Goal: Task Accomplishment & Management: Complete application form

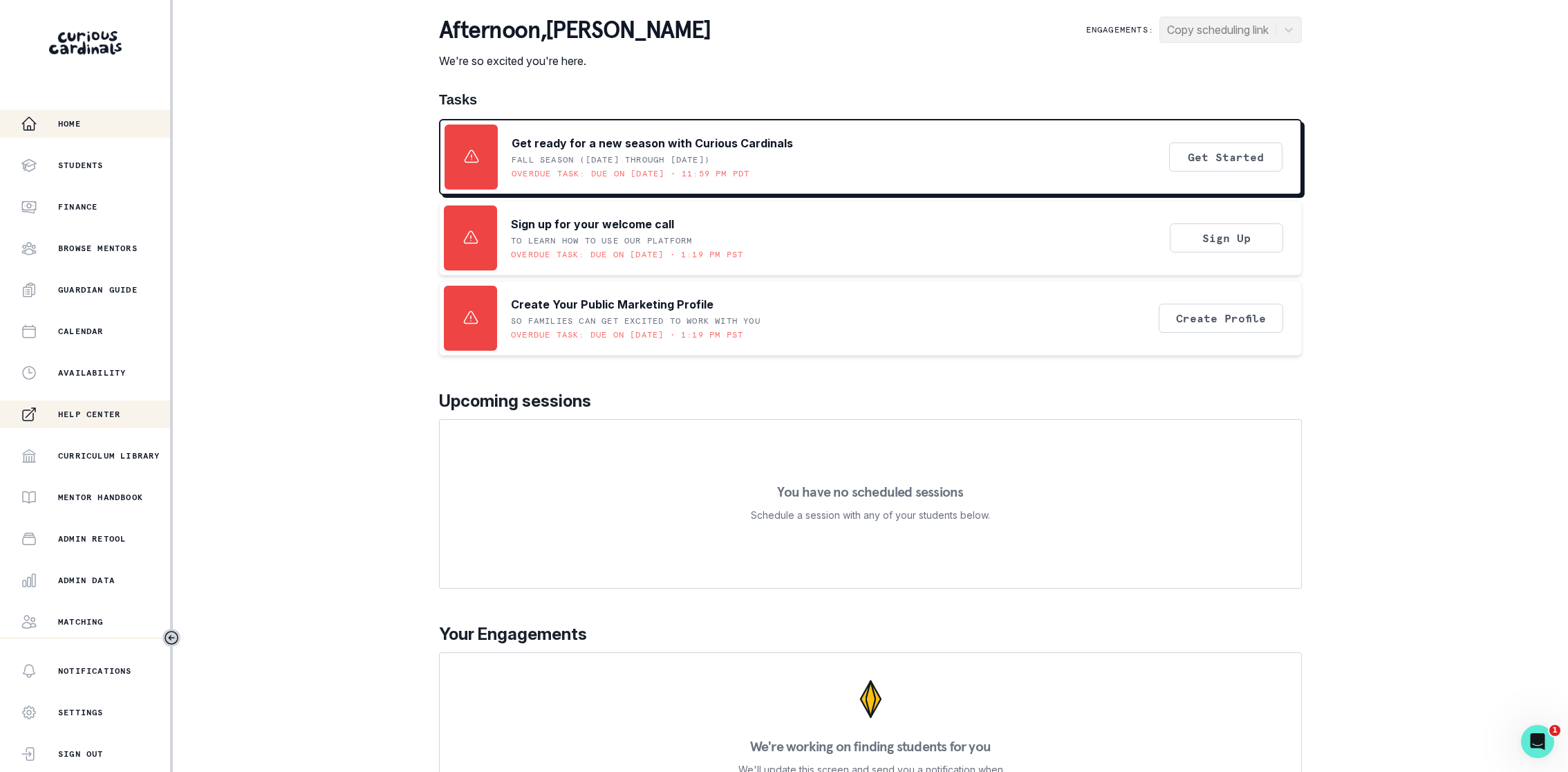
scroll to position [80, 0]
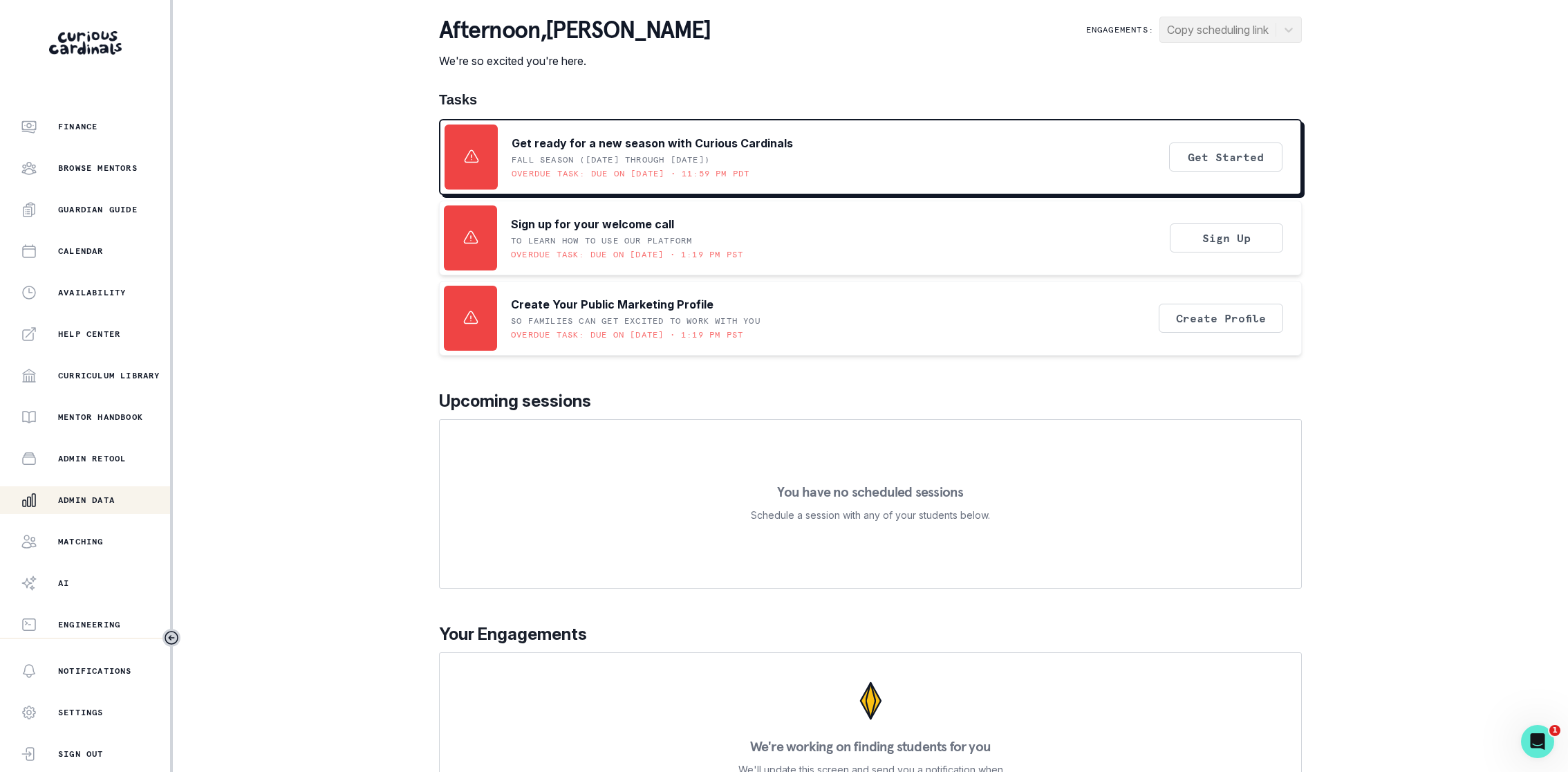
click at [56, 491] on button "Admin Data" at bounding box center [85, 499] width 170 height 27
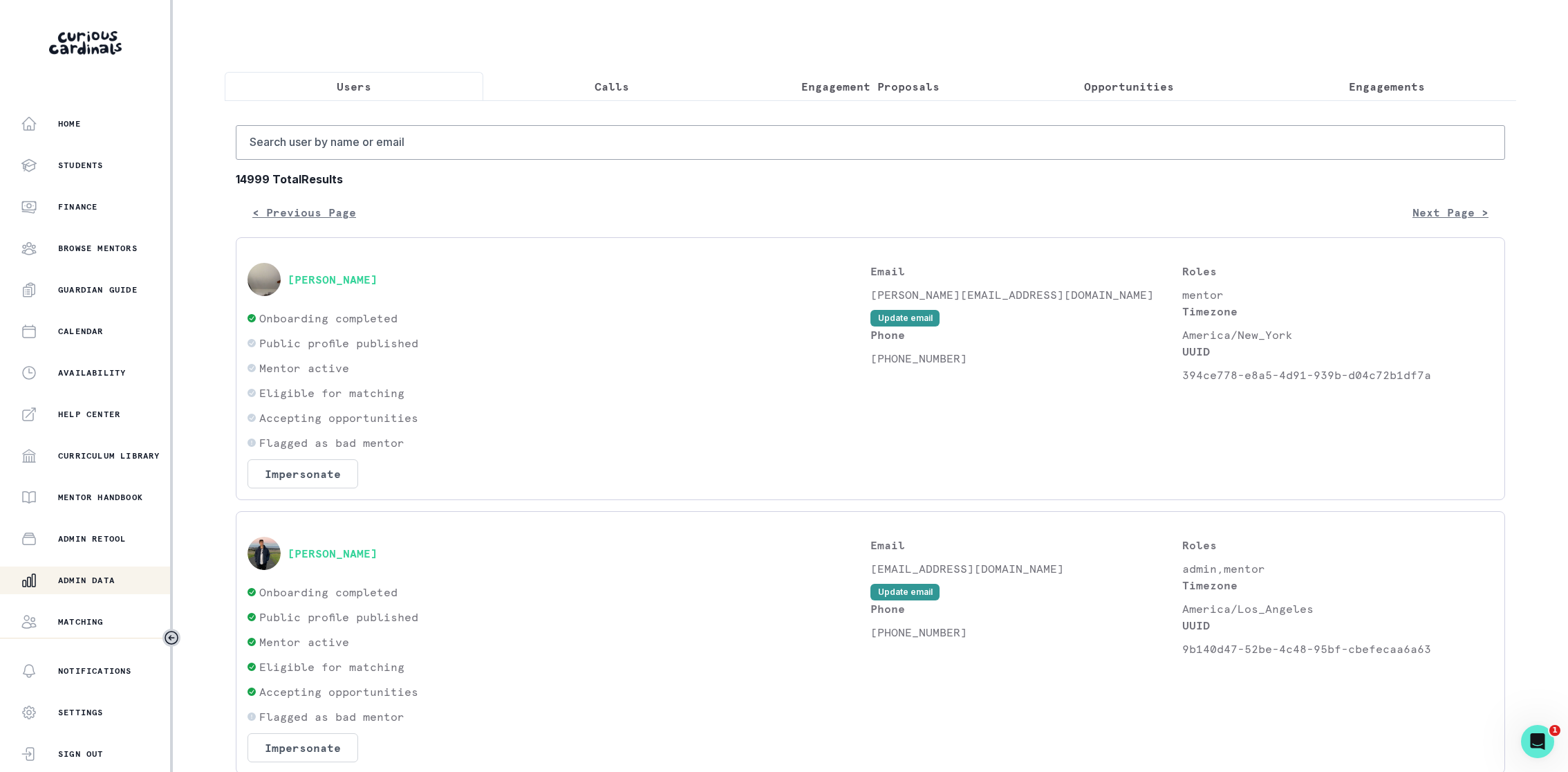
click at [614, 85] on p "Calls" at bounding box center [612, 86] width 35 height 17
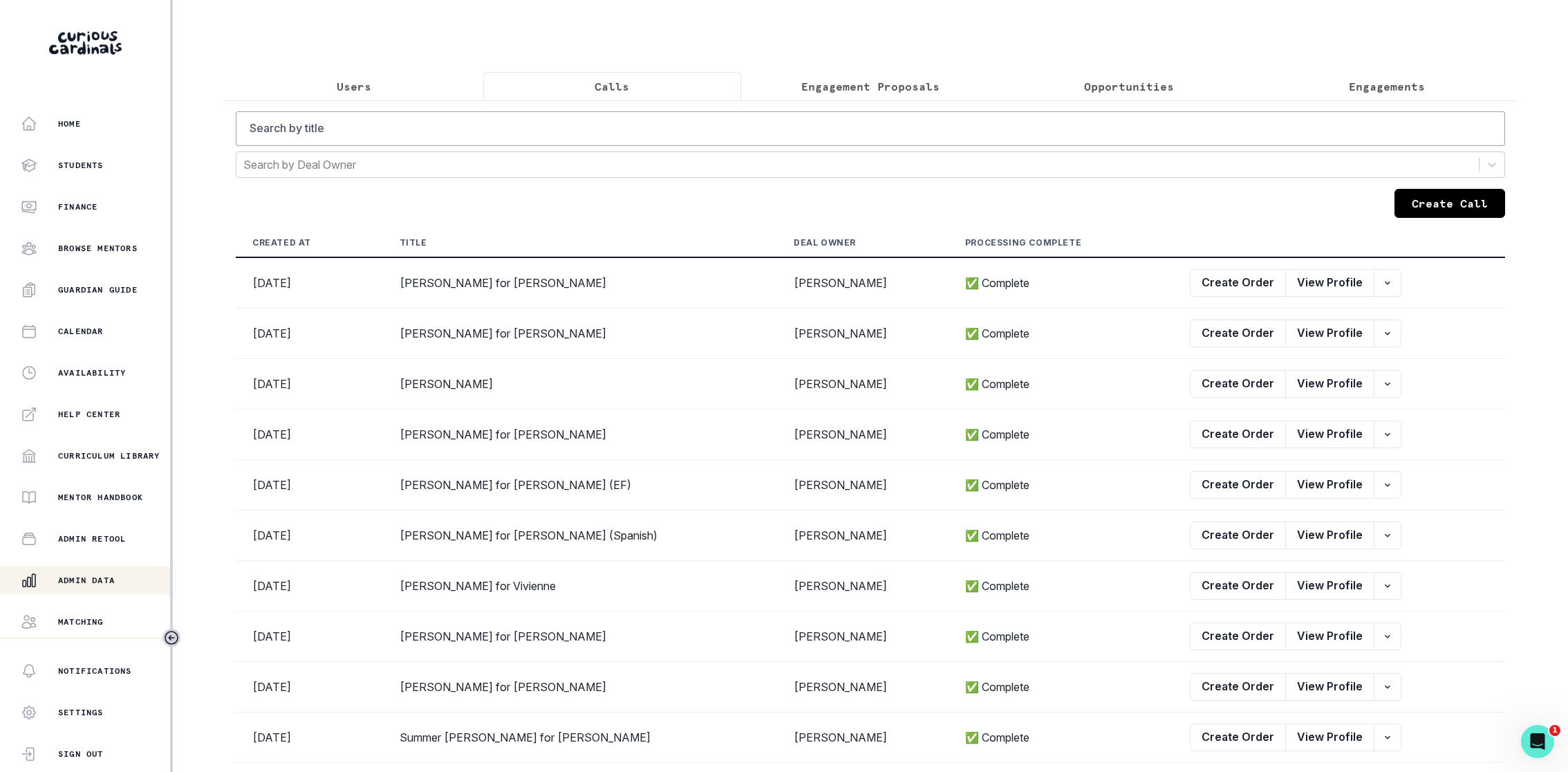
click at [1466, 210] on button "Create Call" at bounding box center [1450, 203] width 111 height 29
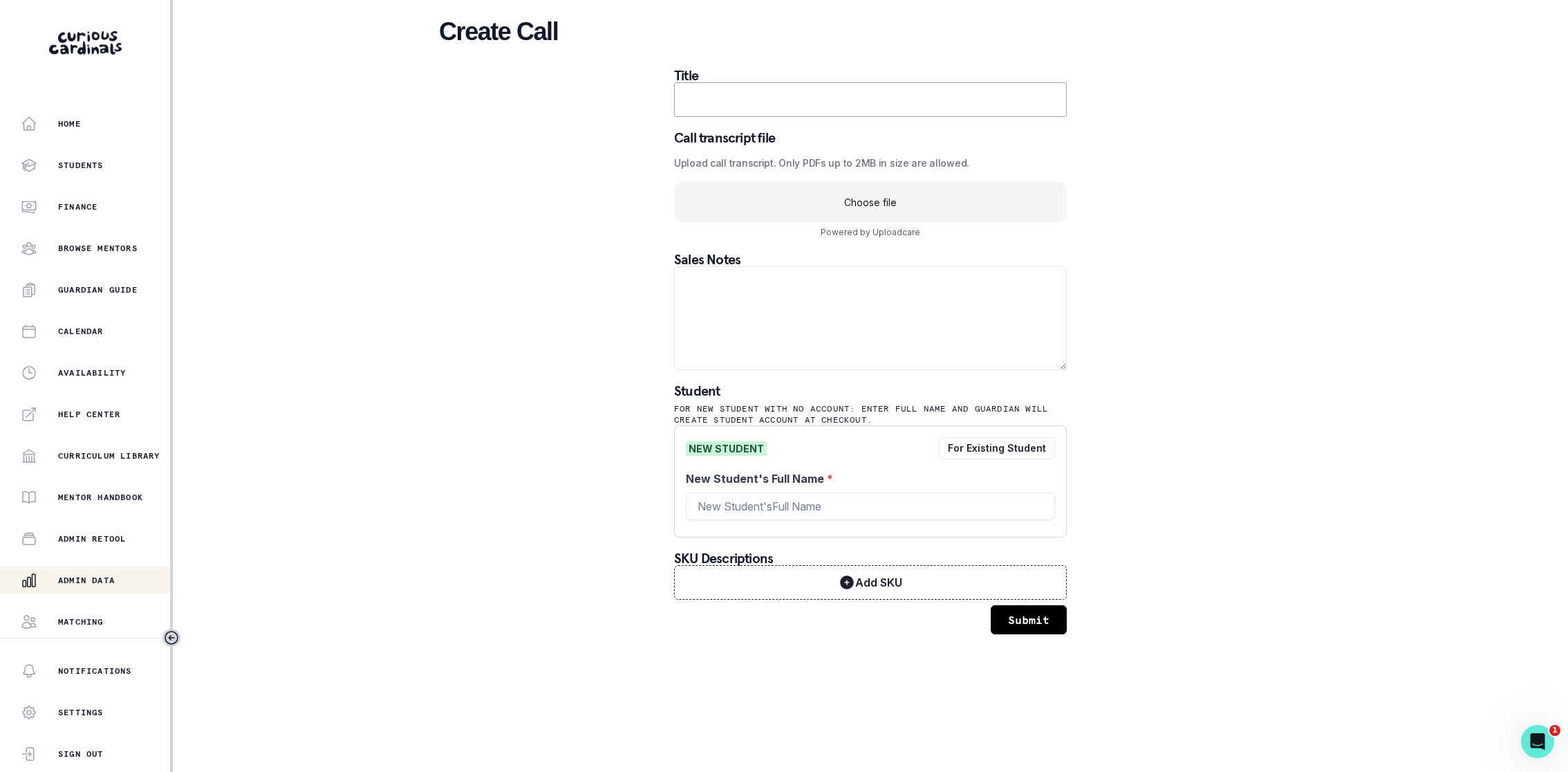
click at [788, 96] on input "text" at bounding box center [870, 100] width 392 height 35
type input "[PERSON_NAME] for Will"
click at [1399, 247] on div "Home Students Finance Browse Mentors Guardian Guide Calendar Availability Help …" at bounding box center [784, 386] width 1568 height 772
click at [963, 204] on uc-drop-area "Choose file" at bounding box center [870, 202] width 392 height 42
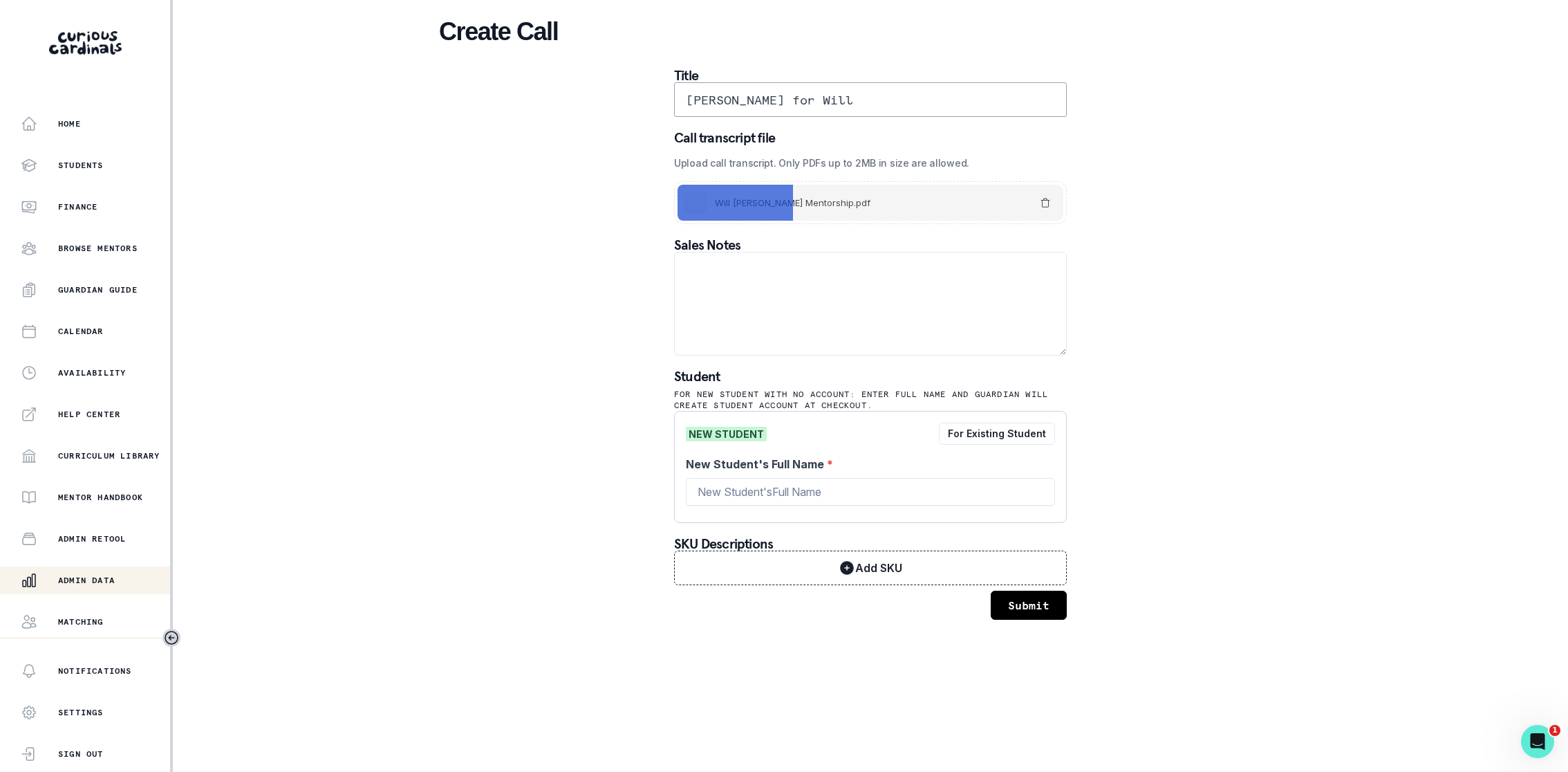
click at [877, 102] on input "[PERSON_NAME] for Will" at bounding box center [870, 100] width 392 height 35
click at [778, 484] on input "New Student's Full Name *" at bounding box center [870, 492] width 369 height 27
paste input "Will"
click at [781, 93] on input "[PERSON_NAME] for Will" at bounding box center [870, 100] width 392 height 35
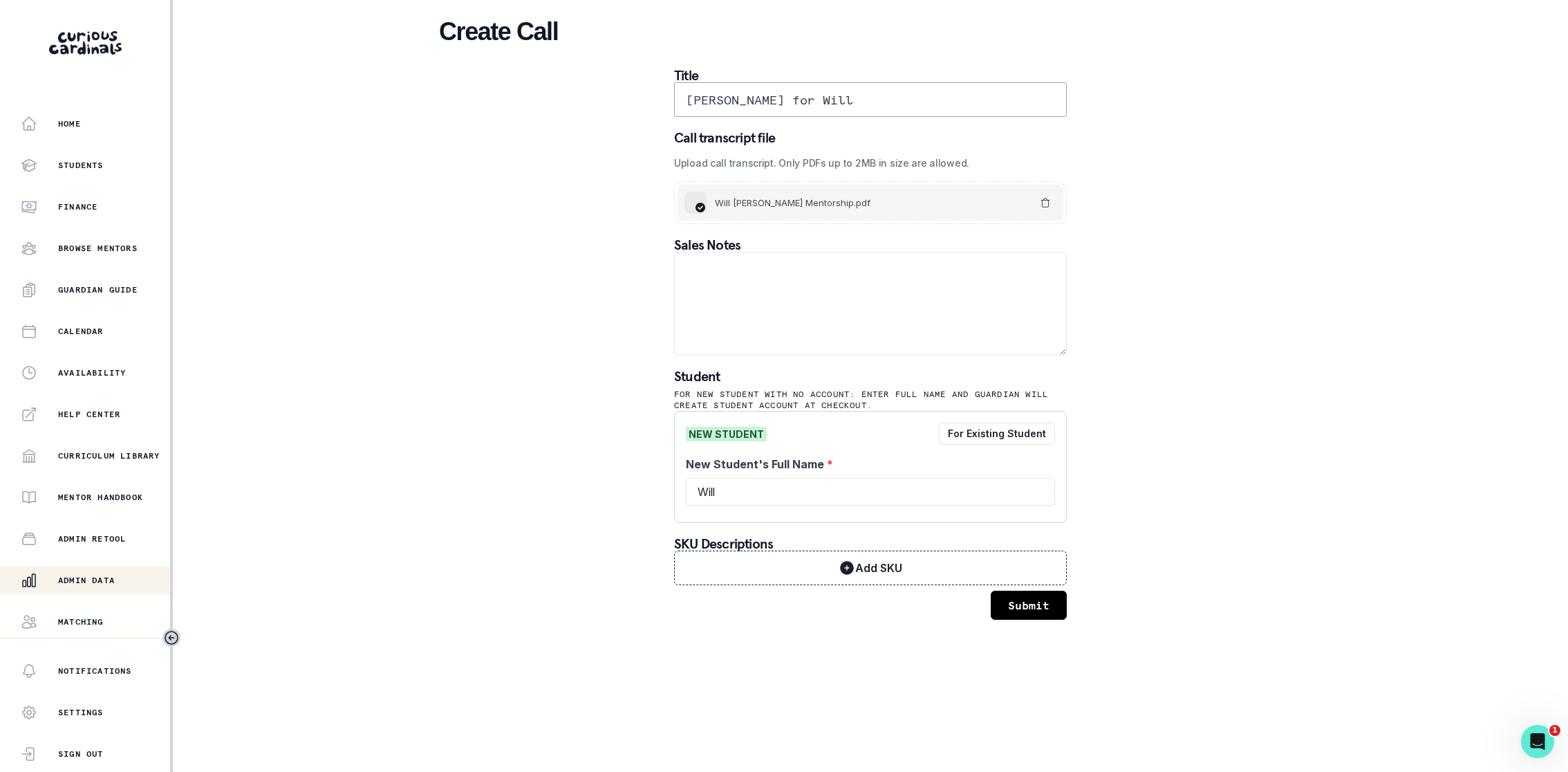
click at [781, 93] on input "[PERSON_NAME] for Will" at bounding box center [870, 100] width 392 height 35
click at [791, 482] on input "Will" at bounding box center [870, 492] width 369 height 27
paste input "[PERSON_NAME]"
click at [1014, 497] on input "Will" at bounding box center [870, 492] width 369 height 27
paste input "[PERSON_NAME]"
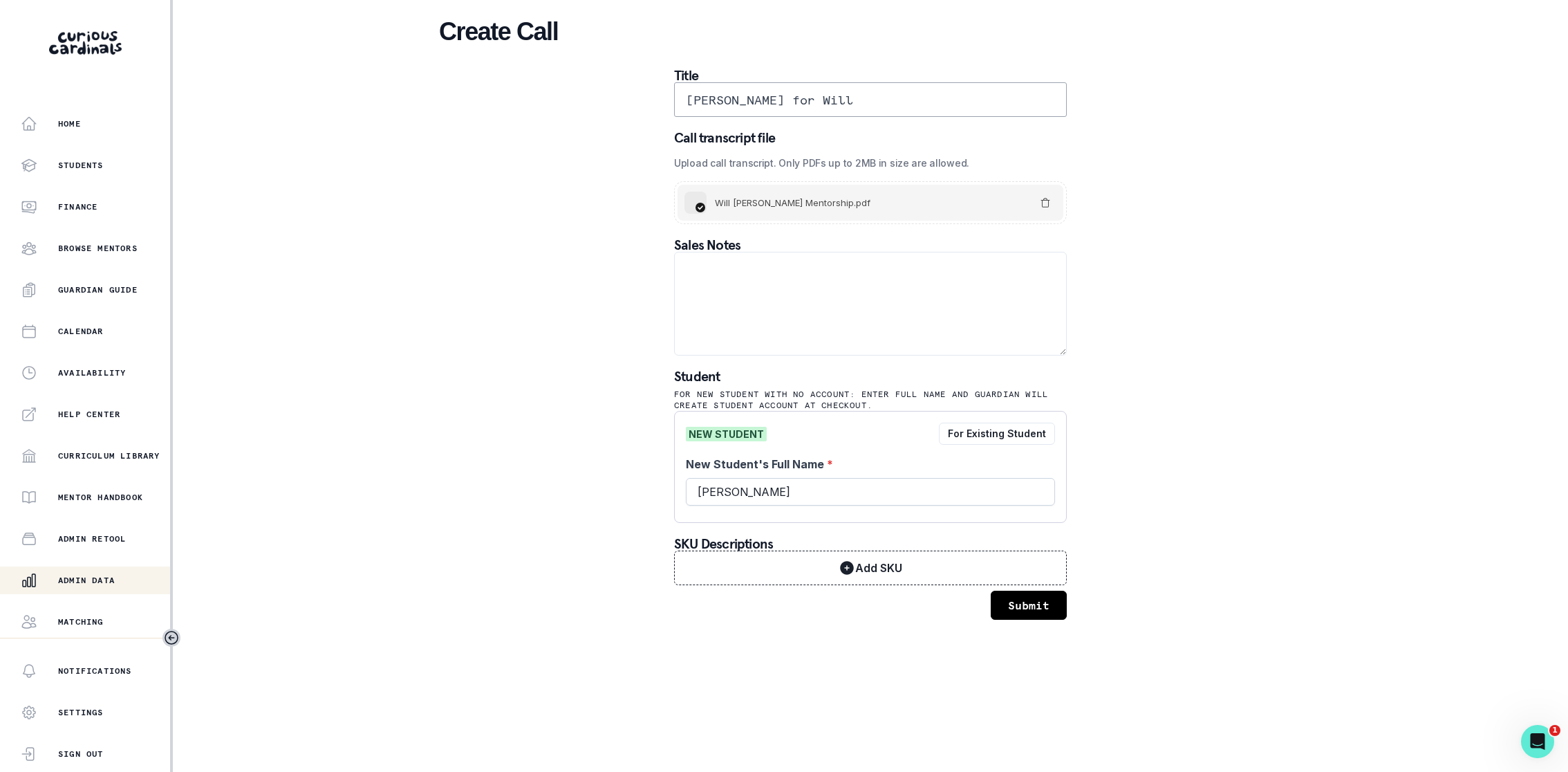
click at [721, 492] on input "[PERSON_NAME]" at bounding box center [870, 492] width 369 height 27
type input "[PERSON_NAME]"
click at [1165, 463] on div "Create Call Title [PERSON_NAME] for Will Call transcript file Upload call trans…" at bounding box center [870, 317] width 862 height 636
click at [1034, 607] on button "Submit" at bounding box center [1029, 606] width 76 height 29
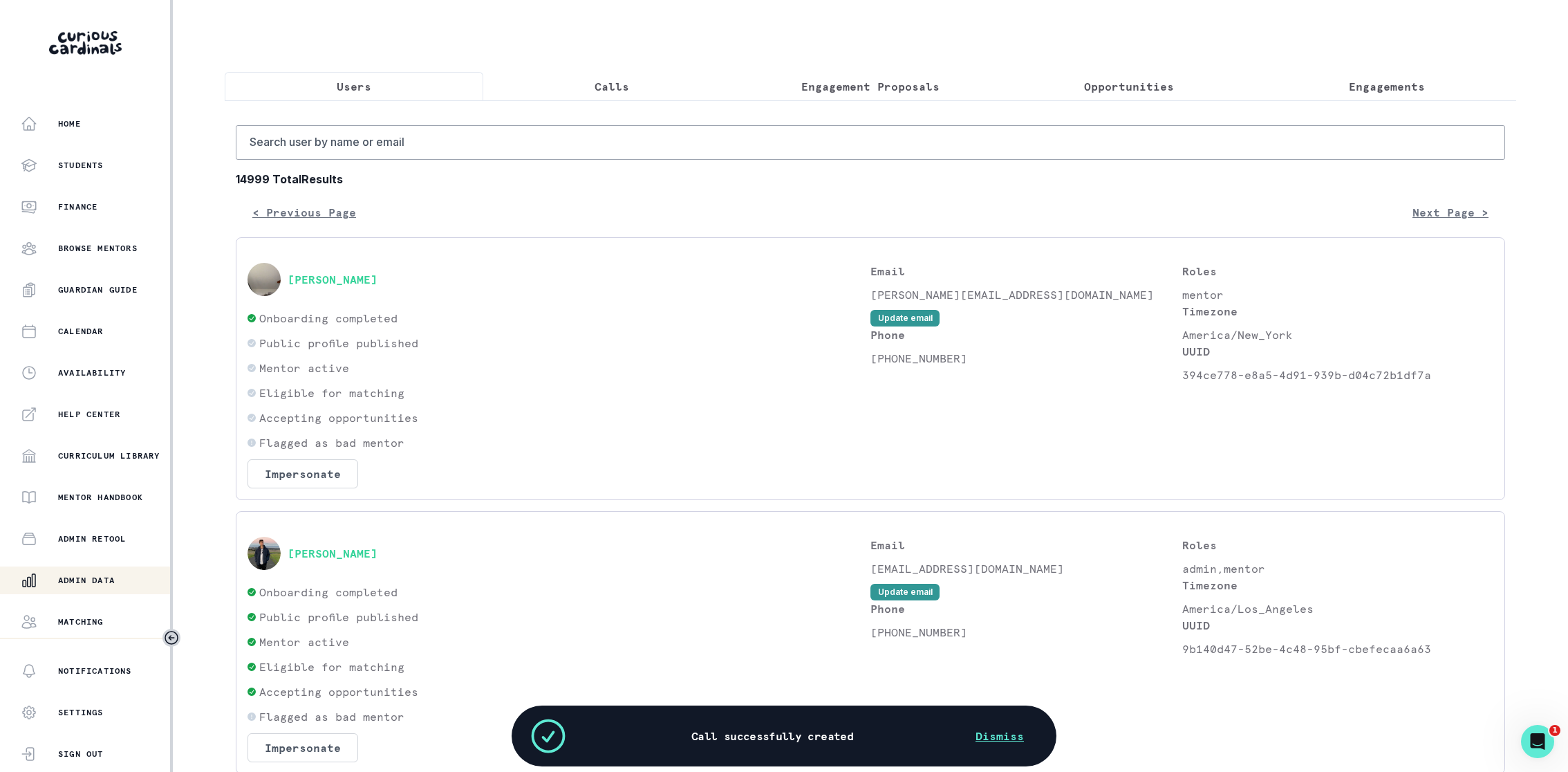
click at [586, 83] on button "Calls" at bounding box center [612, 87] width 259 height 29
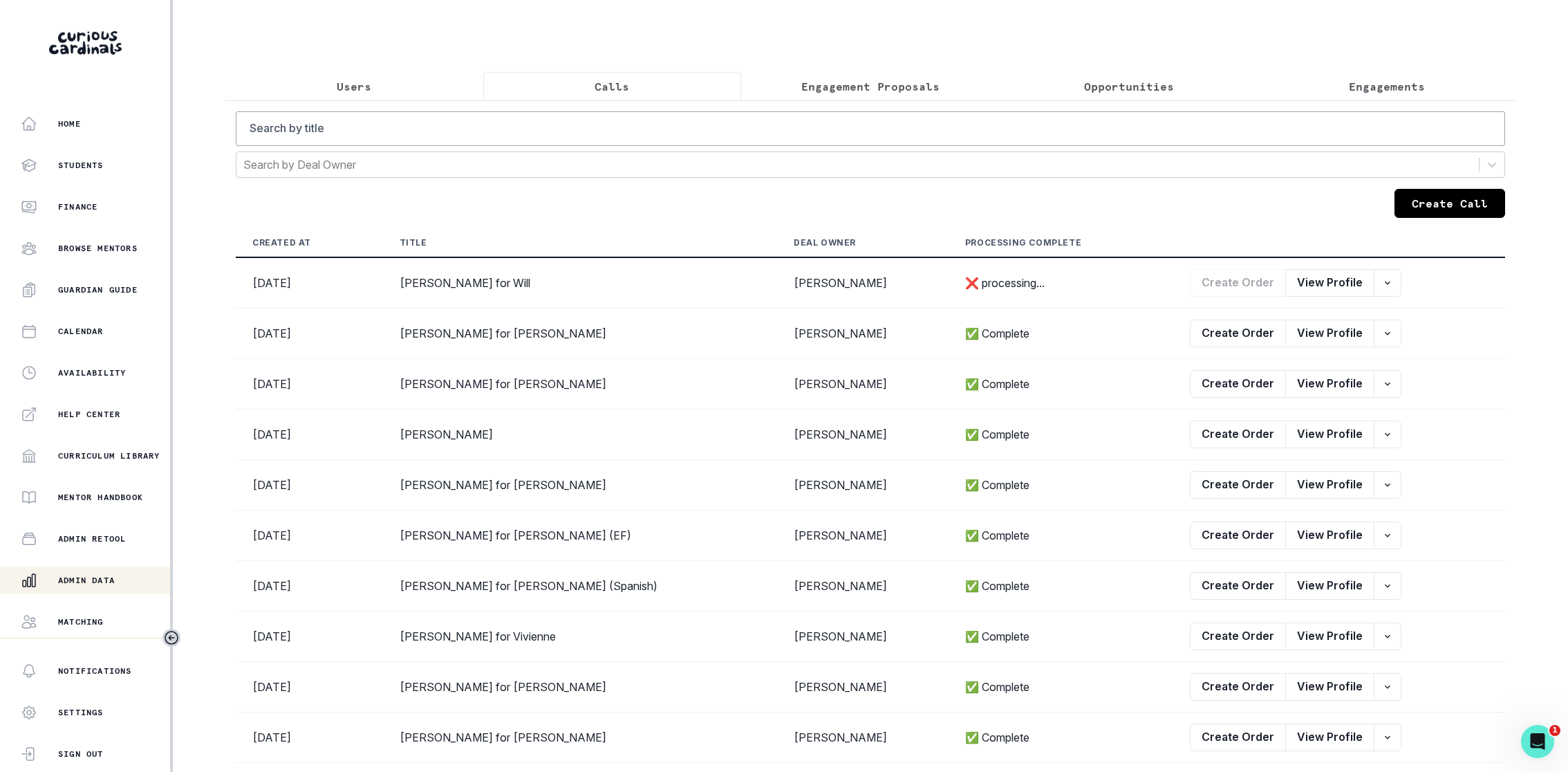
click at [1459, 208] on button "Create Call" at bounding box center [1450, 203] width 111 height 29
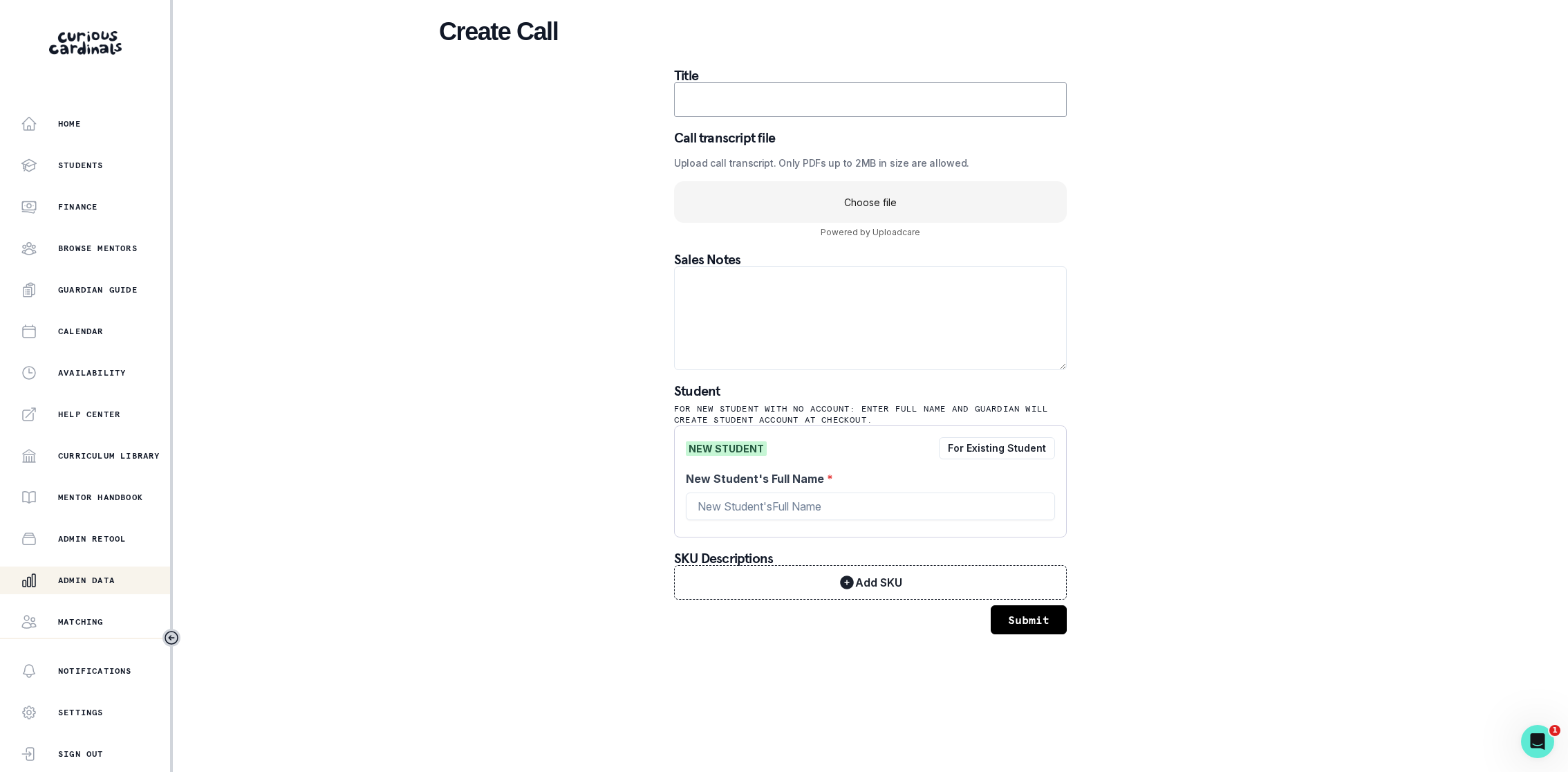
click at [710, 111] on input "text" at bounding box center [870, 100] width 392 height 35
drag, startPoint x: 856, startPoint y: 104, endPoint x: 1074, endPoint y: 104, distance: 218.0
click at [1074, 104] on div "Title [PERSON_NAME] for Will and [PERSON_NAME] transcript file Upload call tran…" at bounding box center [870, 350] width 415 height 566
type input "[PERSON_NAME] for Will and [PERSON_NAME]"
click at [824, 507] on input "New Student's Full Name *" at bounding box center [870, 506] width 369 height 27
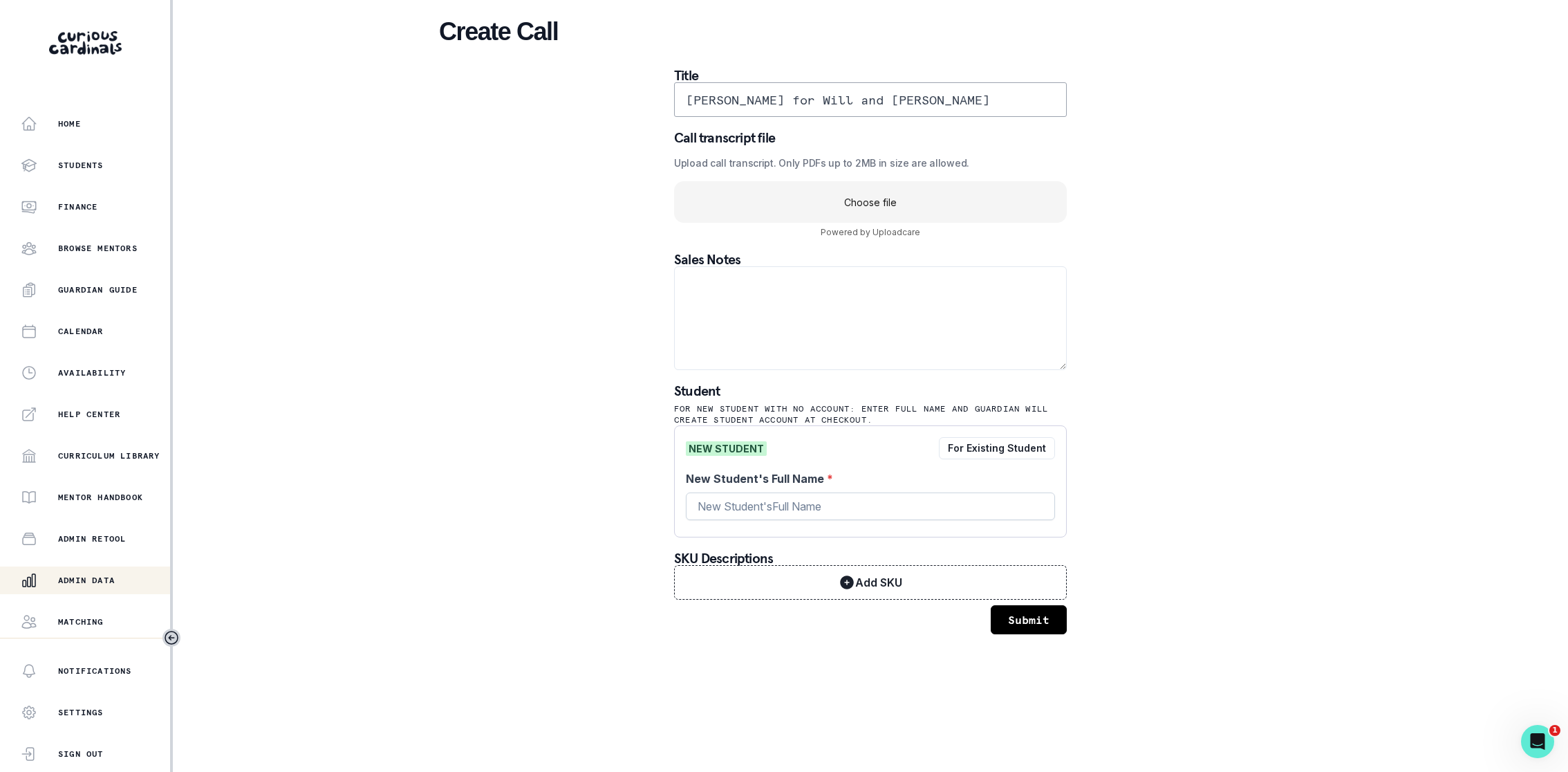
paste input "Will and [PERSON_NAME]"
click at [777, 99] on input "[PERSON_NAME] for Will and [PERSON_NAME]" at bounding box center [870, 100] width 392 height 35
click at [793, 506] on input "Will and [PERSON_NAME]" at bounding box center [870, 506] width 369 height 27
paste input "[PERSON_NAME]"
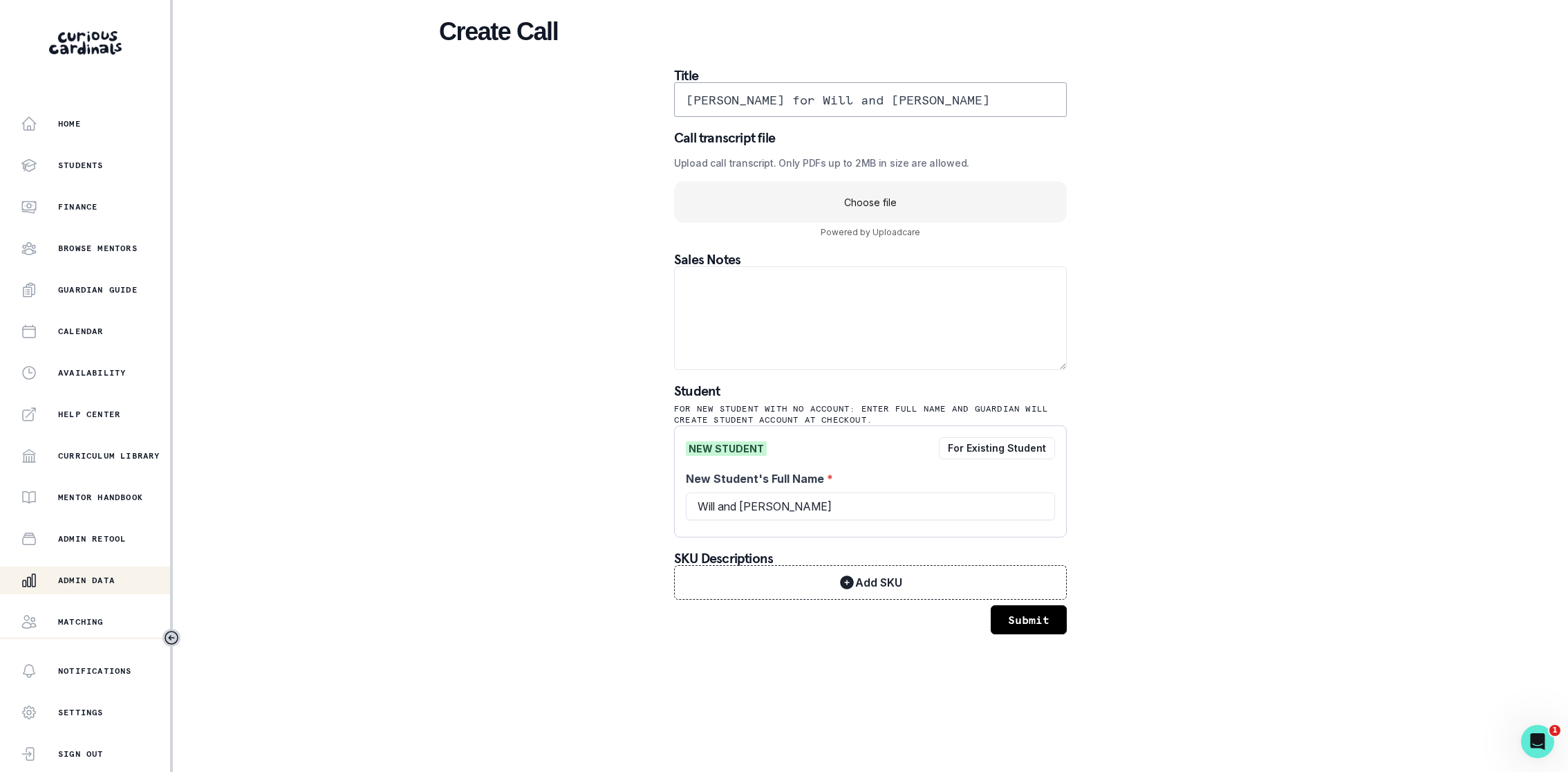
type input "Will and [PERSON_NAME]"
click at [624, 502] on div "Create Call Title [PERSON_NAME] for Will and [PERSON_NAME] transcript file Uplo…" at bounding box center [870, 325] width 862 height 650
click at [863, 207] on uc-drop-area "Choose file" at bounding box center [870, 202] width 392 height 42
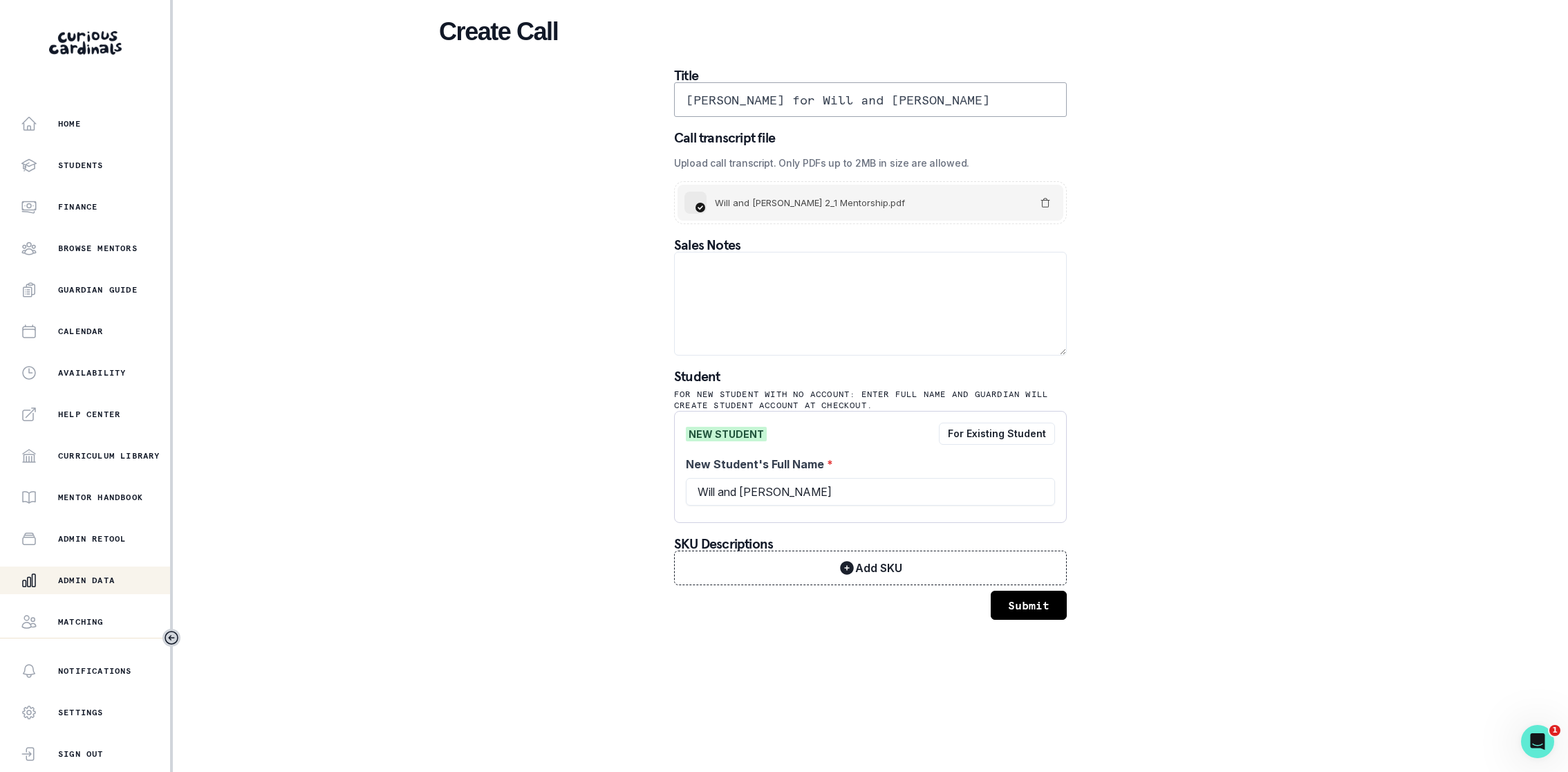
click at [1025, 600] on button "Submit" at bounding box center [1029, 606] width 76 height 29
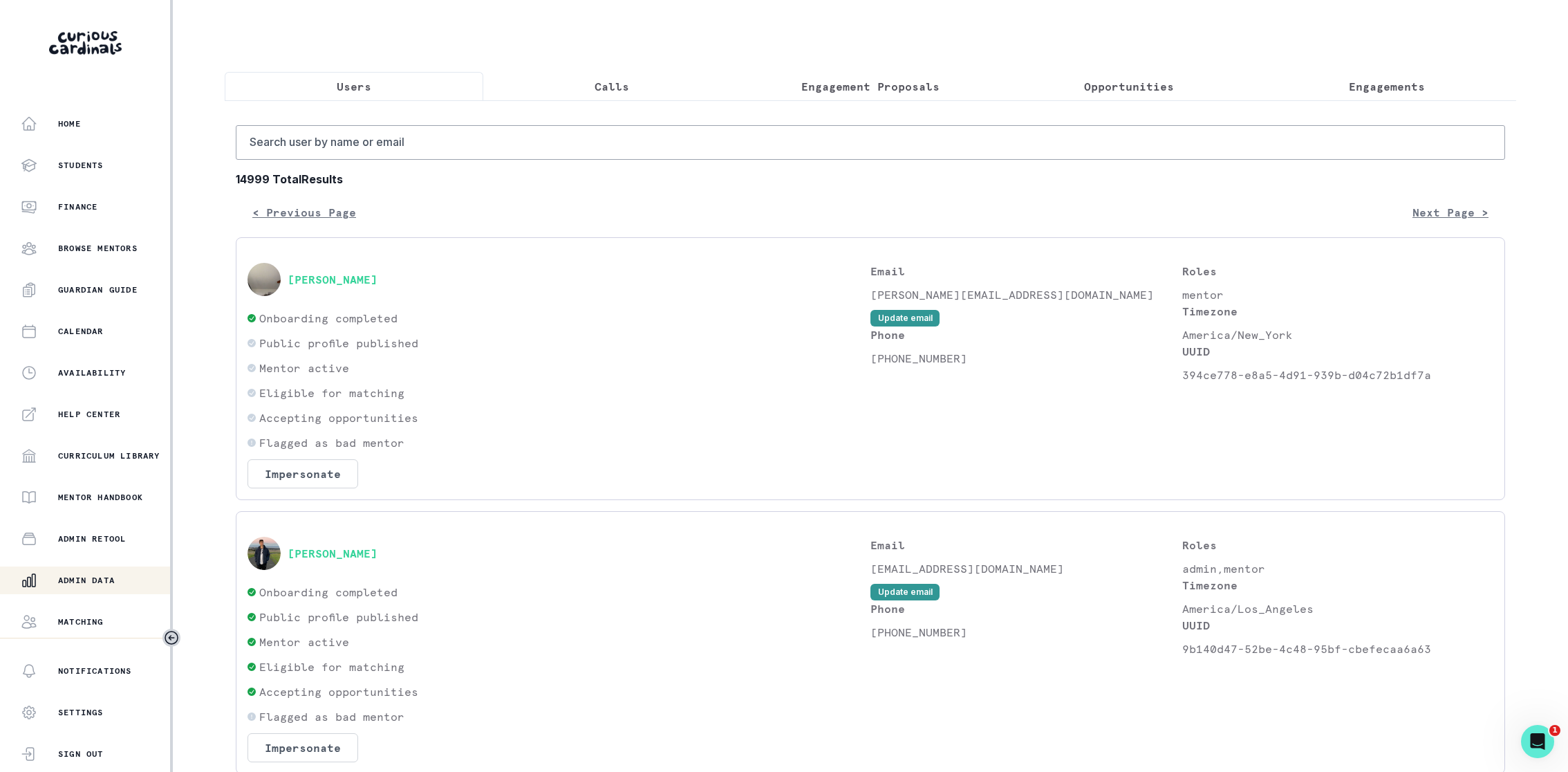
click at [622, 90] on p "Calls" at bounding box center [612, 86] width 35 height 17
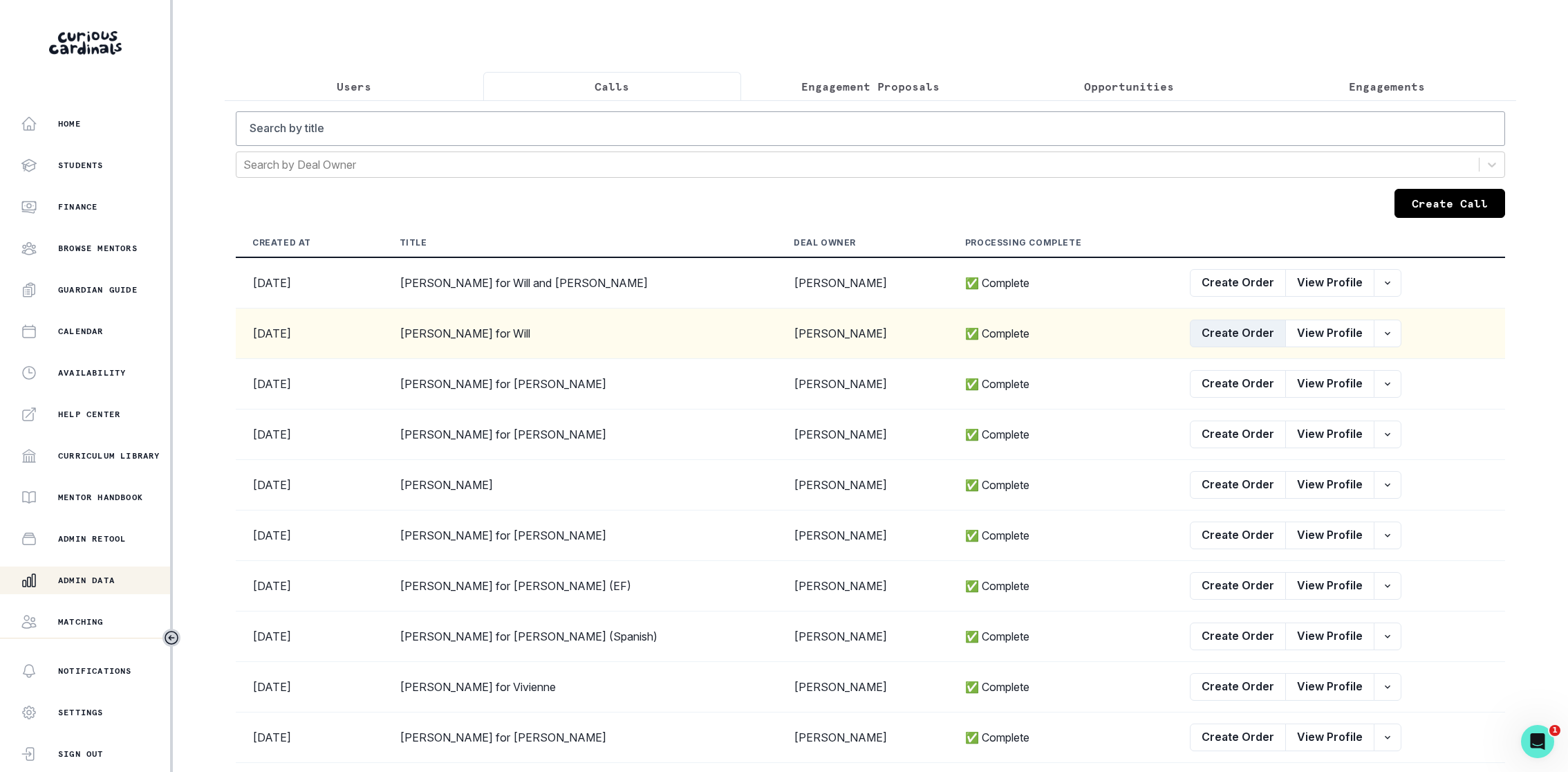
click at [1191, 329] on button "Create Order" at bounding box center [1237, 333] width 96 height 27
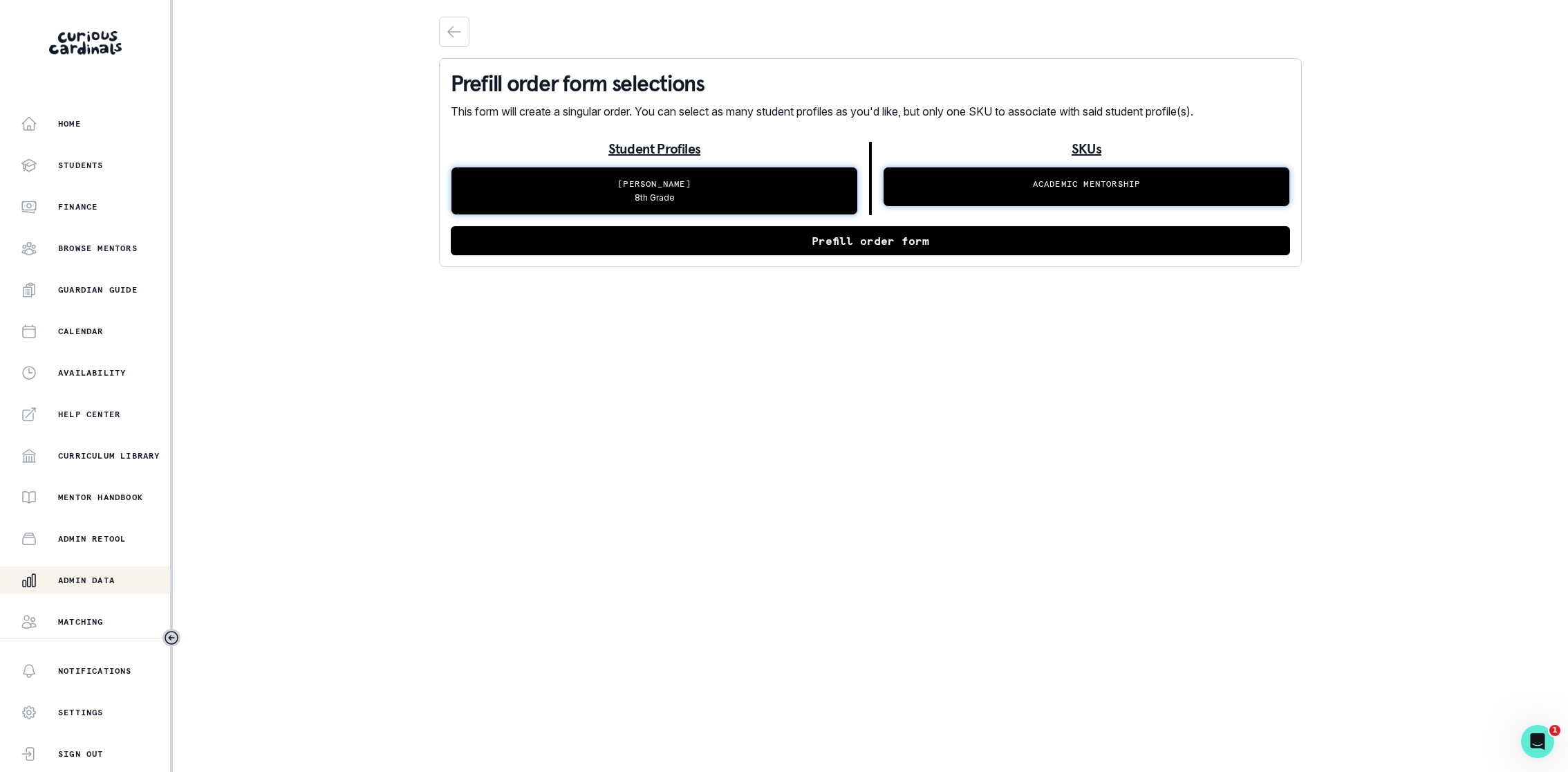
click at [841, 244] on button "Prefill order form" at bounding box center [870, 240] width 839 height 29
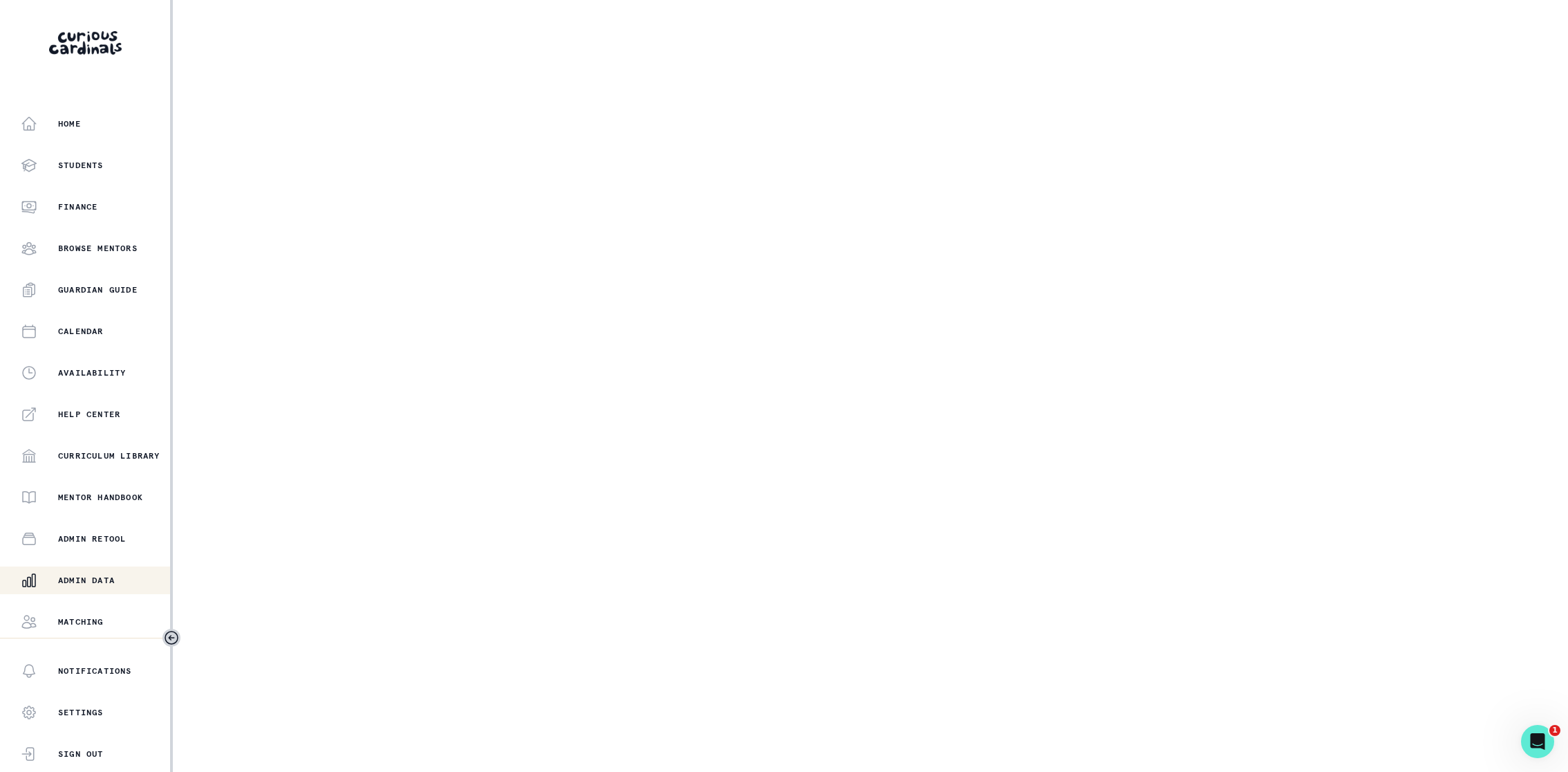
select select "6267cc0b-1467-404d-8526-2734dc3f89d1"
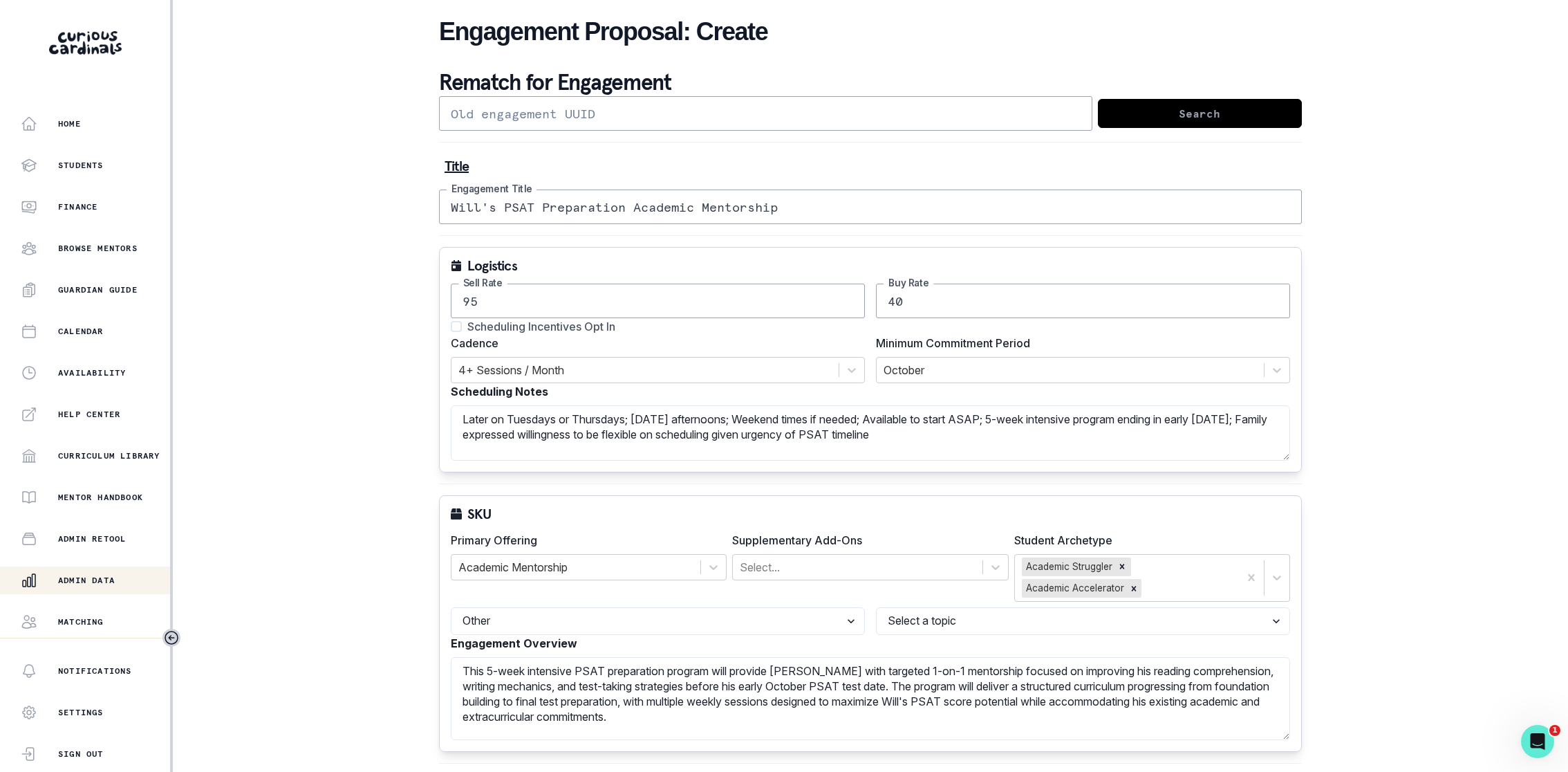
click at [621, 209] on input "Will's PSAT Preparation Academic Mentorship" at bounding box center [870, 207] width 862 height 35
type input "Will's PSAT Academic Mentorship"
drag, startPoint x: 529, startPoint y: 302, endPoint x: 333, endPoint y: 302, distance: 196.0
click at [333, 302] on div "Home Students Finance Browse Mentors Guardian Guide Calendar Availability Help …" at bounding box center [784, 386] width 1568 height 772
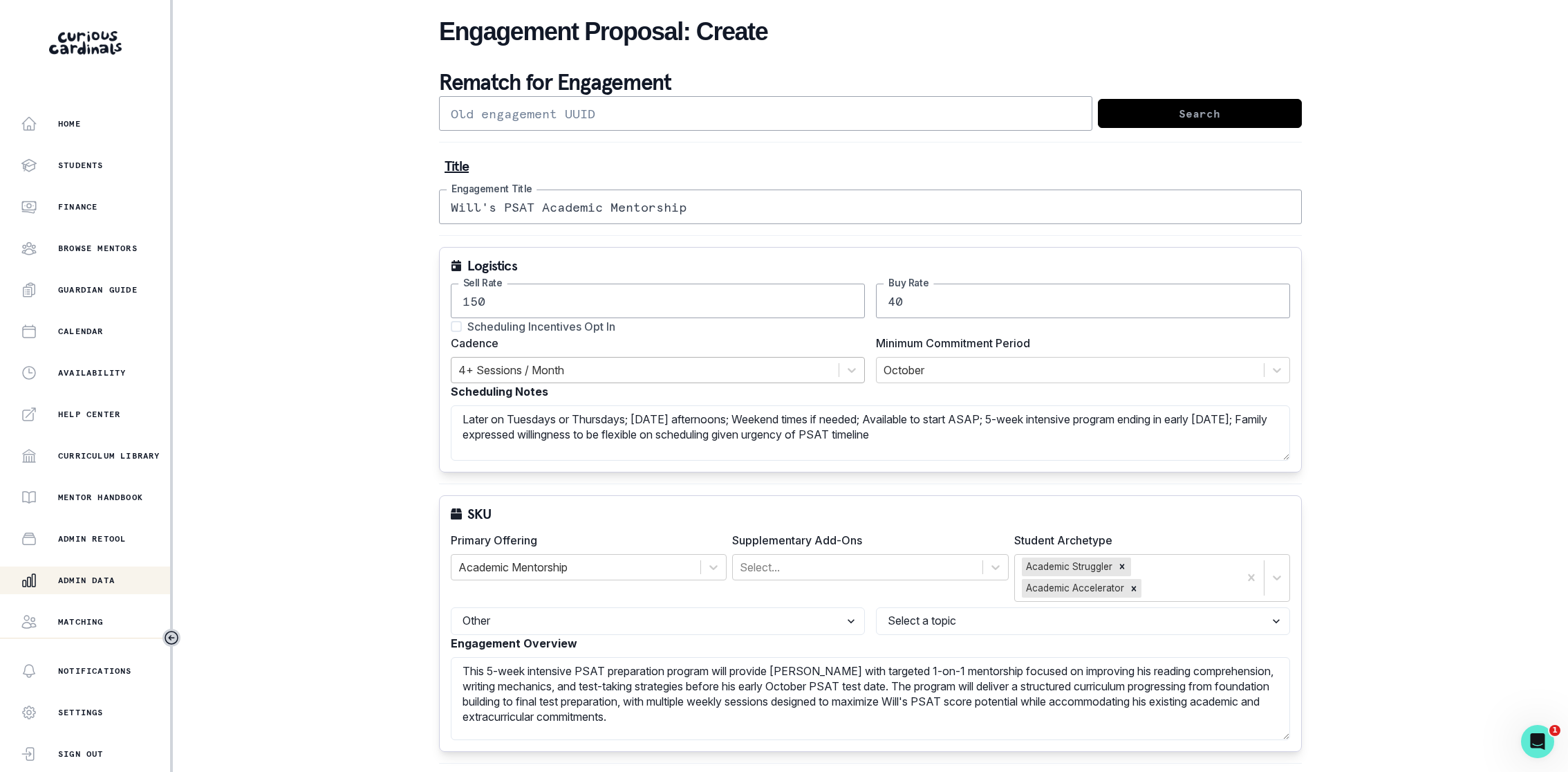
type input "150"
click at [466, 360] on div at bounding box center [645, 370] width 374 height 19
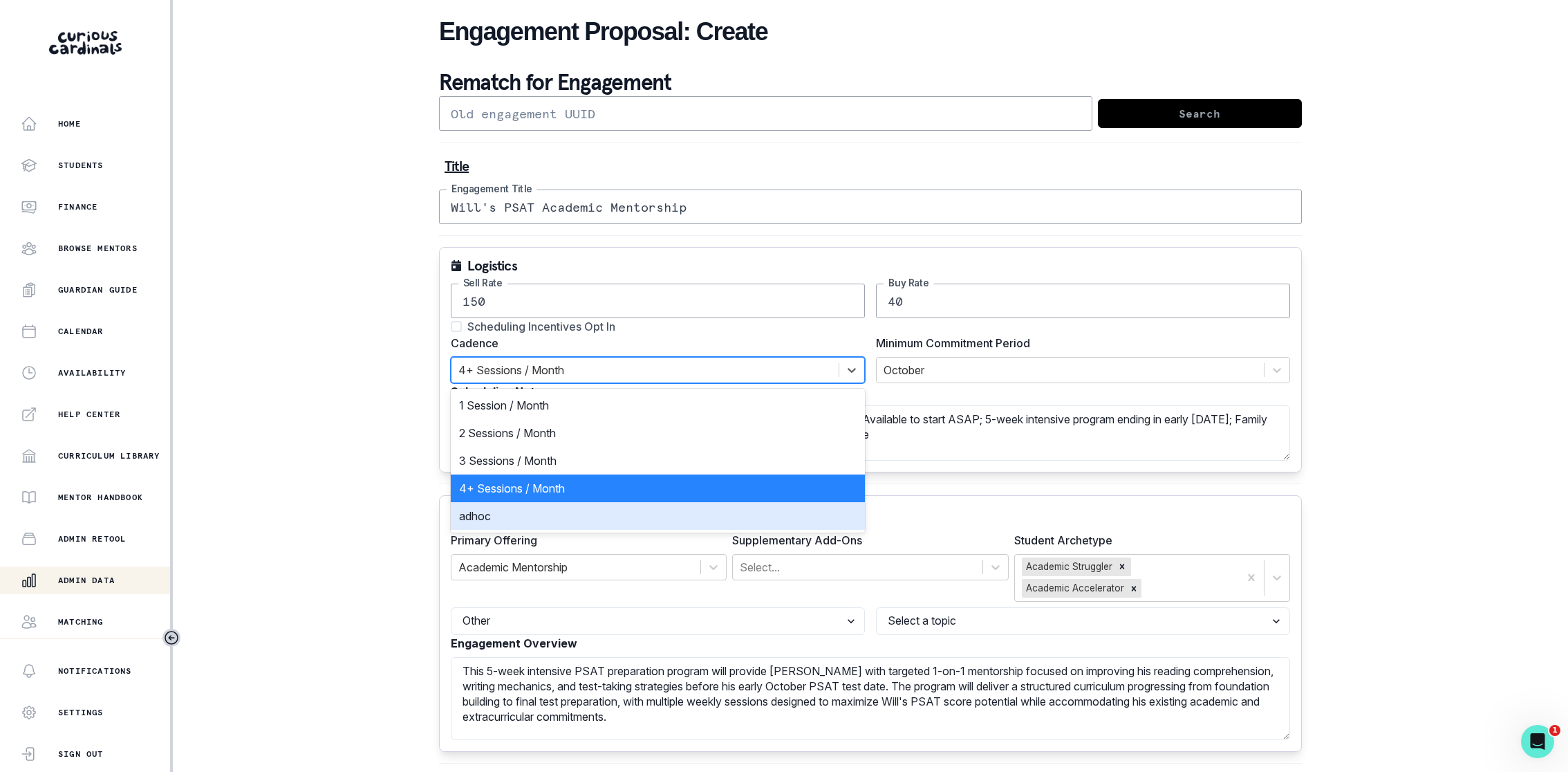
click at [507, 512] on div "adhoc" at bounding box center [657, 516] width 414 height 27
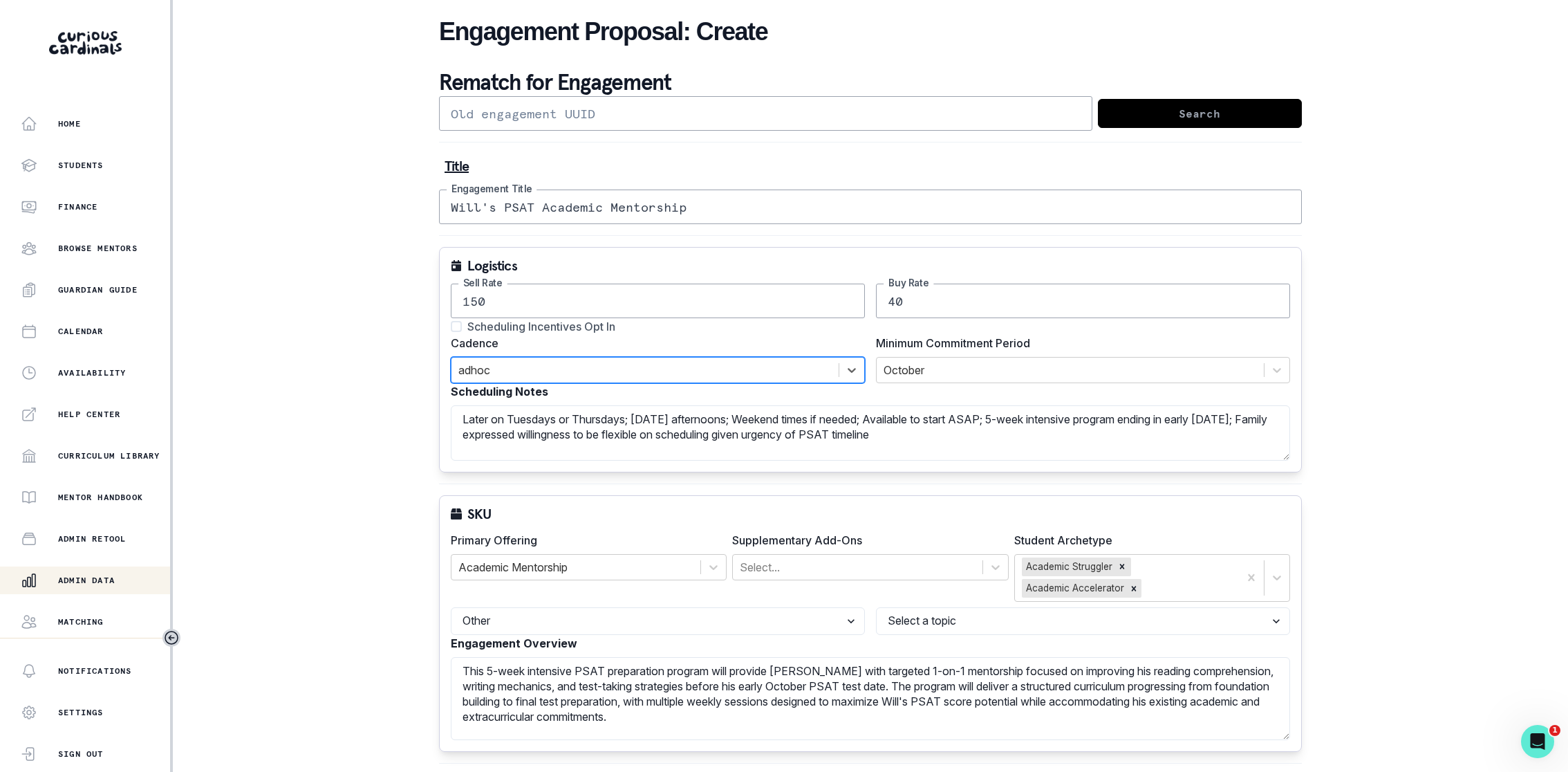
click at [1416, 343] on div "Home Students Finance Browse Mentors Guardian Guide Calendar Availability Help …" at bounding box center [784, 386] width 1568 height 772
click at [1060, 435] on textarea "Later on Tuesdays or Thursdays; [DATE] afternoons; Weekend times if needed; Ava…" at bounding box center [870, 432] width 839 height 55
type textarea "Later on Tuesdays or Thursdays; [DATE] afternoons; Weekend times if needed; Ava…"
click at [920, 497] on div "SKU Primary Offering Academic Mentorship Supplementary Add-Ons Select... Studen…" at bounding box center [870, 623] width 862 height 256
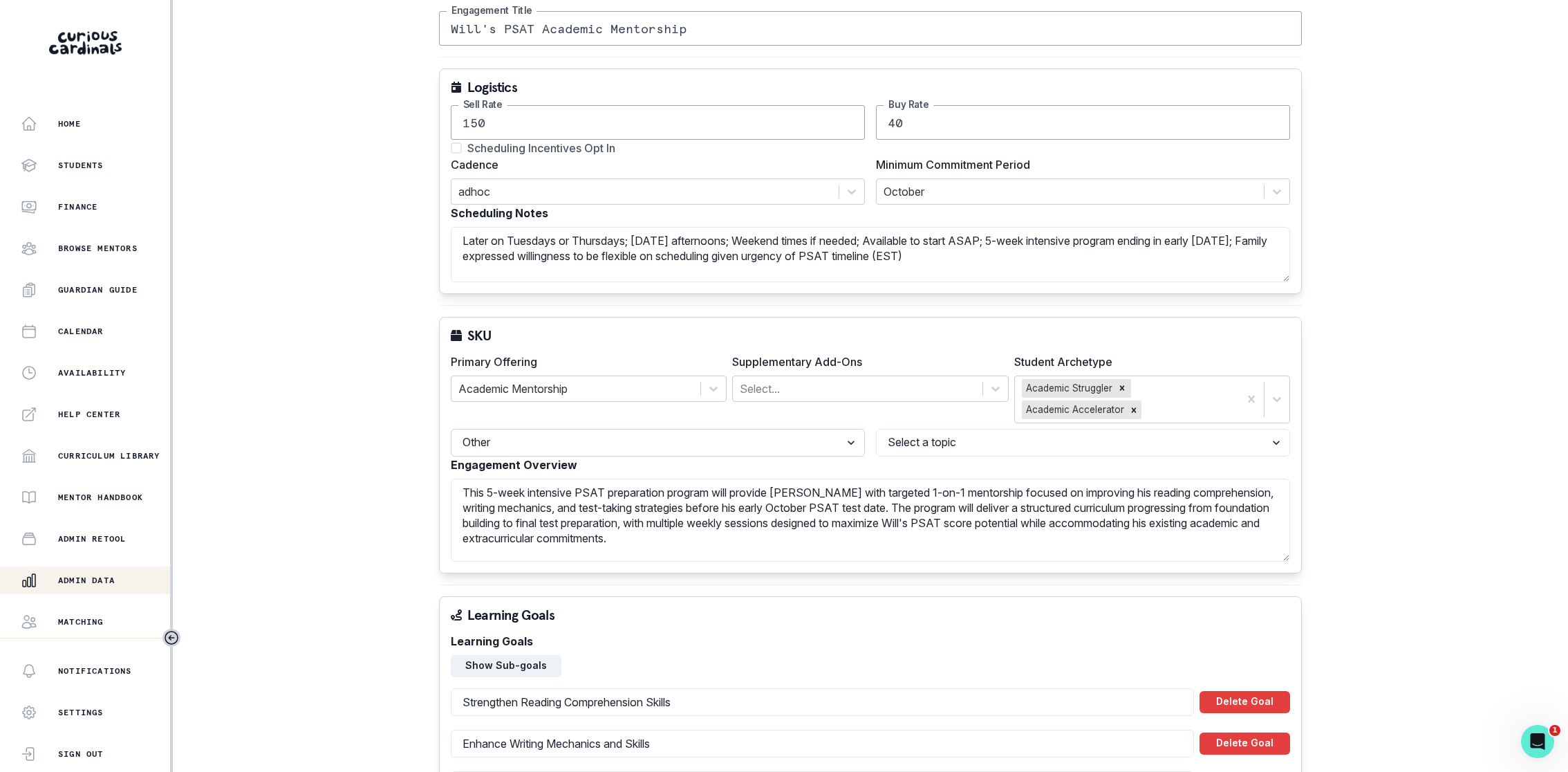
click at [762, 442] on select "Select a discipline Languages Math Other Science Writing" at bounding box center [657, 442] width 414 height 27
click at [931, 438] on select "Select a topic Reading History Executive Function Economics Computer Science Co…" at bounding box center [1082, 442] width 414 height 27
select select "161b8371-7959-4e0b-a08a-4737af41032e"
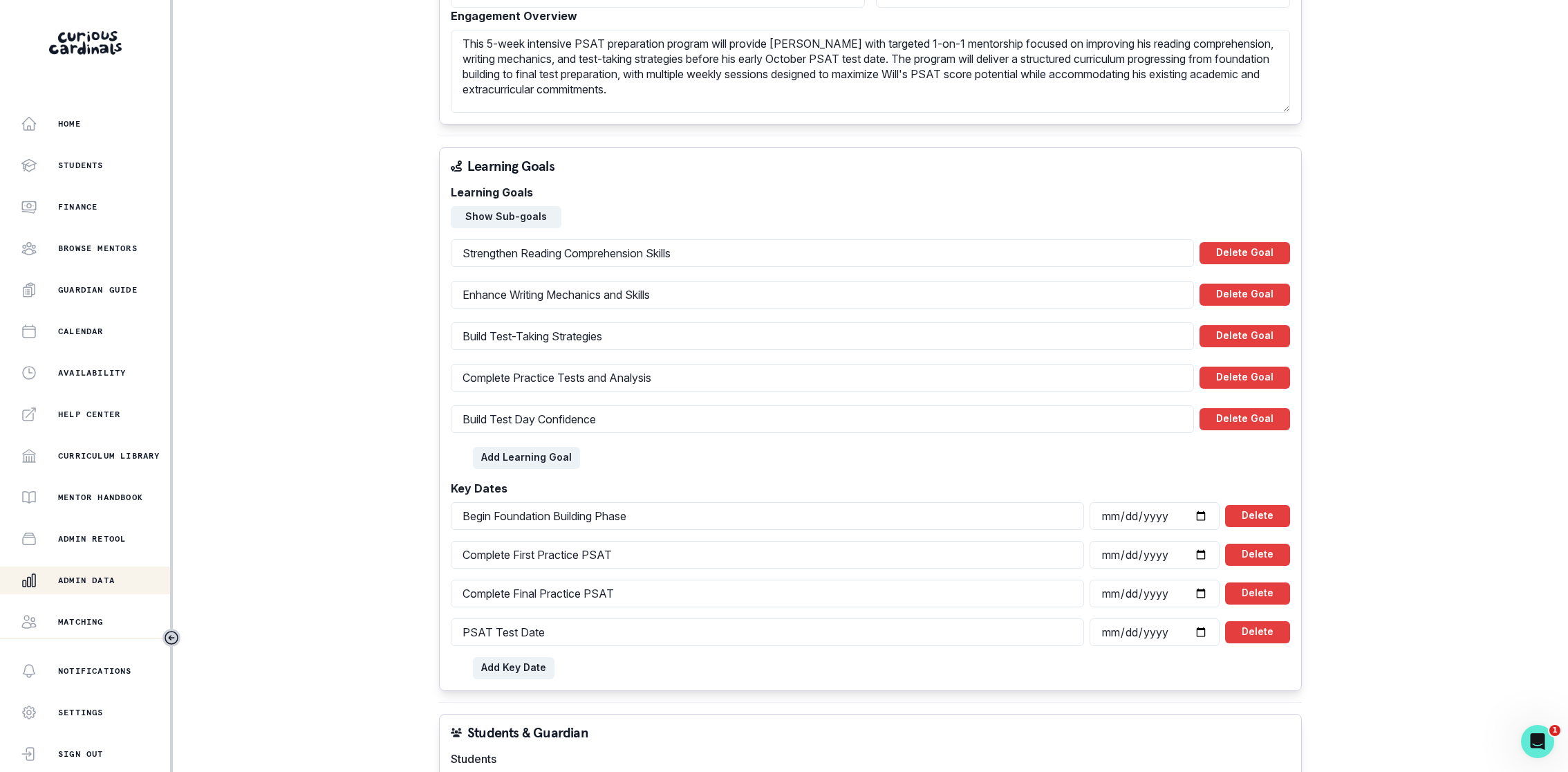
scroll to position [697, 0]
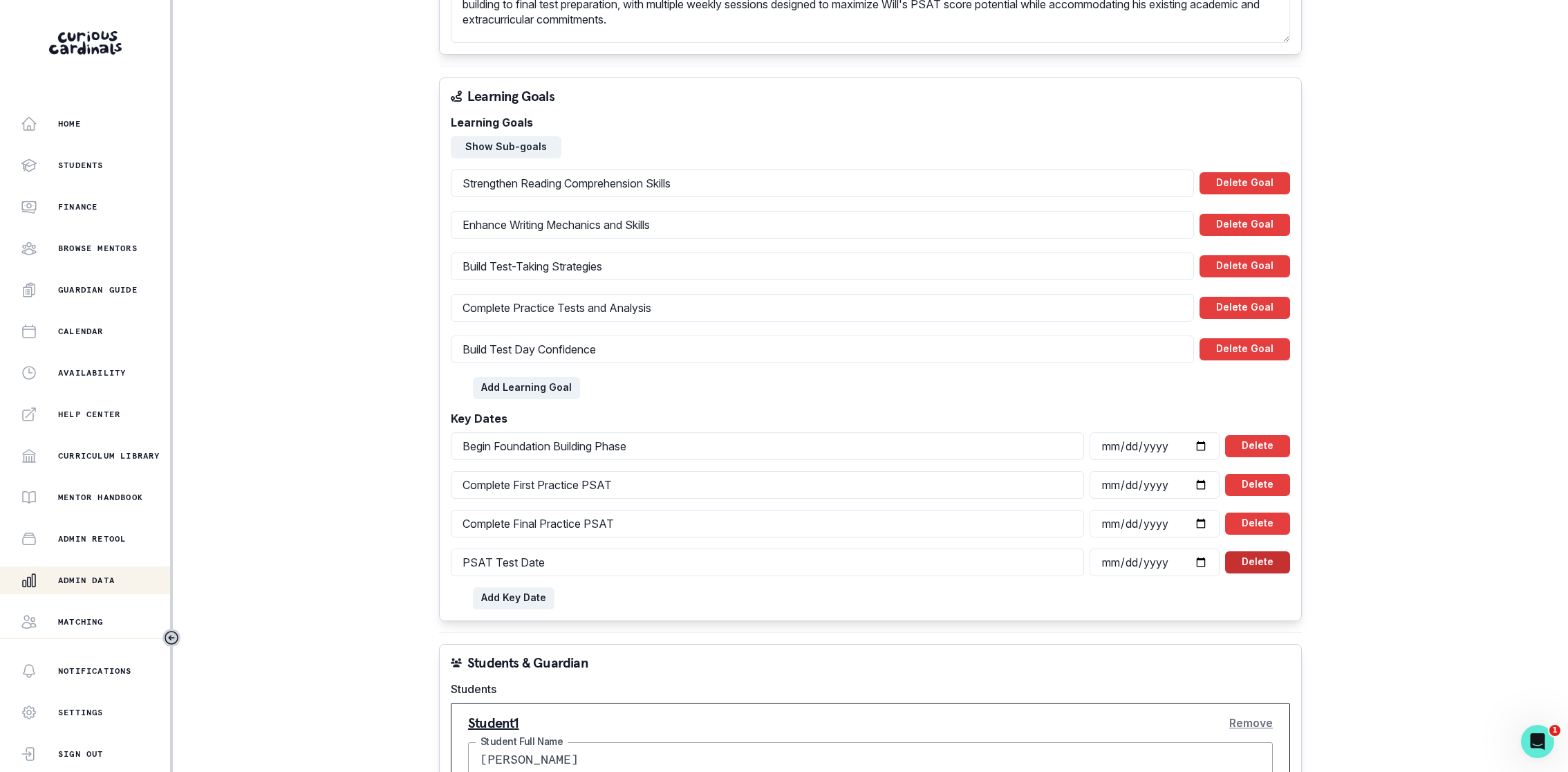
click at [1281, 562] on button "Delete" at bounding box center [1258, 562] width 65 height 22
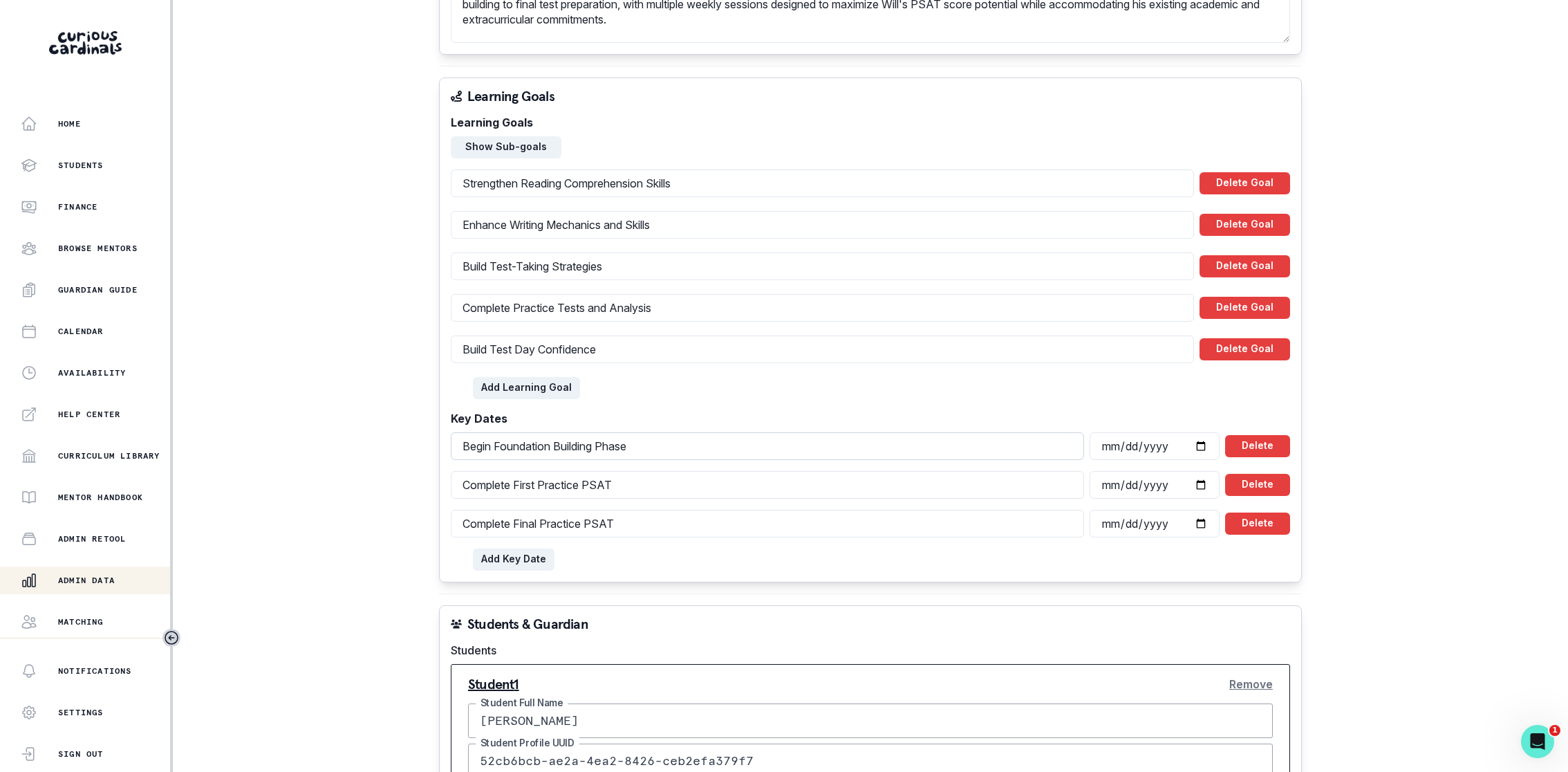
scroll to position [1044, 0]
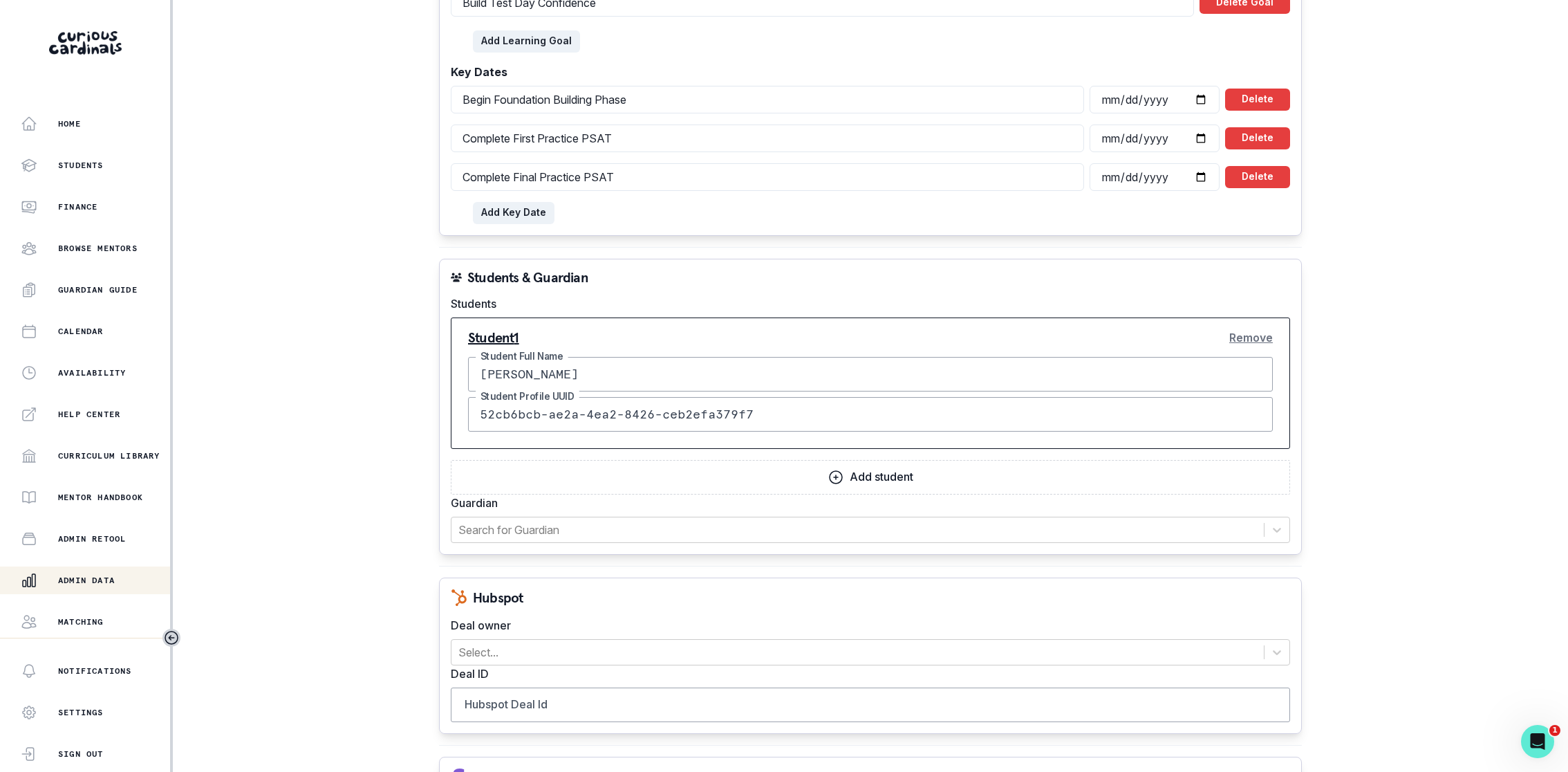
click at [885, 477] on p "Add student" at bounding box center [881, 476] width 63 height 13
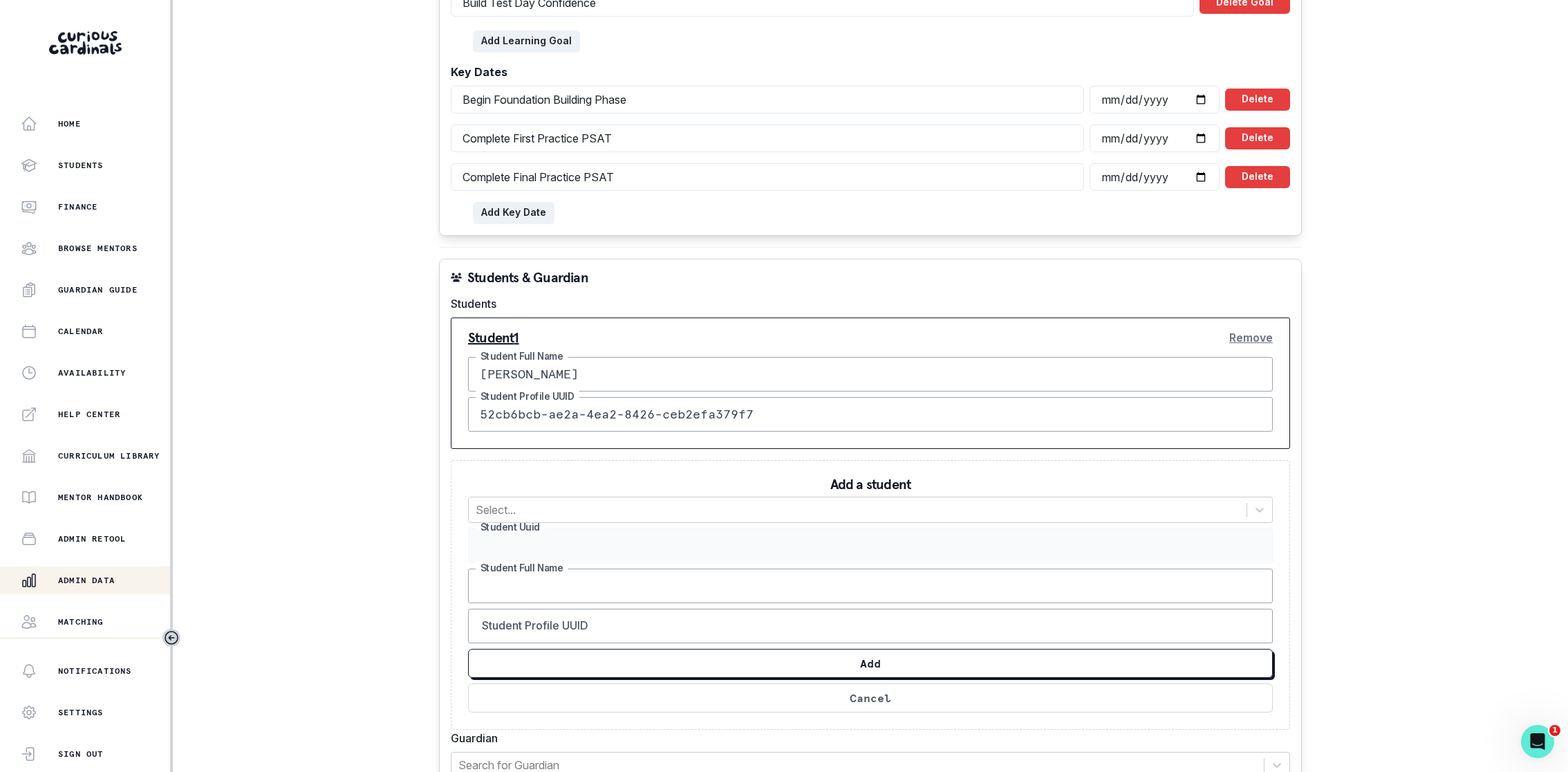
click at [644, 579] on input "Student Full Name" at bounding box center [870, 586] width 805 height 35
click at [540, 505] on div at bounding box center [857, 510] width 764 height 19
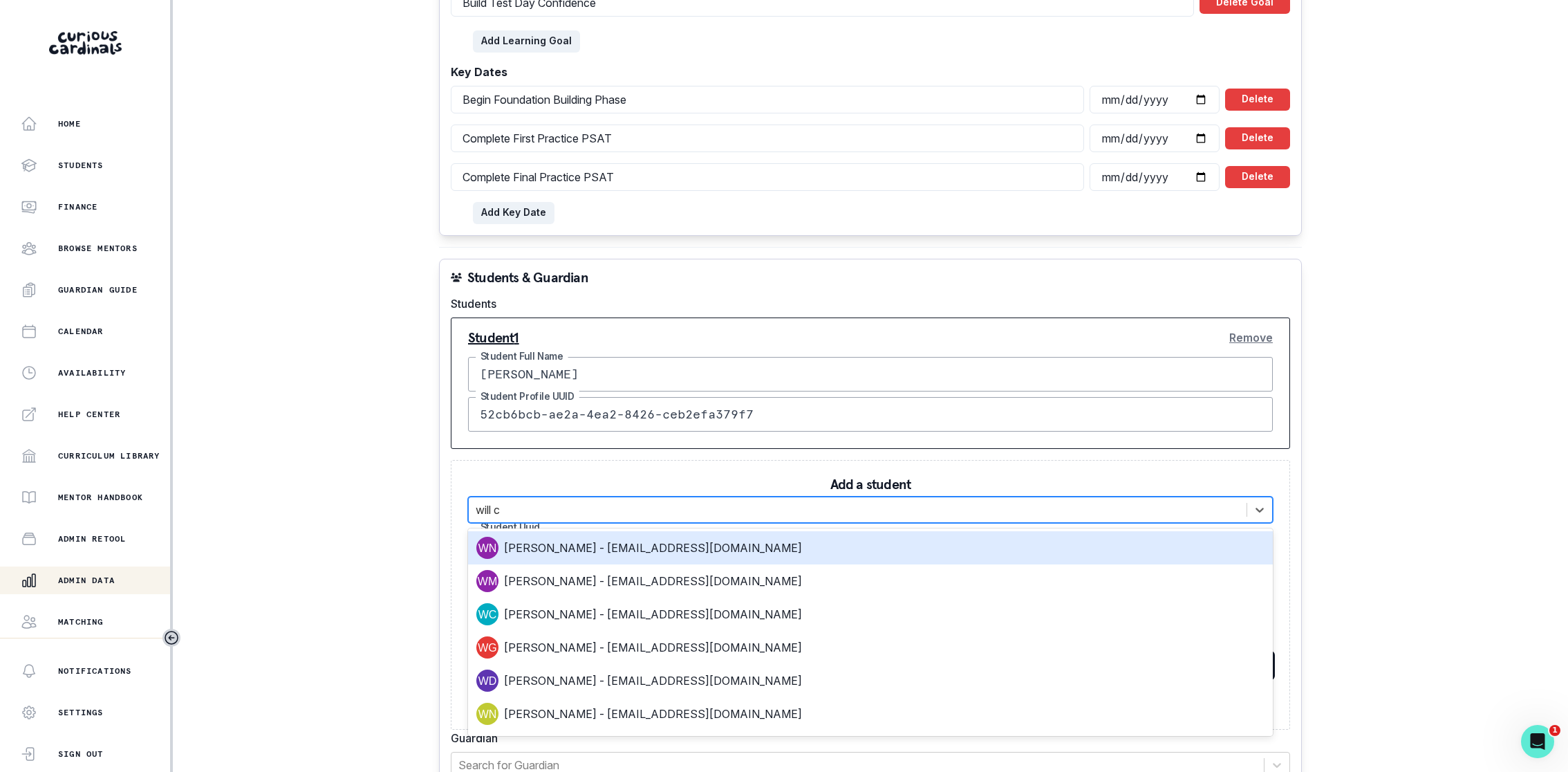
type input "will cr"
click at [549, 536] on div "[PERSON_NAME] - [EMAIL_ADDRESS][DOMAIN_NAME]" at bounding box center [870, 547] width 788 height 22
type input "ae765f24-d582-4a71-af55-f22bd73975b3"
type input "[PERSON_NAME]"
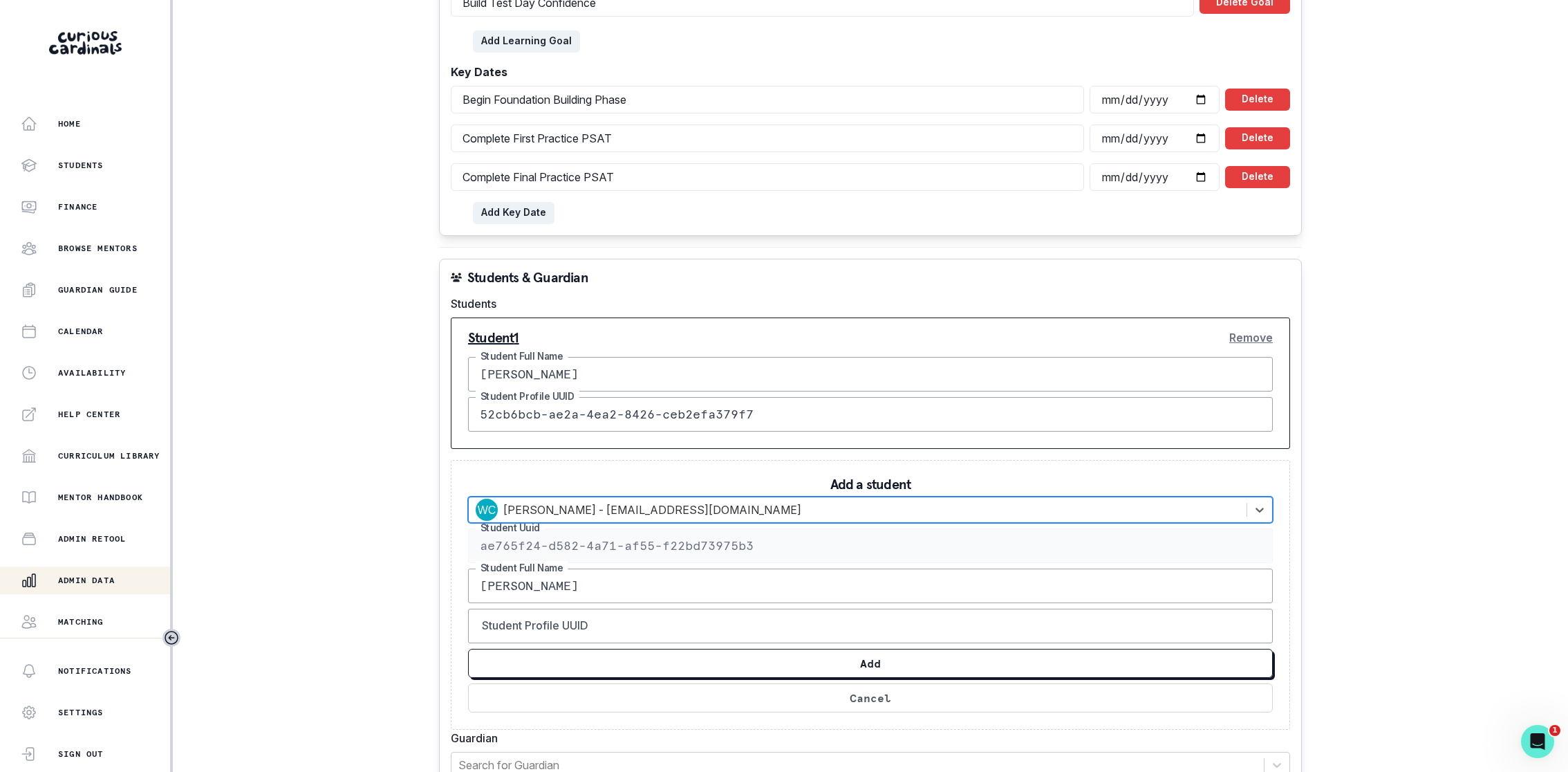
click at [577, 422] on input "52cb6bcb-ae2a-4ea2-8426-ceb2efa379f7" at bounding box center [870, 415] width 805 height 35
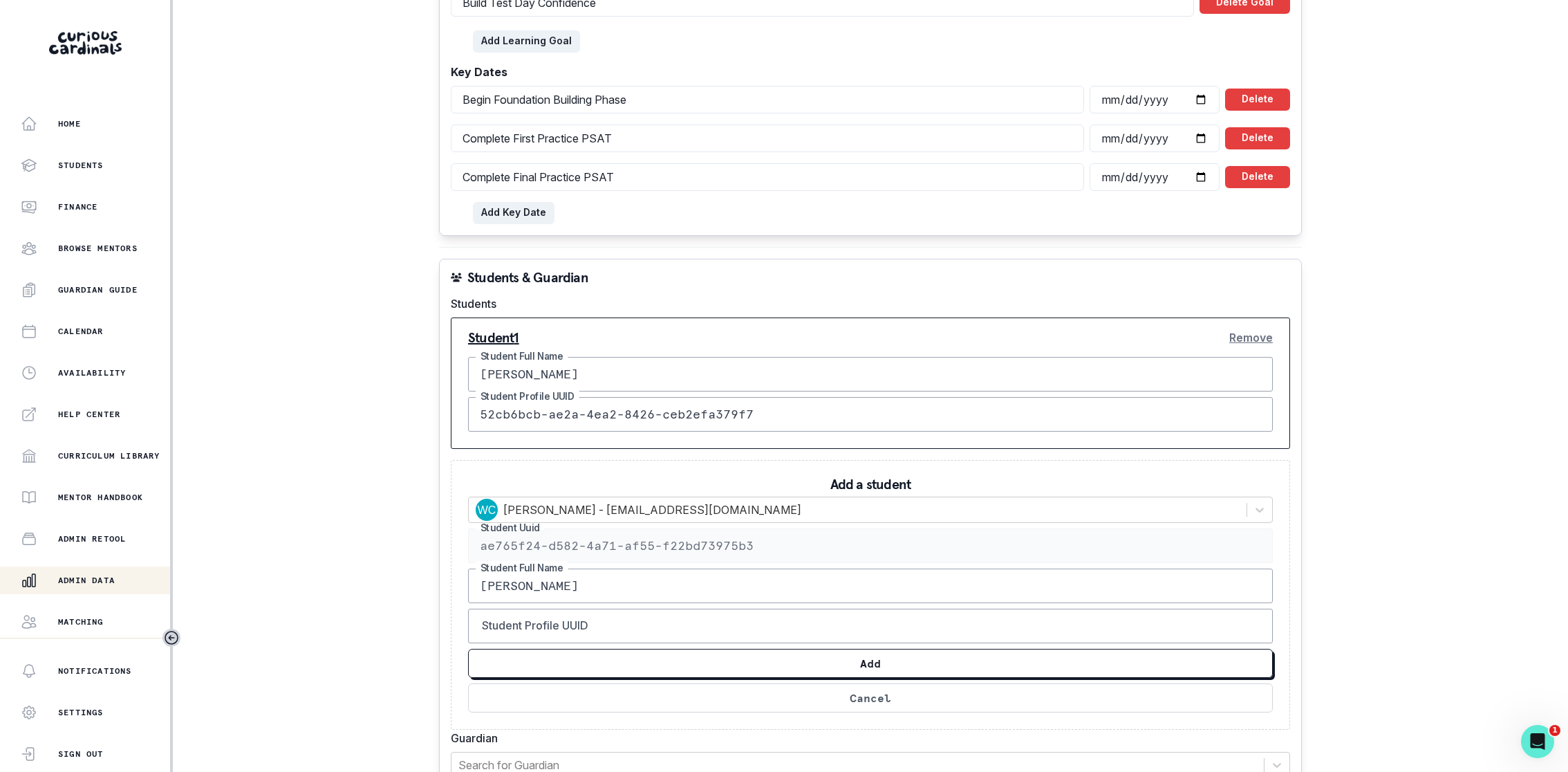
click at [577, 422] on input "52cb6bcb-ae2a-4ea2-8426-ceb2efa379f7" at bounding box center [870, 415] width 805 height 35
click at [569, 622] on input "Student Profile UUID" at bounding box center [870, 626] width 805 height 35
paste input "52cb6bcb-ae2a-4ea2-8426-ceb2efa379f7"
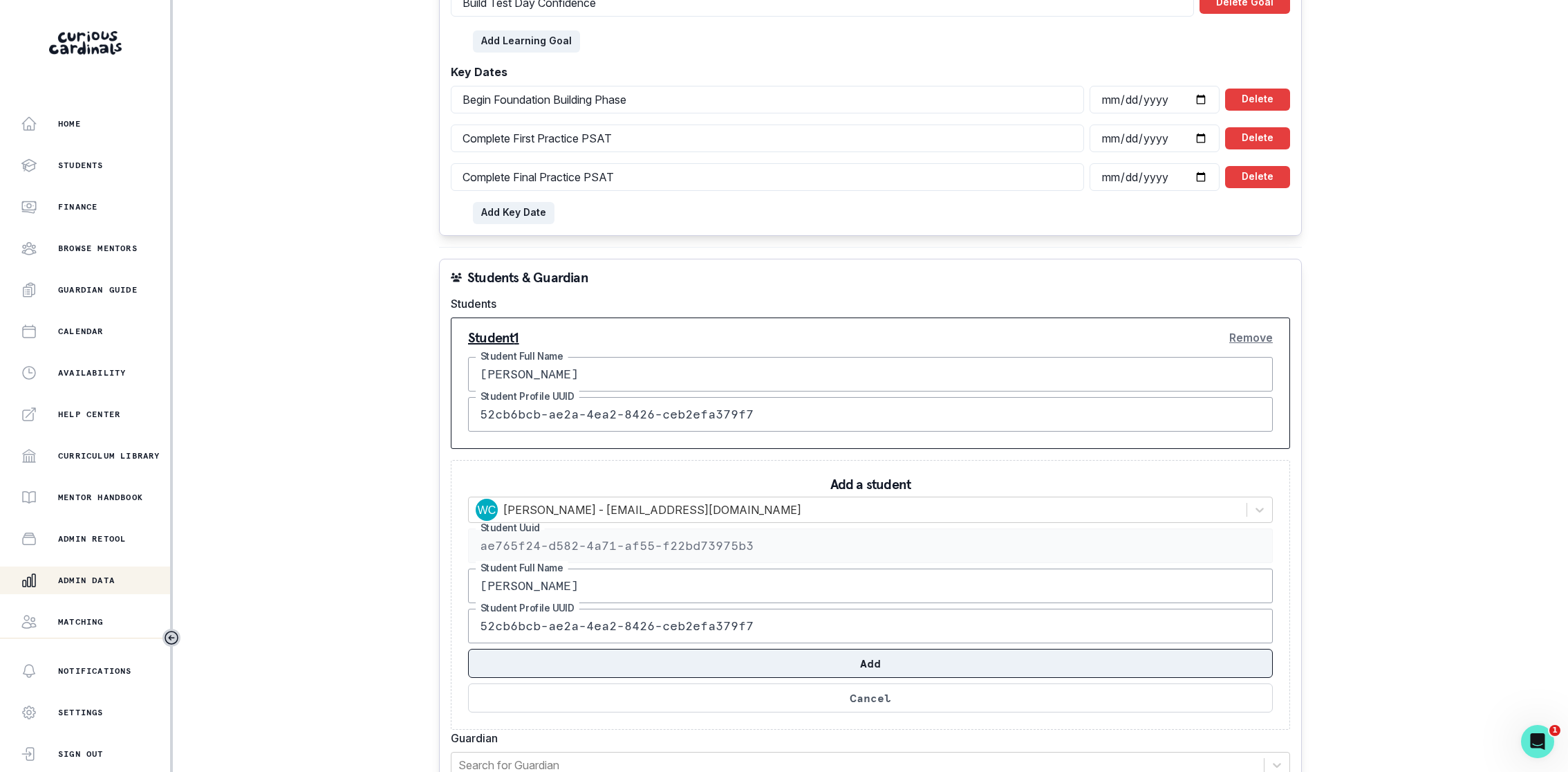
type input "52cb6bcb-ae2a-4ea2-8426-ceb2efa379f7"
click at [541, 653] on button "Add" at bounding box center [870, 663] width 805 height 29
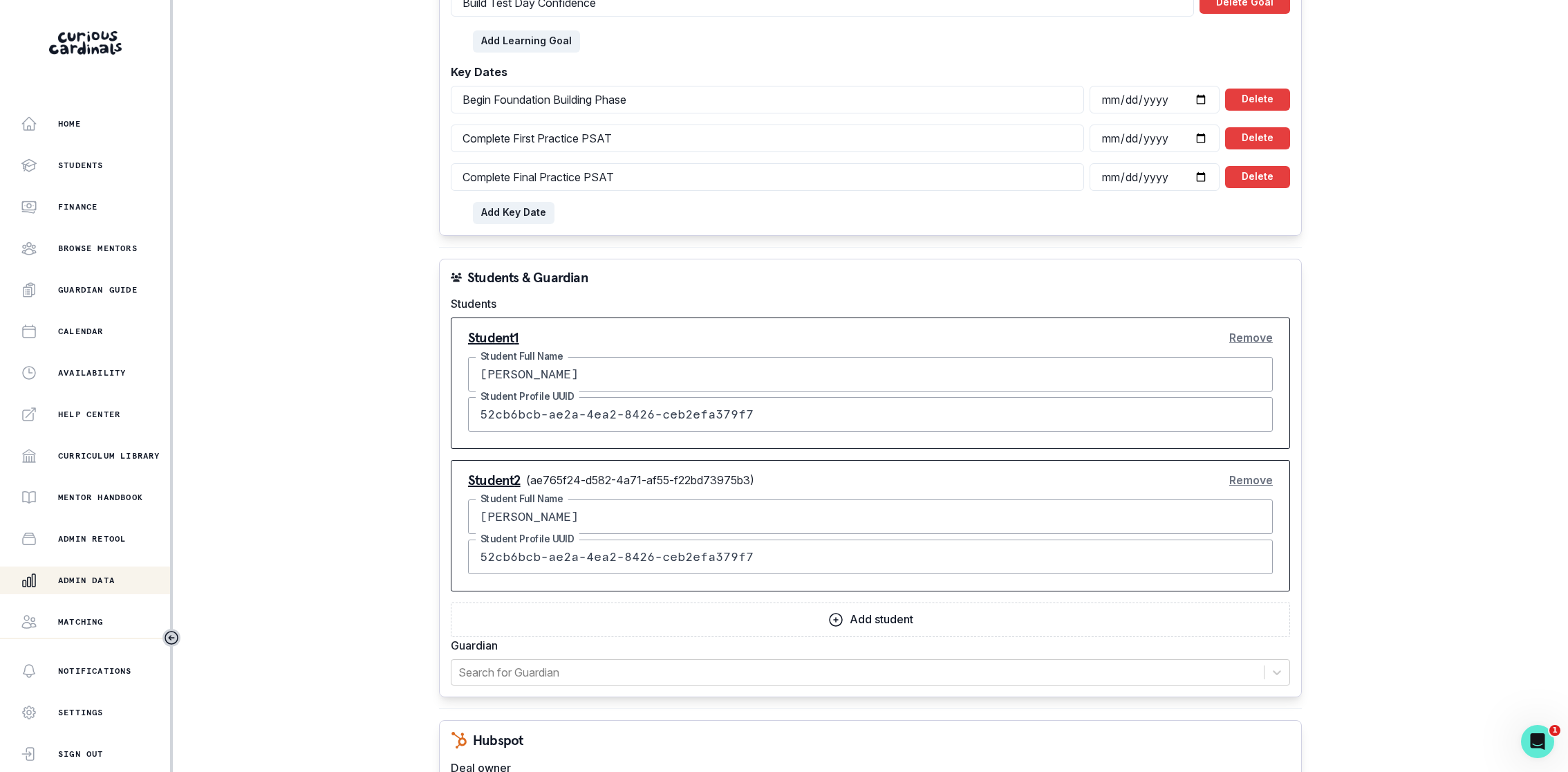
click at [1235, 335] on button "Remove" at bounding box center [1251, 337] width 44 height 27
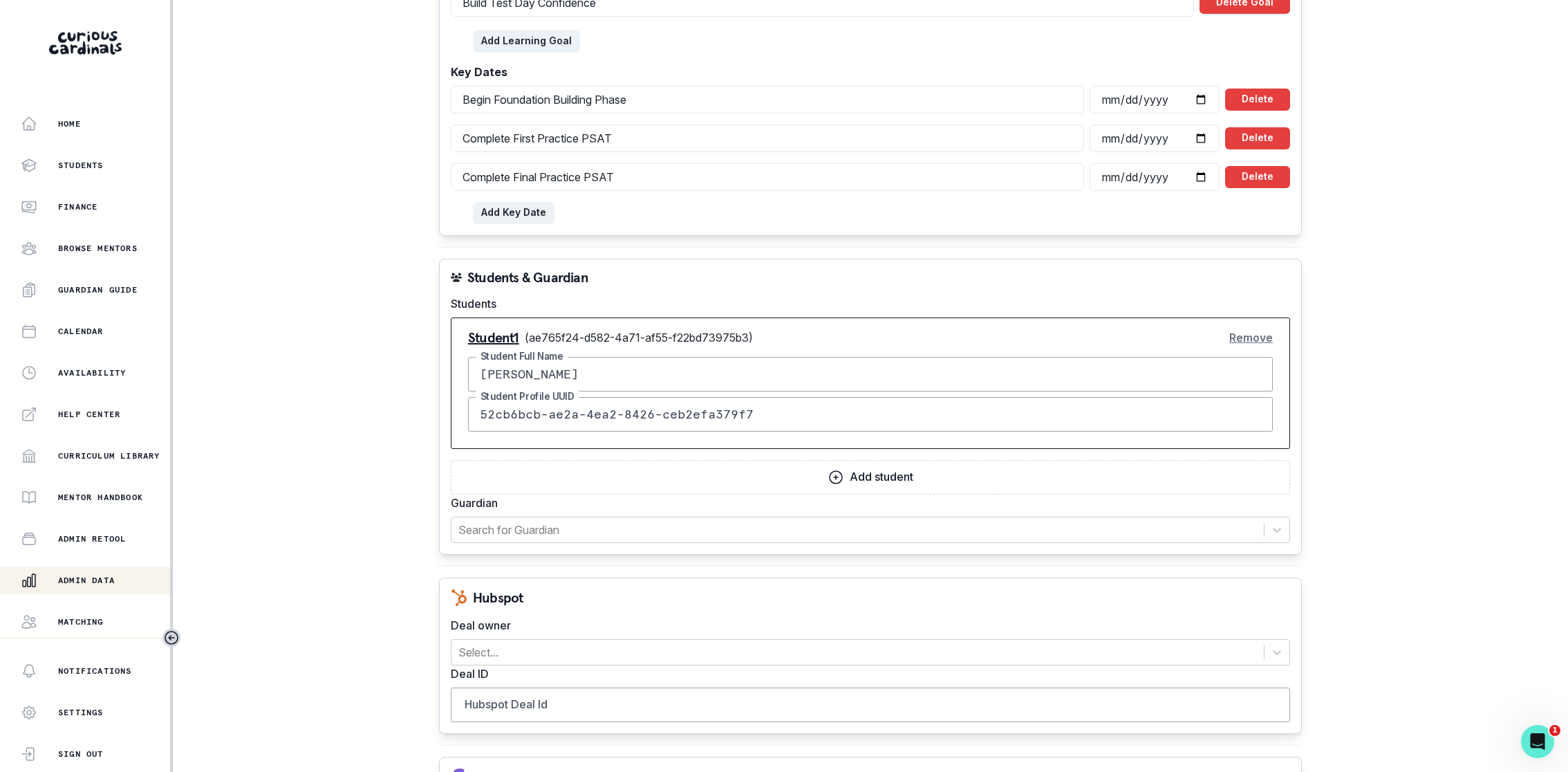
scroll to position [1168, 0]
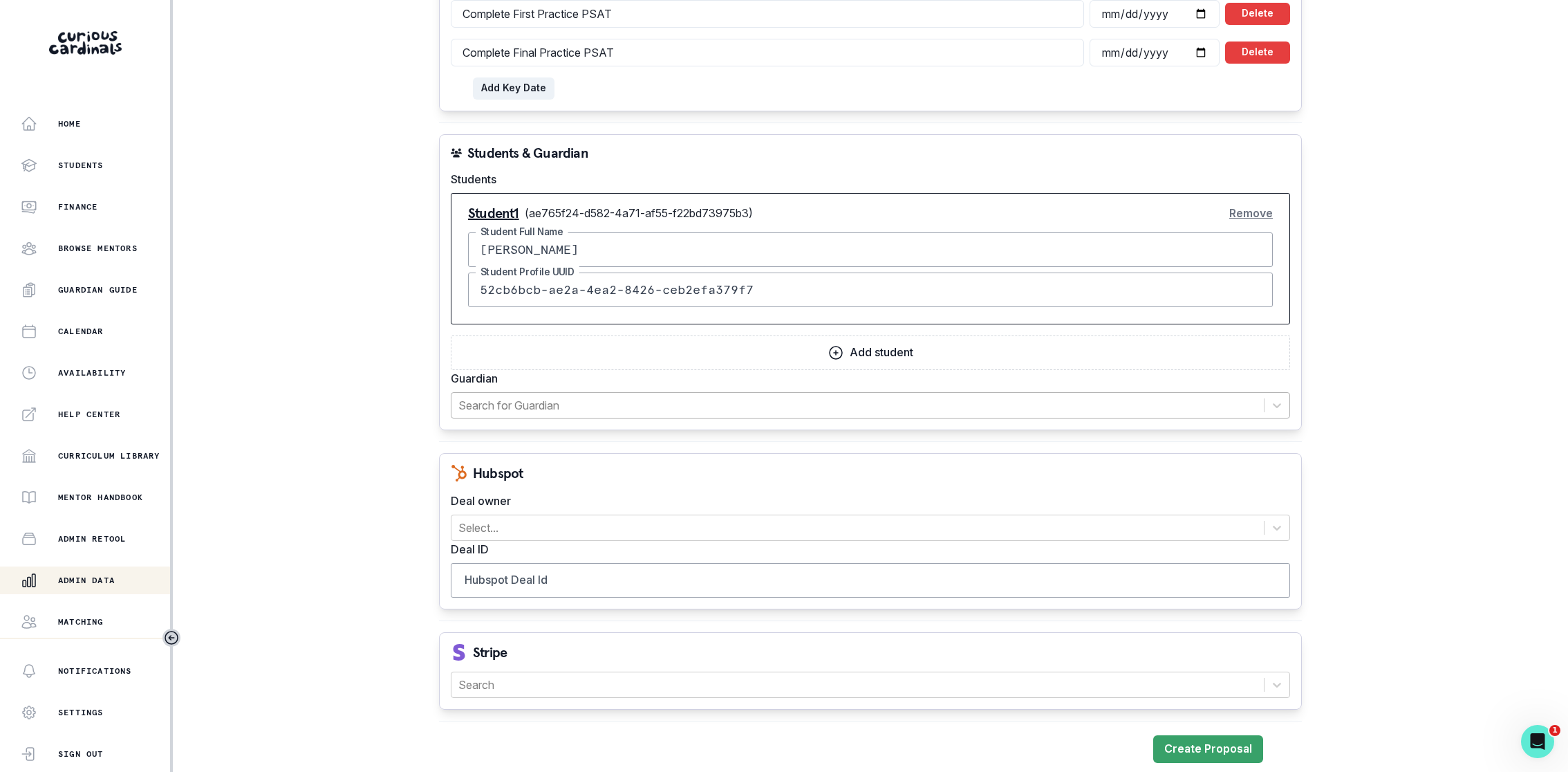
click at [602, 397] on div at bounding box center [857, 405] width 798 height 19
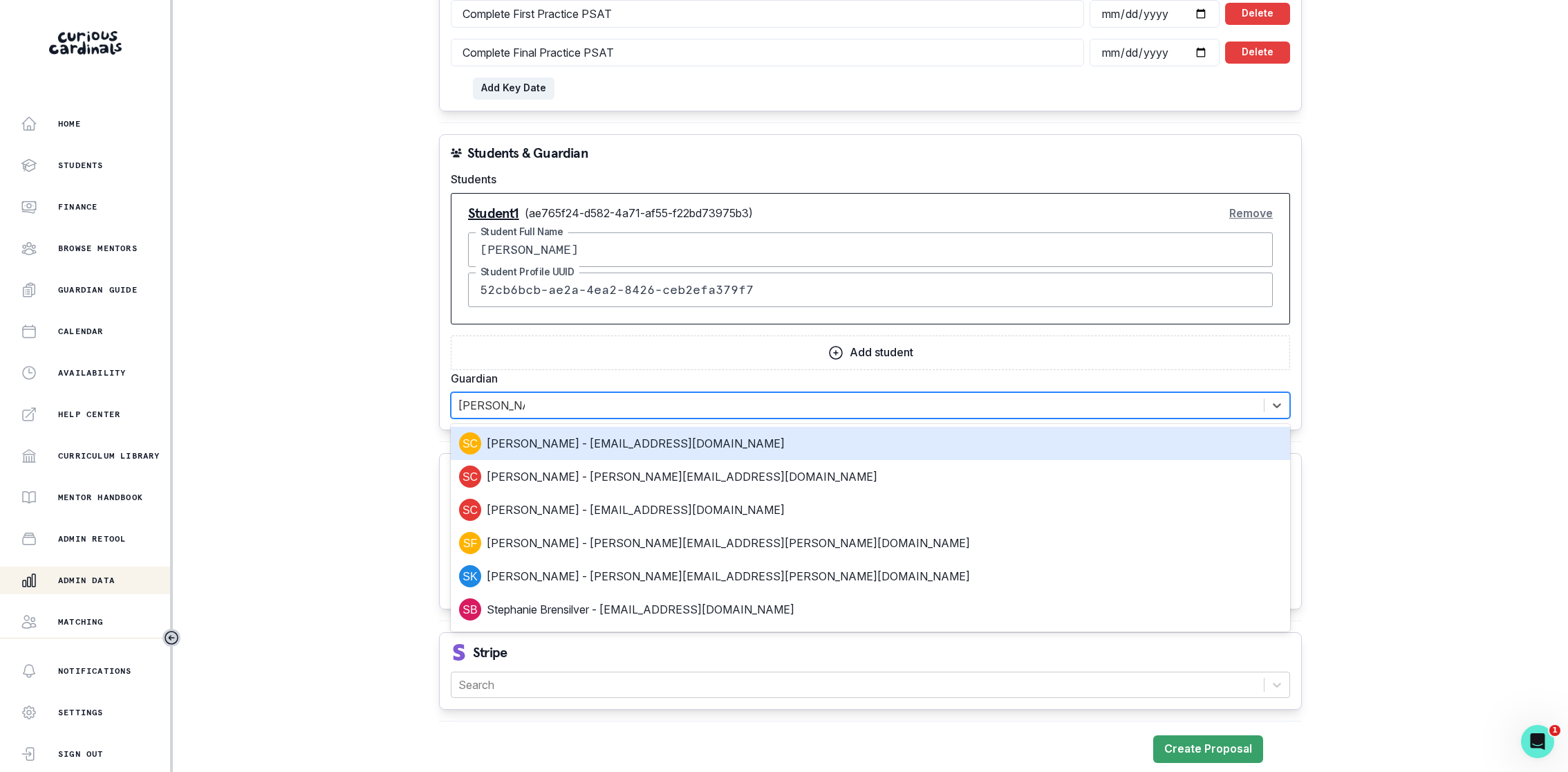
type input "[PERSON_NAME] [PERSON_NAME]"
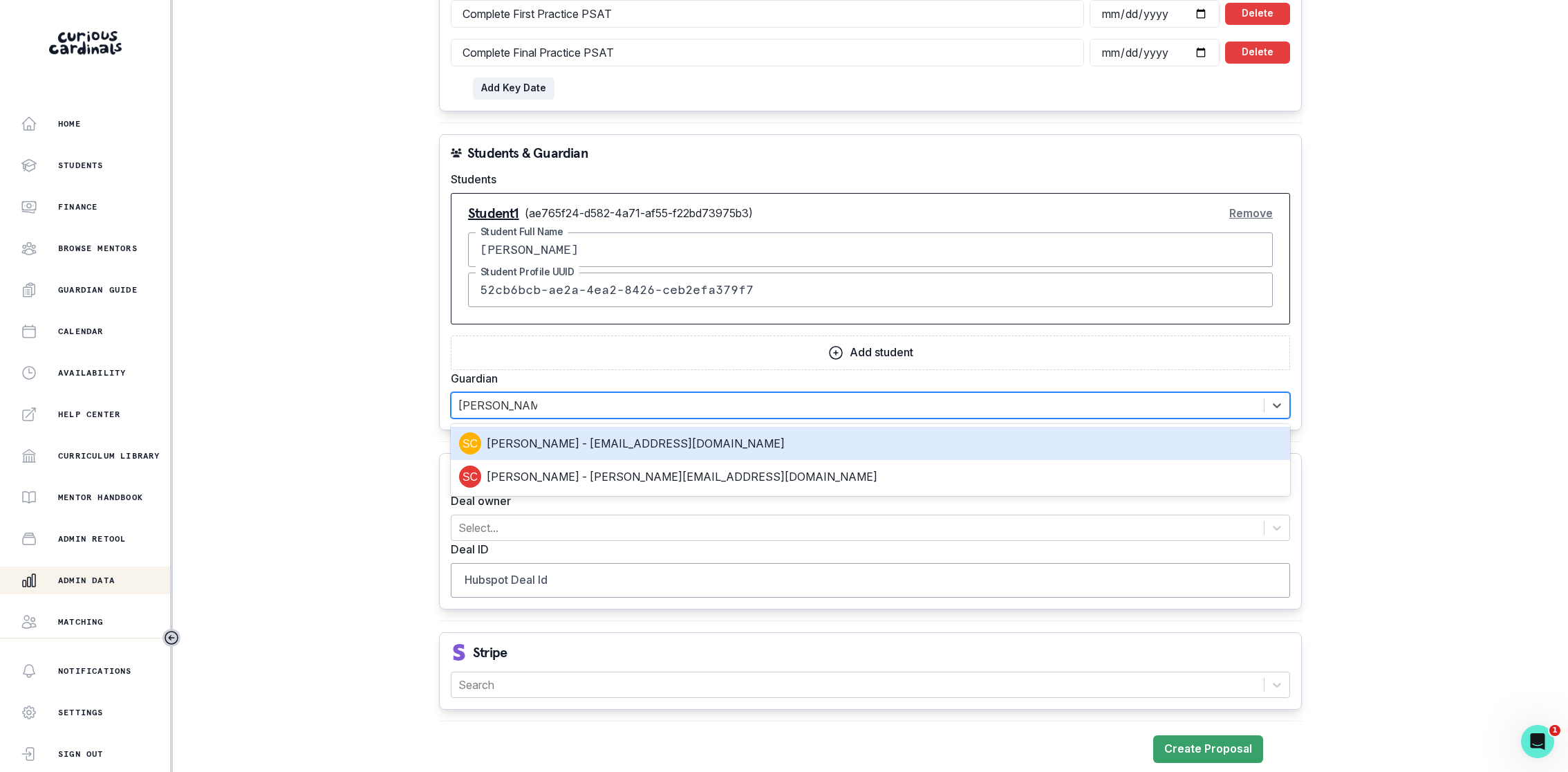
click at [602, 442] on div "[PERSON_NAME] - [EMAIL_ADDRESS][DOMAIN_NAME]" at bounding box center [870, 443] width 822 height 22
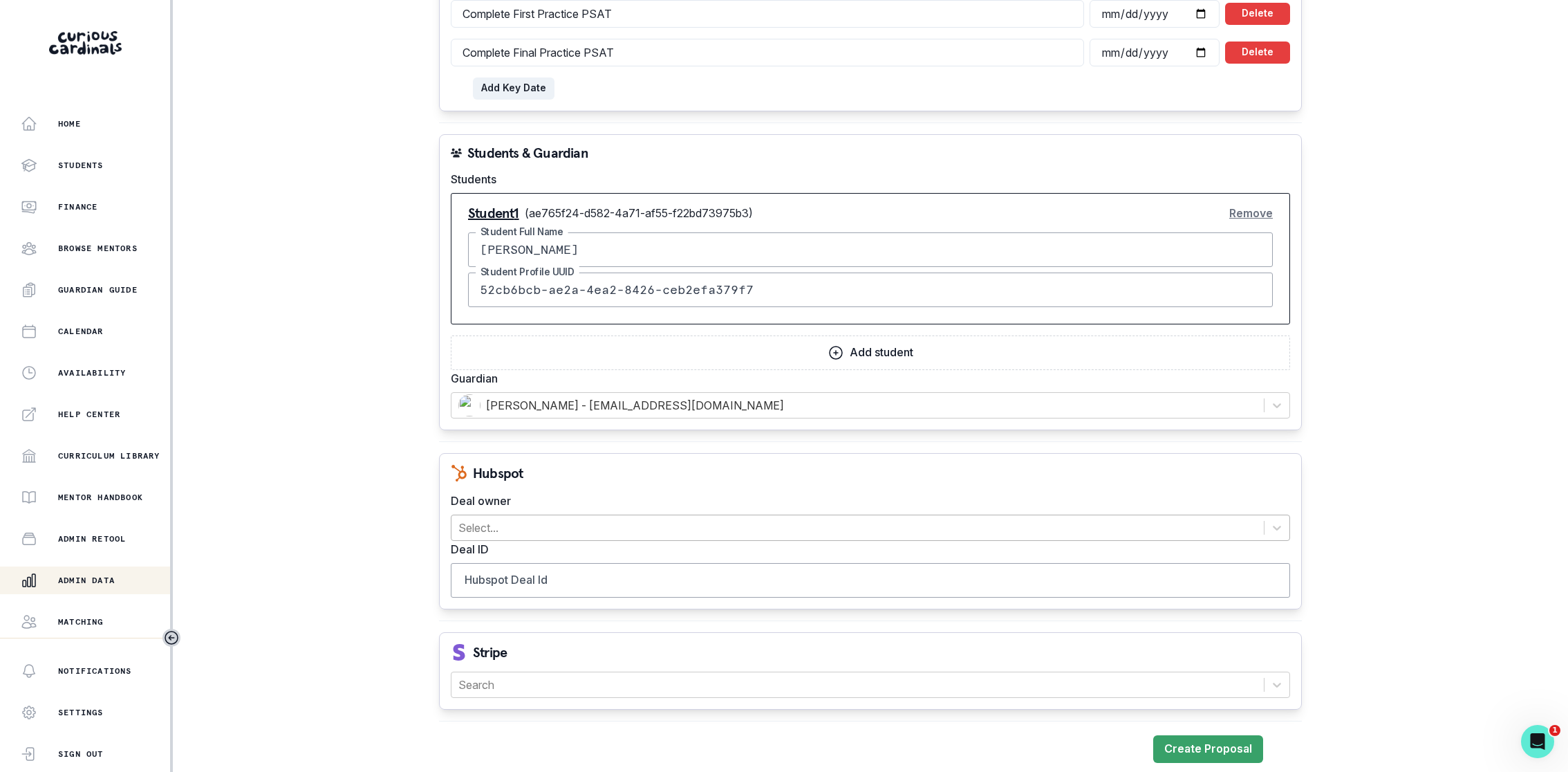
click at [583, 518] on div at bounding box center [857, 528] width 798 height 19
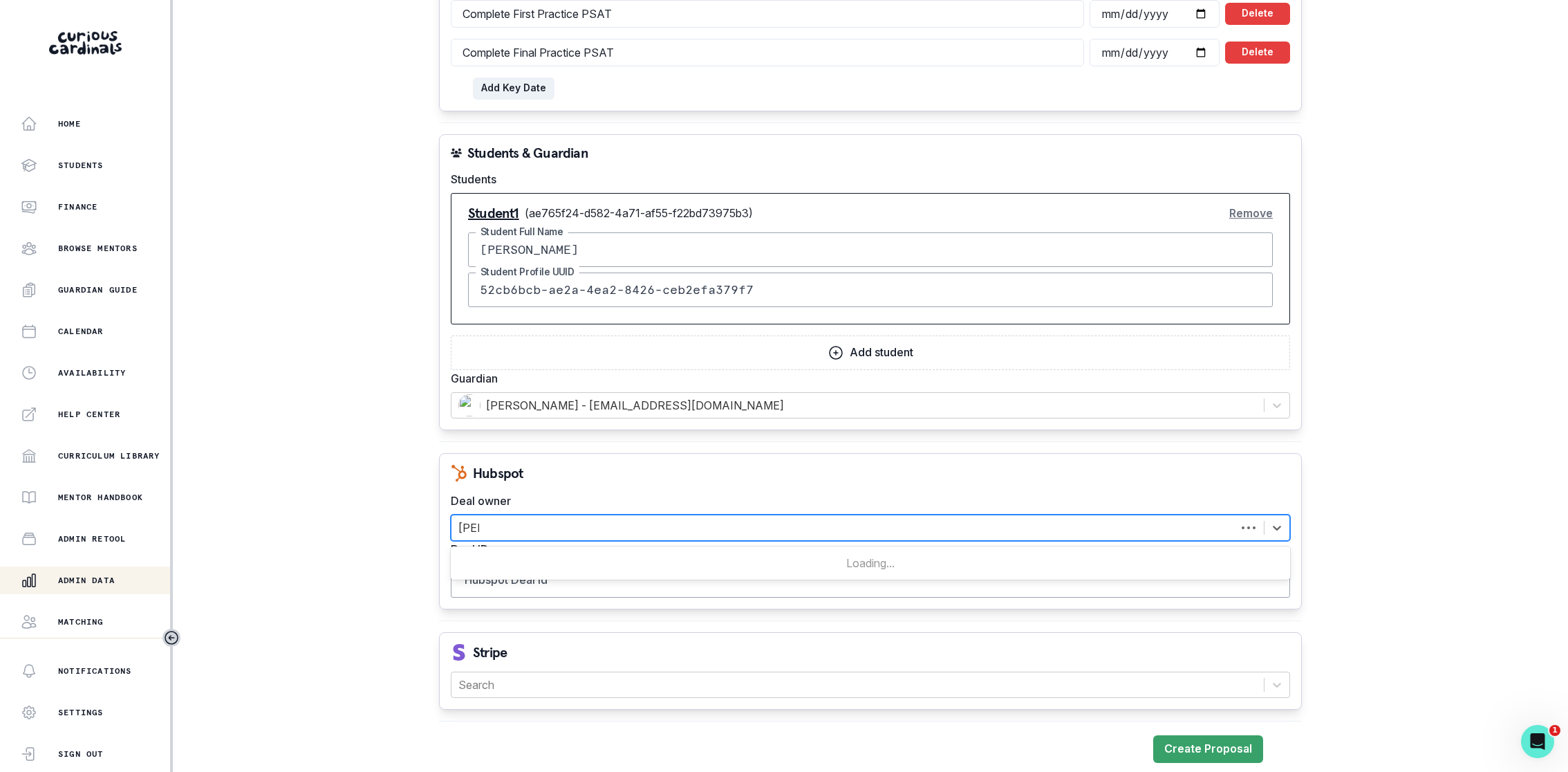
type input "[PERSON_NAME]"
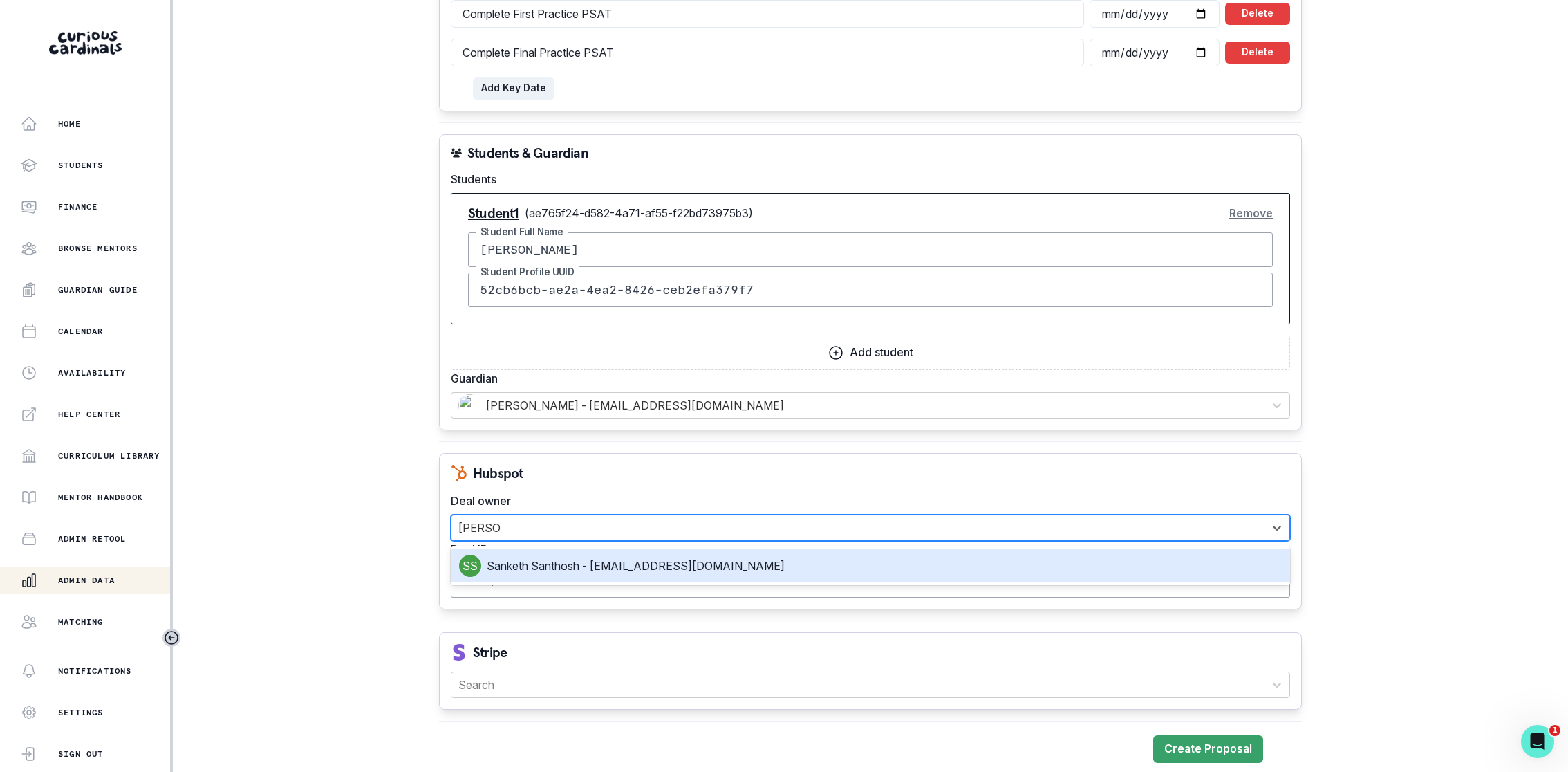
click at [573, 555] on div "Sanketh Santhosh - [EMAIL_ADDRESS][DOMAIN_NAME]" at bounding box center [870, 566] width 822 height 22
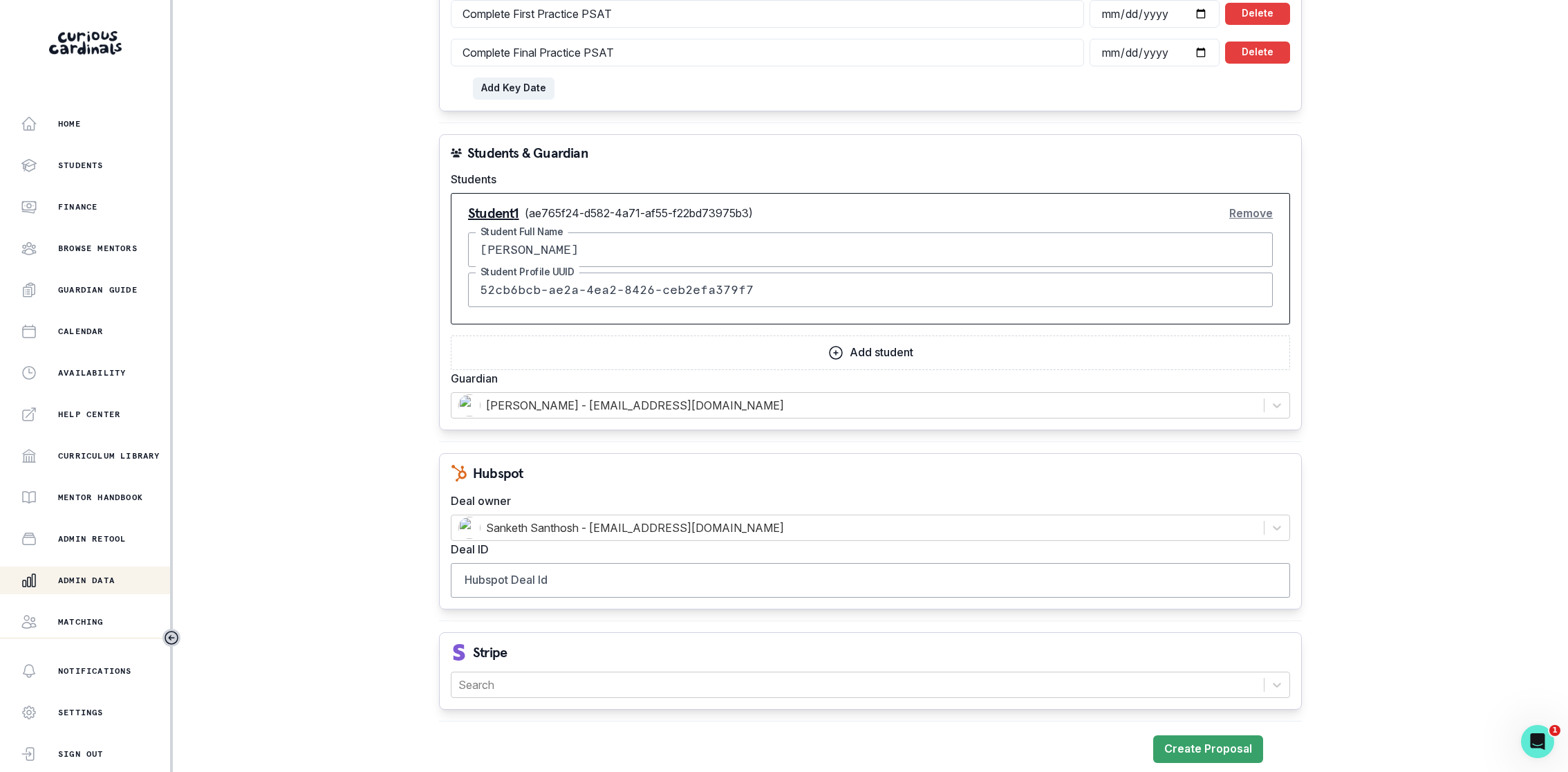
click at [619, 478] on div "Hubspot Deal owner Sanketh Santhosh - [EMAIL_ADDRESS][DOMAIN_NAME] Deal ID Hubs…" at bounding box center [870, 531] width 862 height 157
click at [726, 581] on input "Hubspot Deal Id" at bounding box center [870, 580] width 839 height 35
paste input "42965047315"
type input "42965047315"
click at [670, 680] on div at bounding box center [857, 684] width 798 height 19
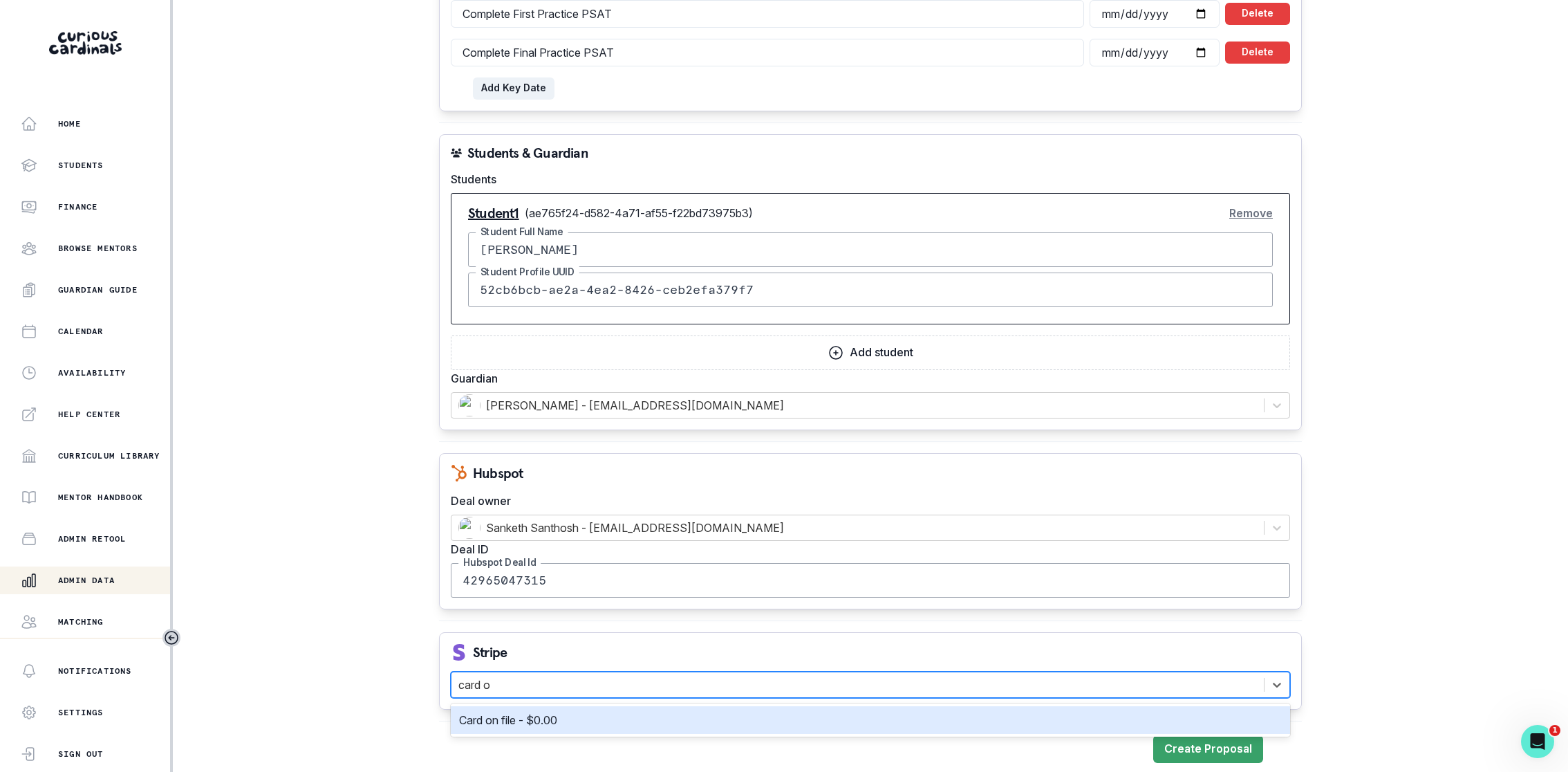
type input "card on"
click at [614, 721] on div "Card on file - $0.00" at bounding box center [870, 719] width 839 height 27
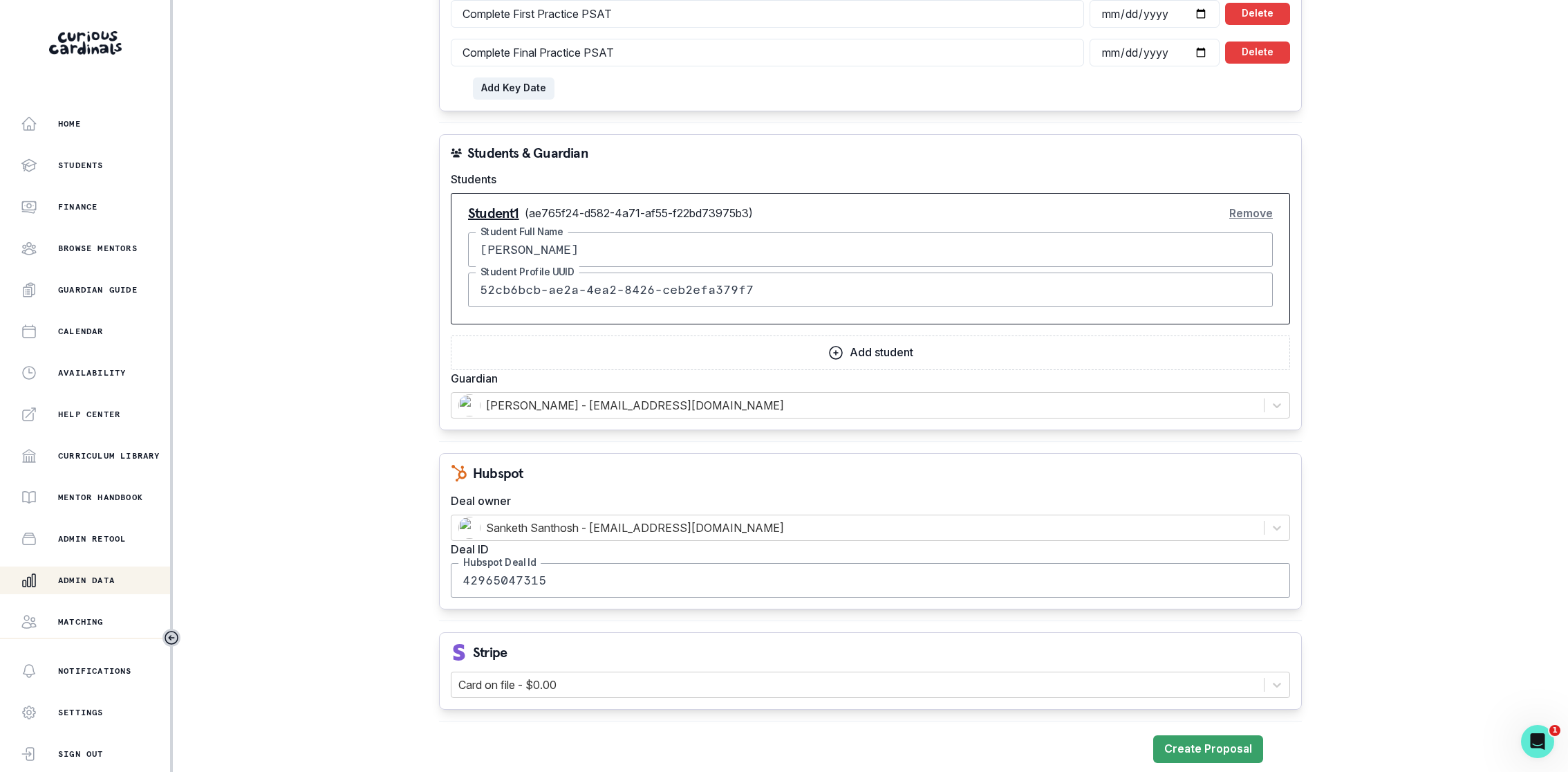
click at [711, 632] on div "Stripe Card on file - $0.00" at bounding box center [870, 671] width 862 height 78
click at [1222, 751] on button "Create Proposal" at bounding box center [1208, 749] width 110 height 27
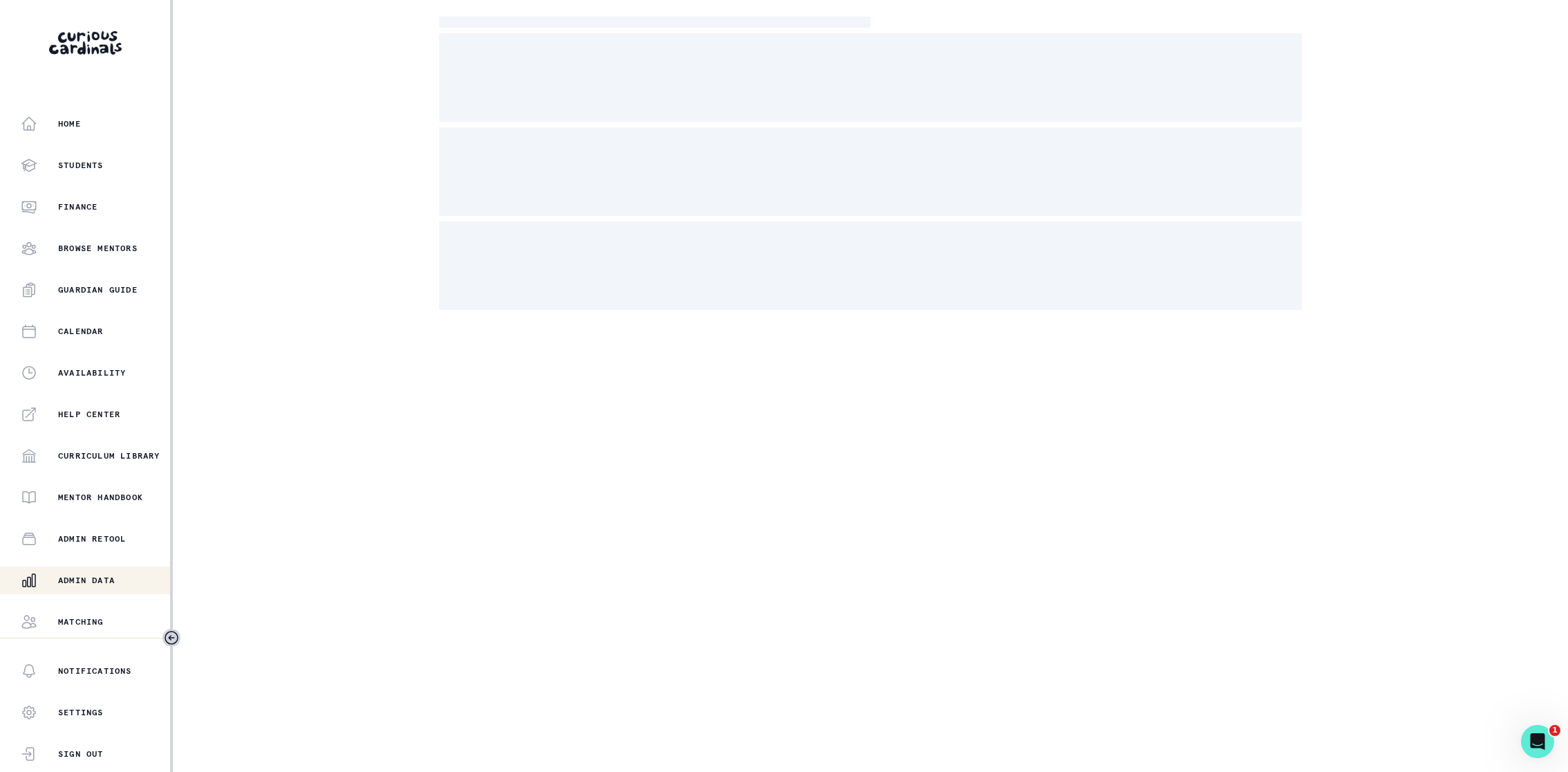
scroll to position [80, 0]
click at [87, 492] on div "Admin Data" at bounding box center [94, 499] width 149 height 17
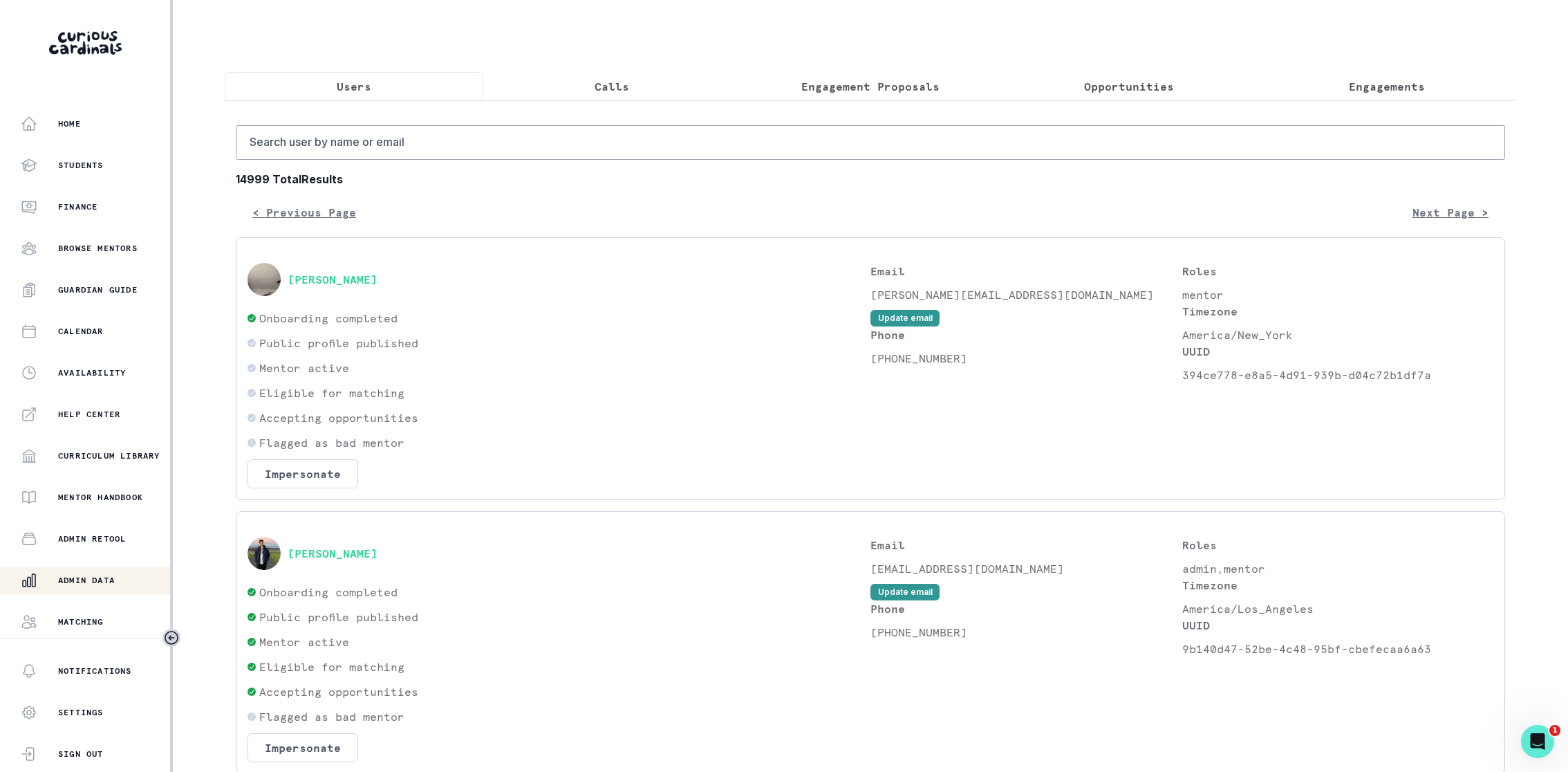
click at [630, 98] on button "Calls" at bounding box center [612, 87] width 259 height 29
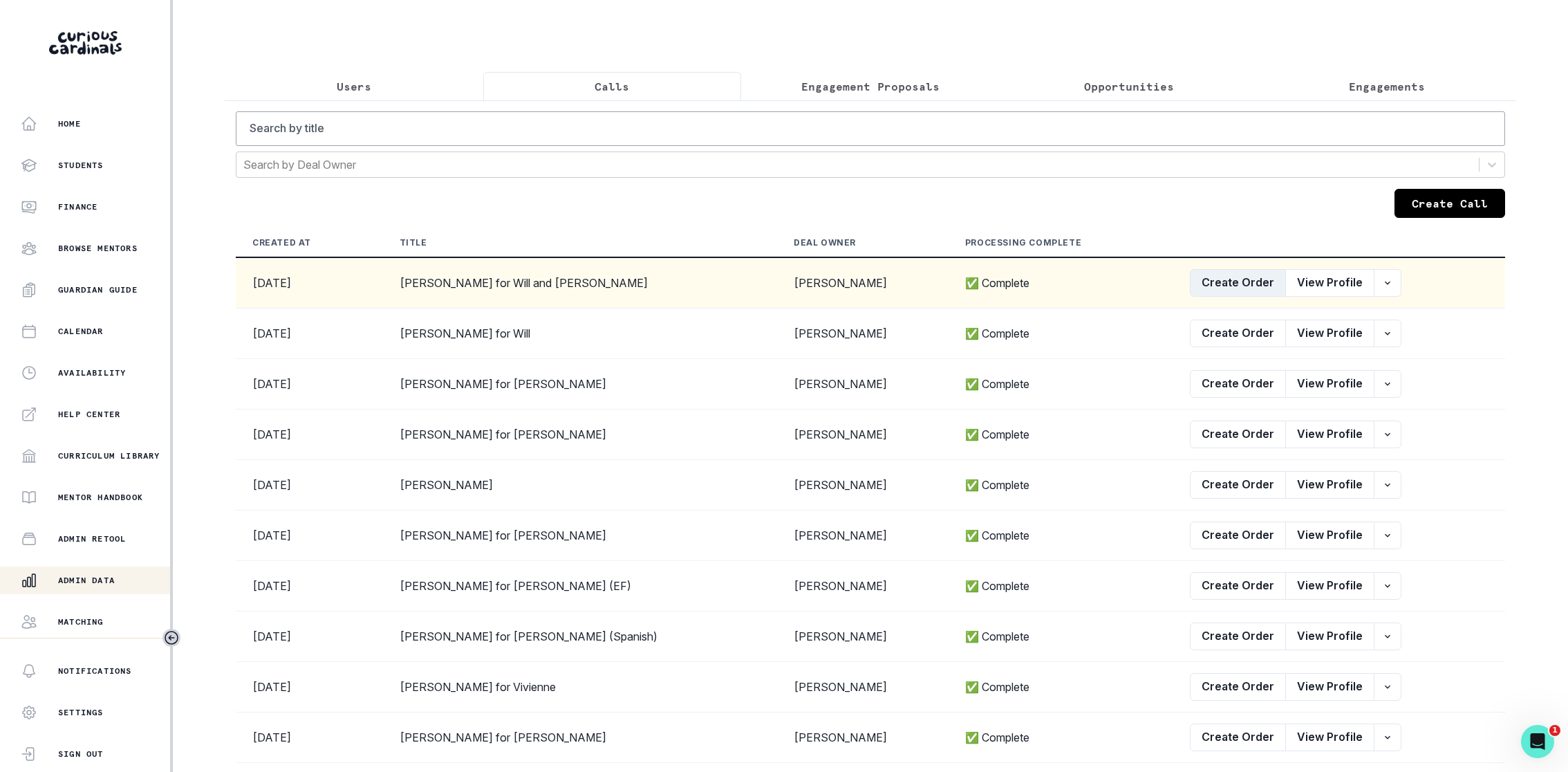
click at [1222, 276] on button "Create Order" at bounding box center [1237, 282] width 96 height 27
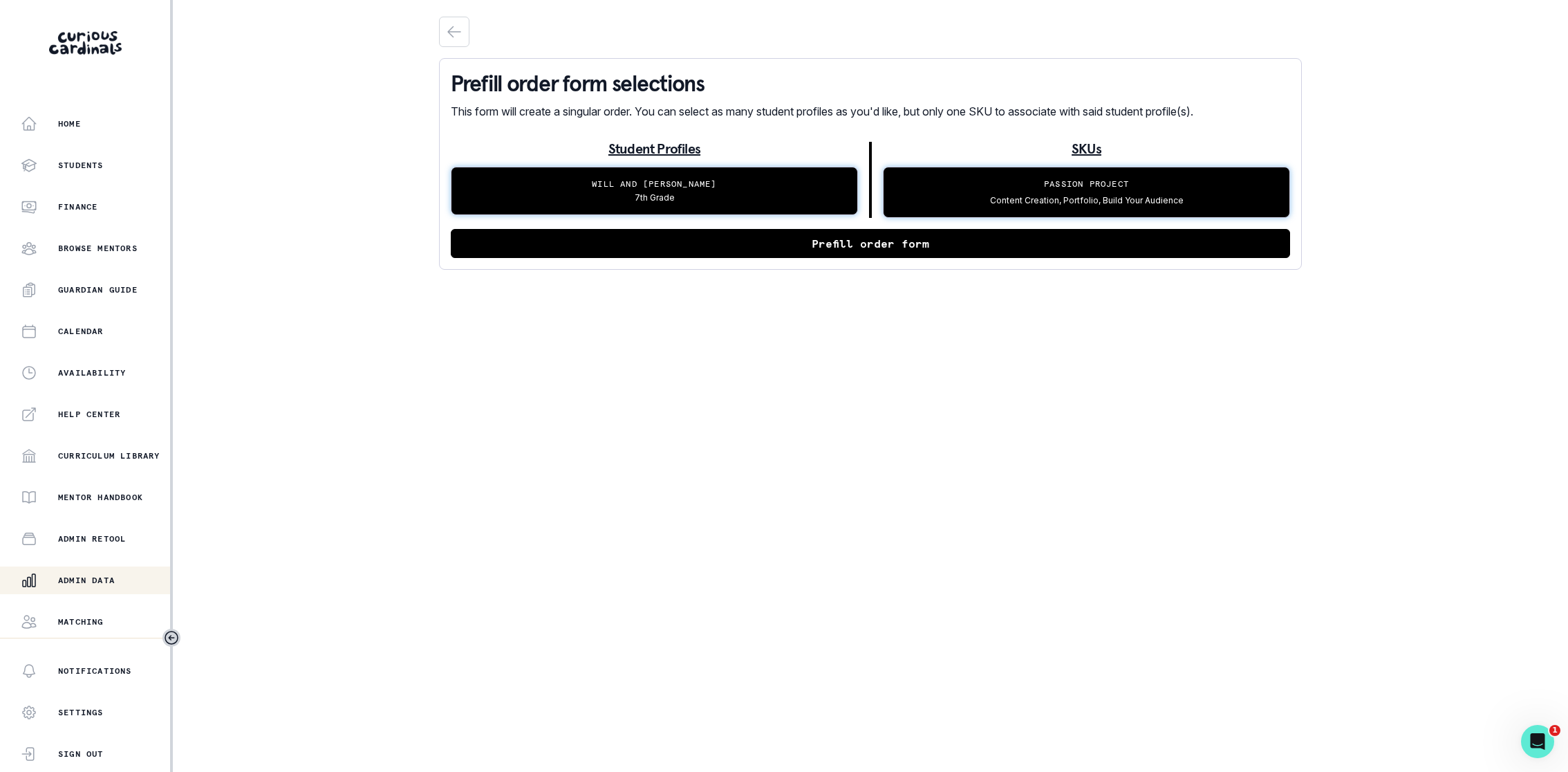
click at [873, 255] on button "Prefill order form" at bounding box center [870, 243] width 839 height 29
select select "17faa8e4-2b0e-4aee-abf5-4da8e9d87f5d"
select select "d5b009be-c445-49db-99e0-164e2303d6fa"
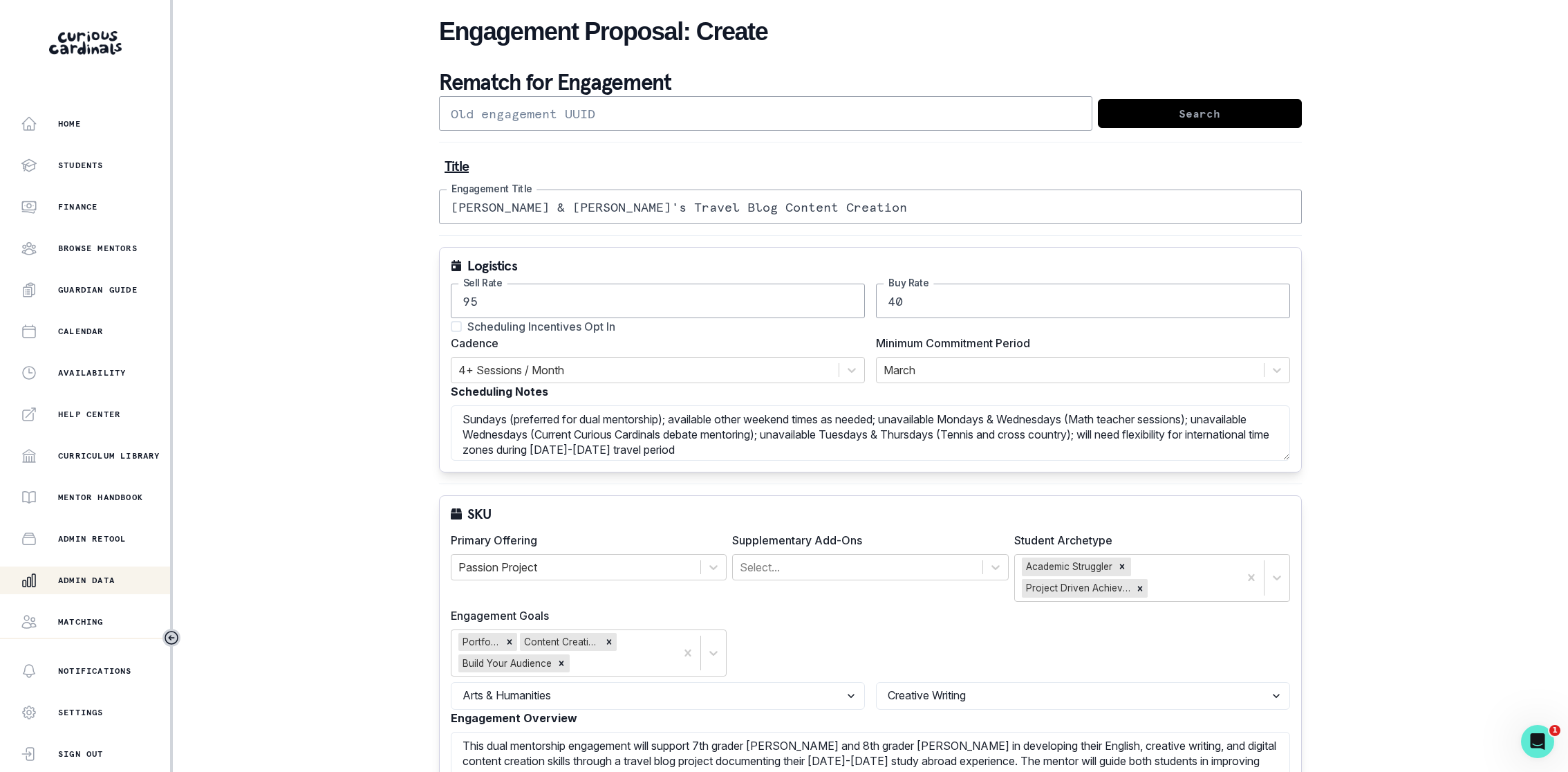
click at [804, 200] on input "[PERSON_NAME] & [PERSON_NAME]'s Travel Blog Content Creation" at bounding box center [870, 207] width 862 height 35
drag, startPoint x: 649, startPoint y: 208, endPoint x: 776, endPoint y: 204, distance: 127.1
click at [776, 204] on input "[PERSON_NAME] & [PERSON_NAME]'s Travel Blog Content Creation Mentorship" at bounding box center [870, 207] width 862 height 35
type input "[PERSON_NAME] & [PERSON_NAME]'s Travel Blog Creative Mentorship"
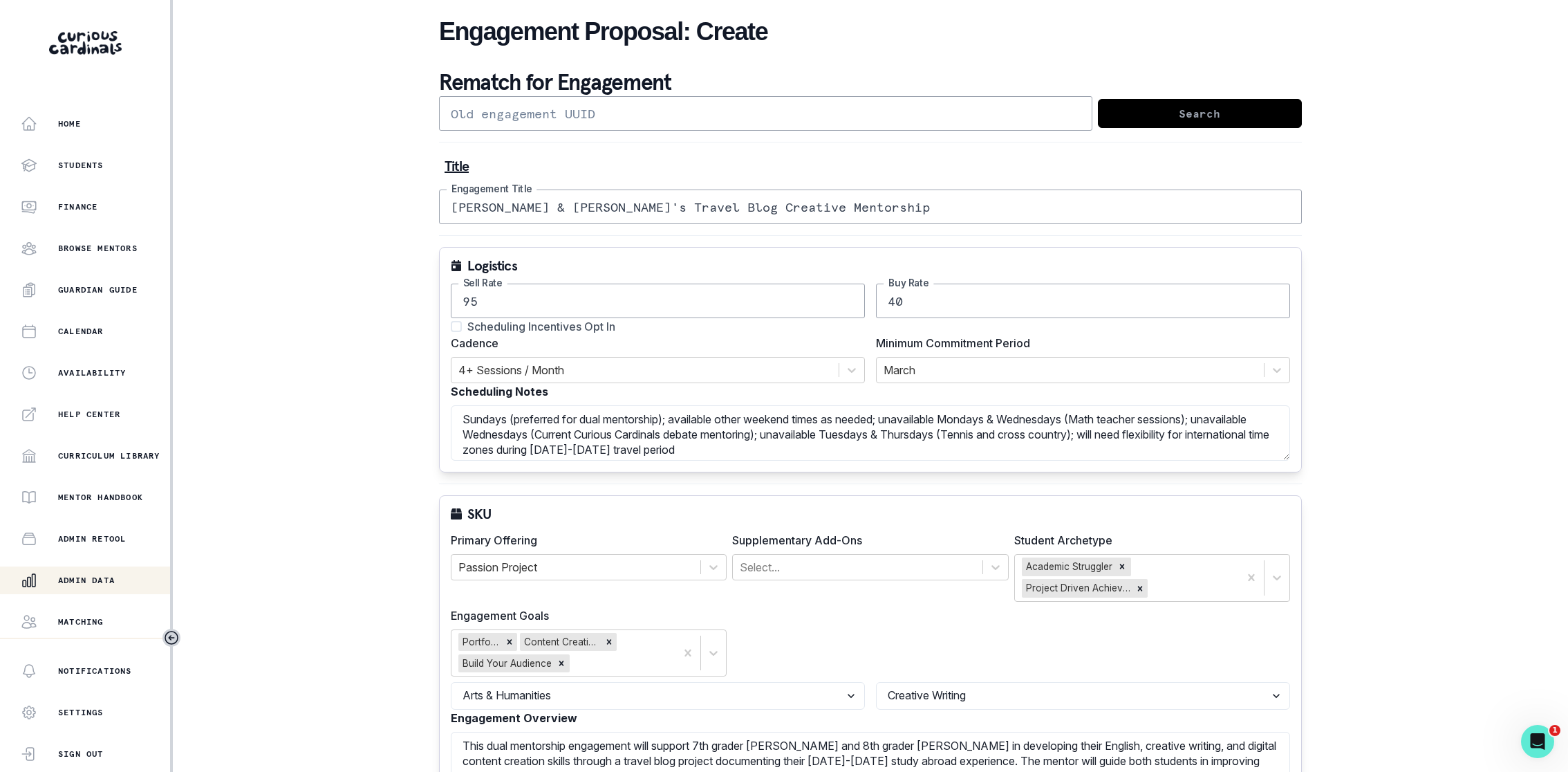
click at [749, 247] on div "Logistics 95 Sell Rate 40 Buy Rate Scheduling Incentives Opt In Cadence 4+ Sess…" at bounding box center [870, 360] width 862 height 226
click at [579, 328] on span "Scheduling Incentives Opt In" at bounding box center [541, 326] width 148 height 17
click at [451, 327] on input "Scheduling Incentives Opt In" at bounding box center [450, 326] width 1 height 1
checkbox input "true"
drag, startPoint x: 569, startPoint y: 300, endPoint x: 419, endPoint y: 300, distance: 150.0
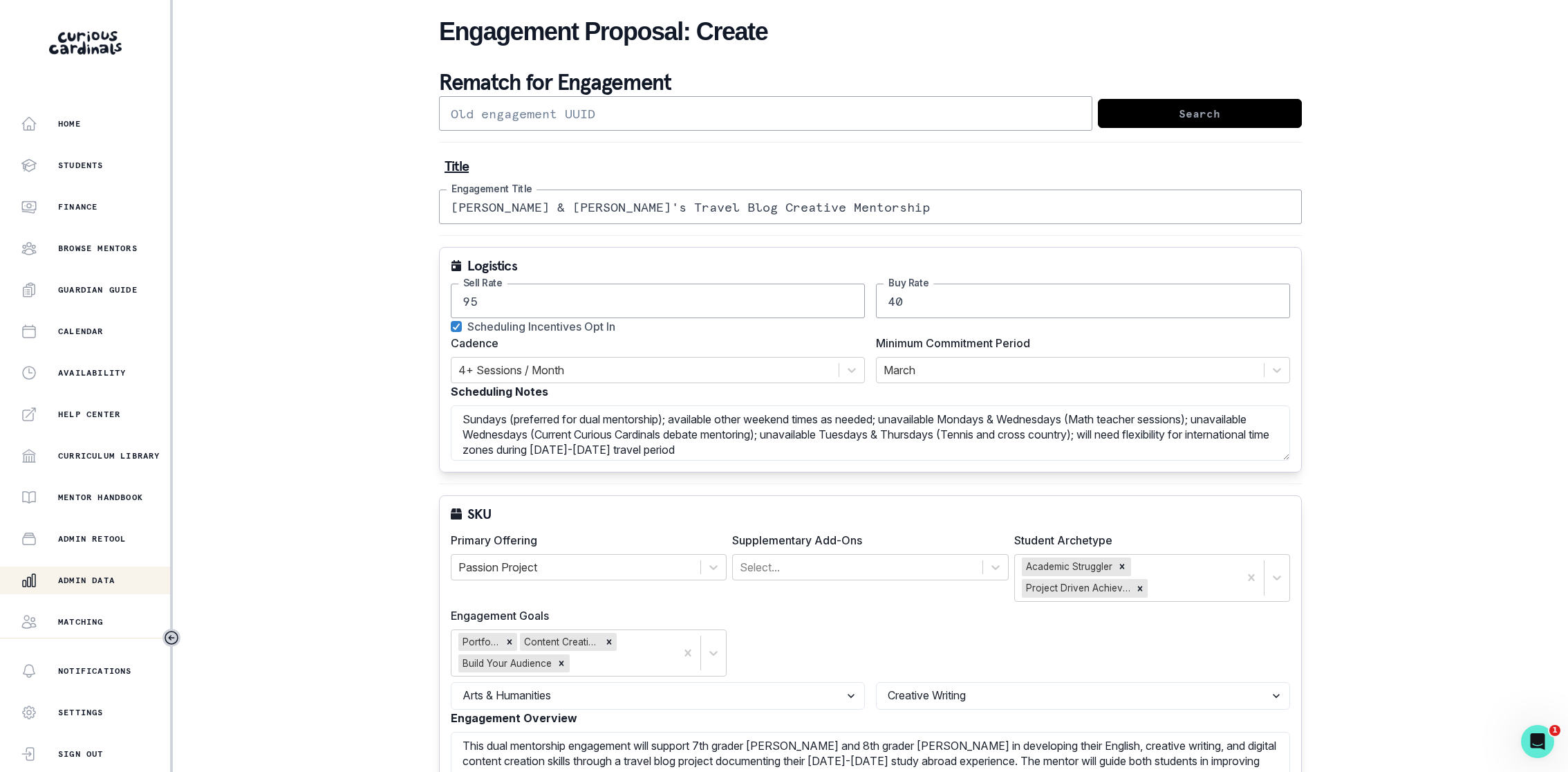
click at [419, 300] on div "Home Students Finance Browse Mentors Guardian Guide Calendar Availability Help …" at bounding box center [784, 386] width 1568 height 772
type input "120"
click at [486, 357] on div "4+ Sessions / Month" at bounding box center [645, 370] width 387 height 25
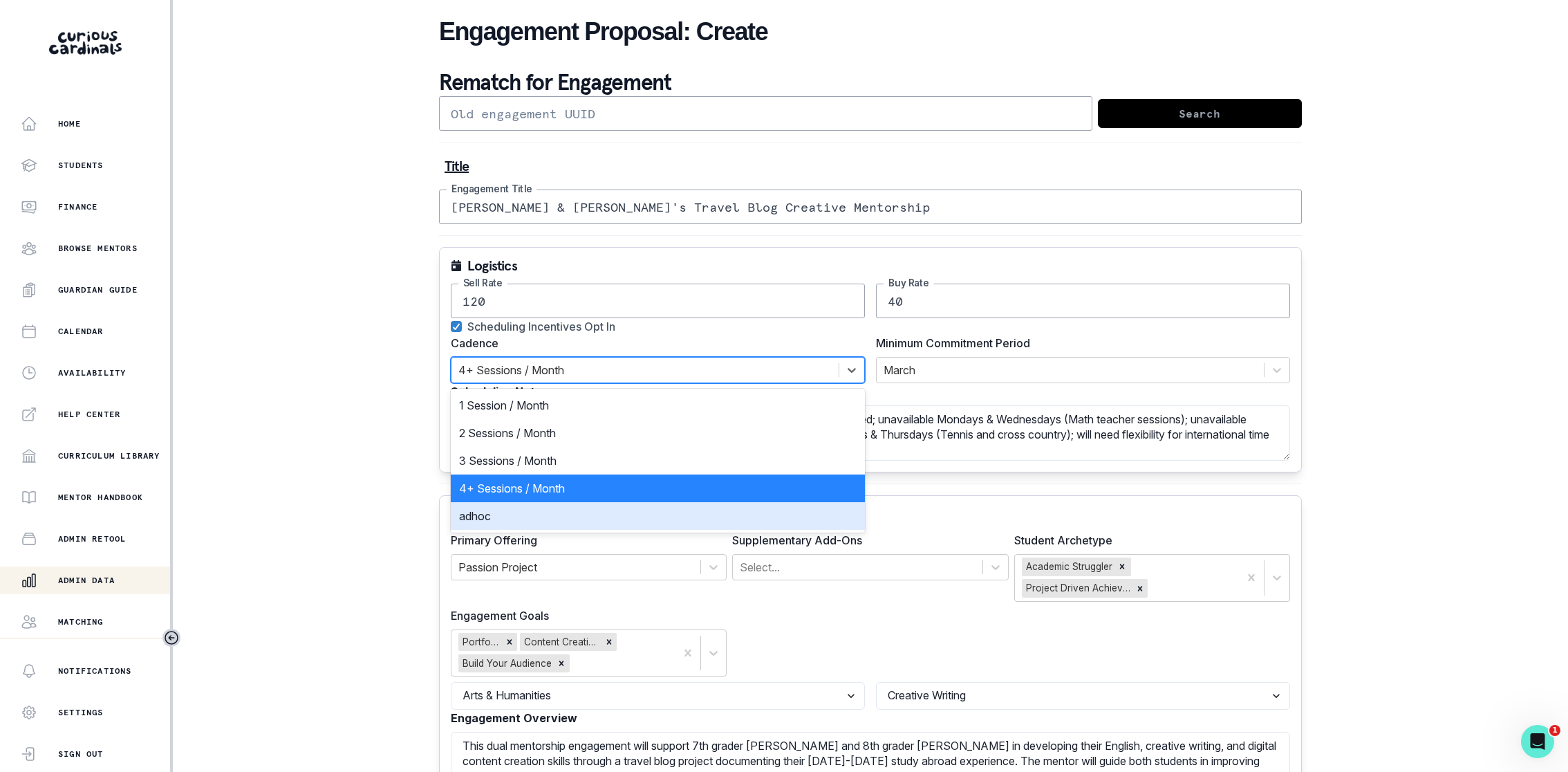
click at [537, 507] on div "adhoc" at bounding box center [657, 516] width 414 height 27
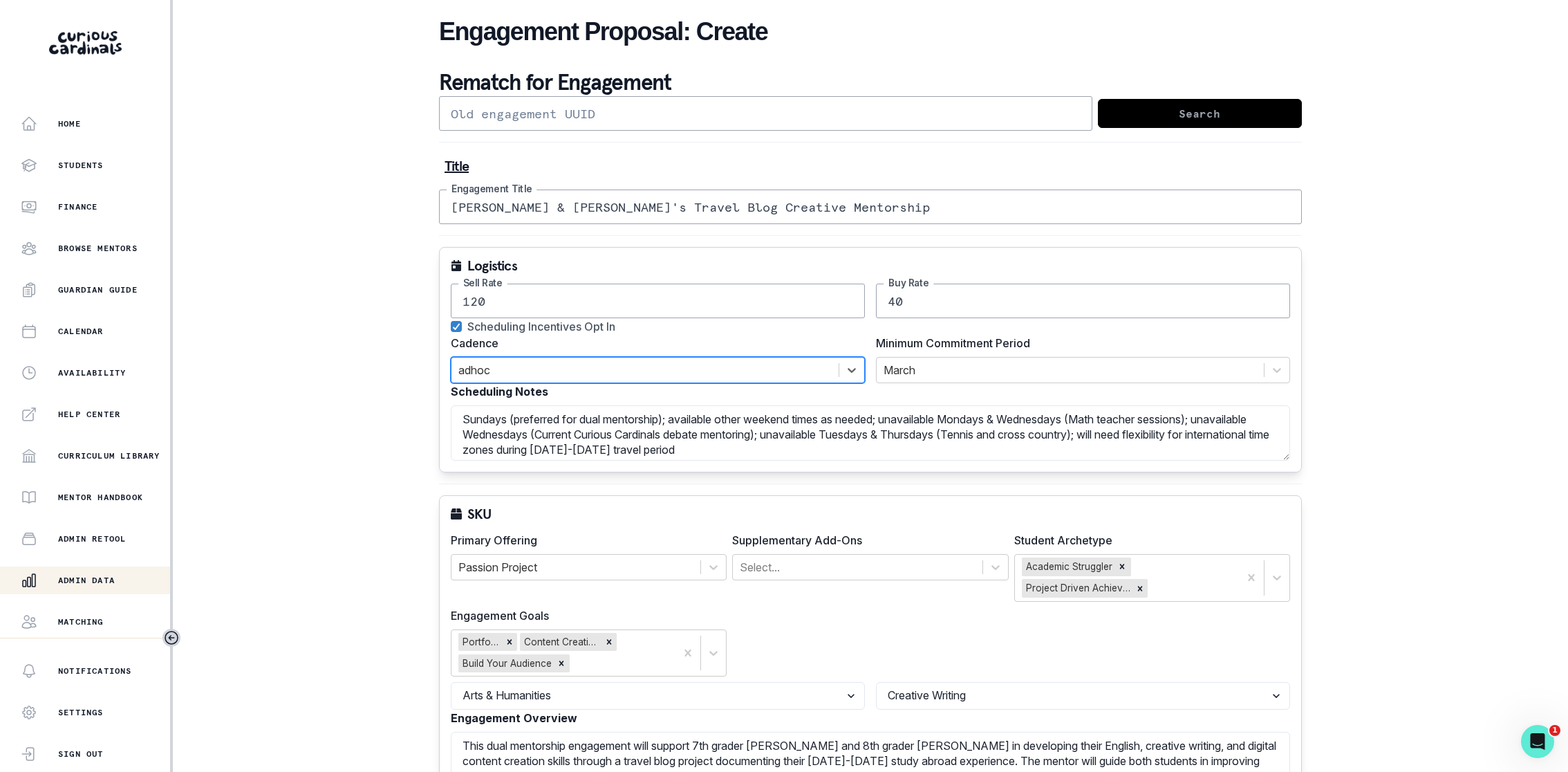
click at [413, 407] on div "Home Students Finance Browse Mentors Guardian Guide Calendar Availability Help …" at bounding box center [784, 386] width 1568 height 772
click at [992, 364] on div at bounding box center [1071, 370] width 374 height 19
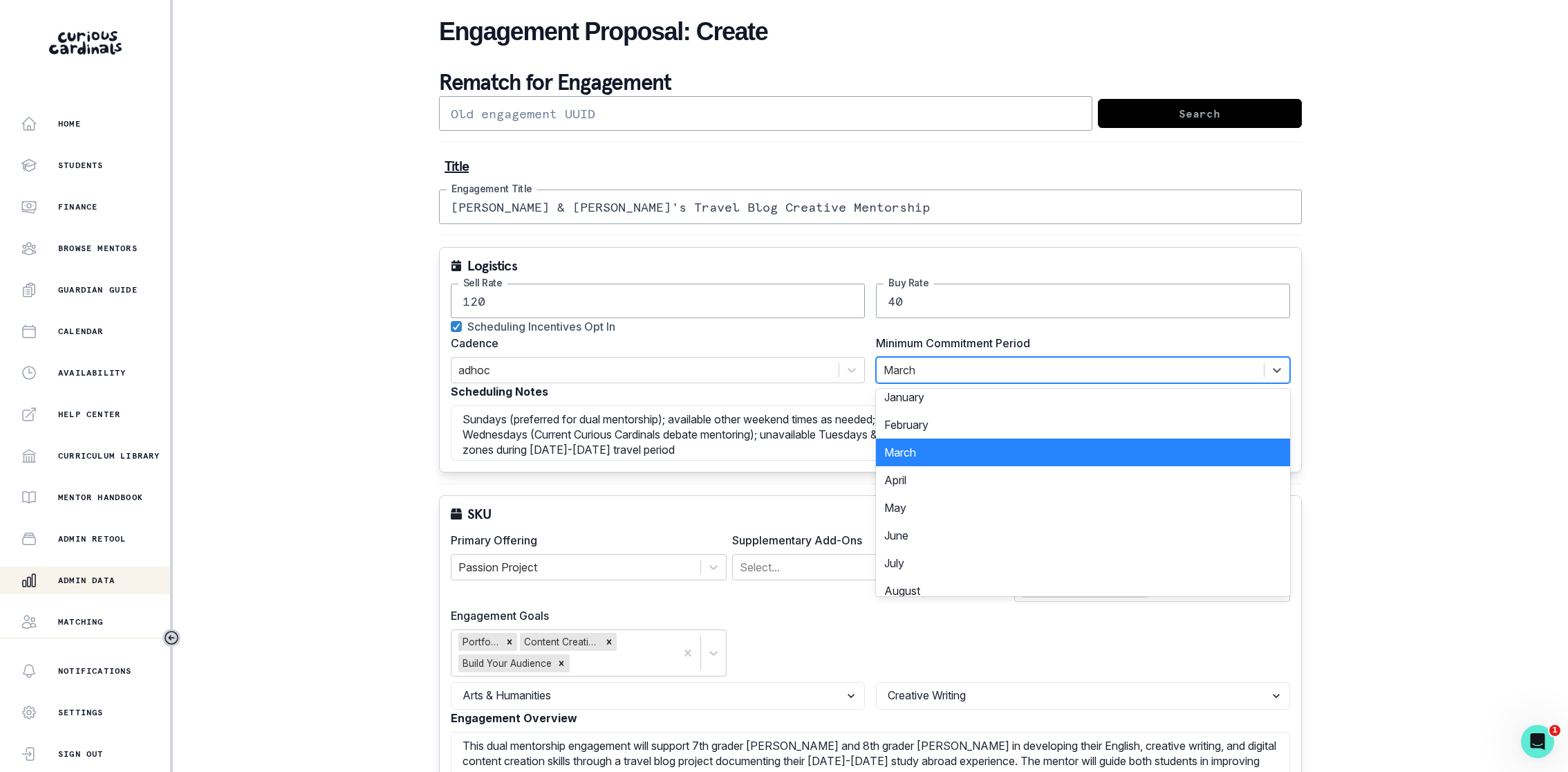
scroll to position [212, 0]
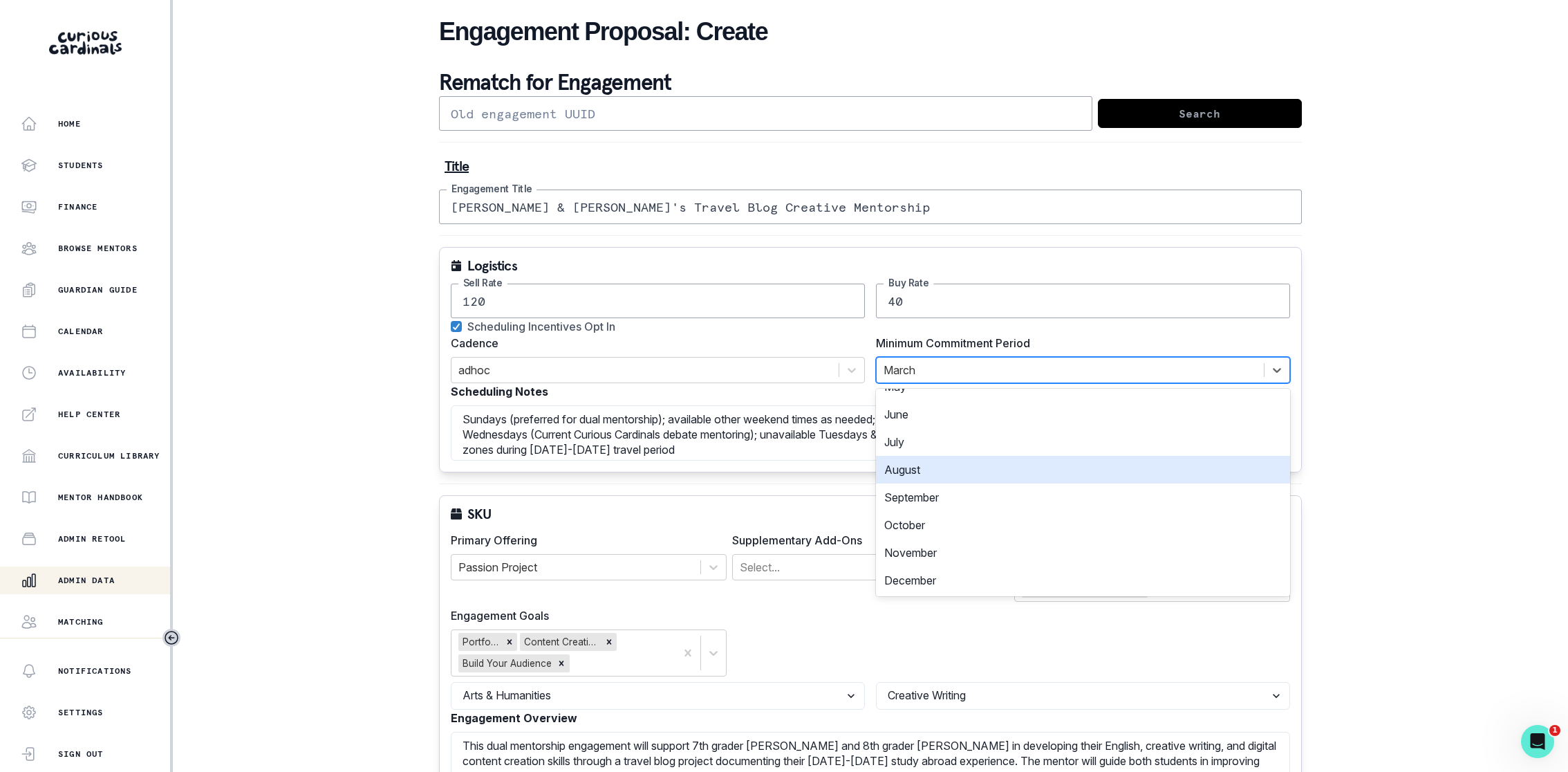
click at [958, 461] on div "August" at bounding box center [1082, 469] width 414 height 27
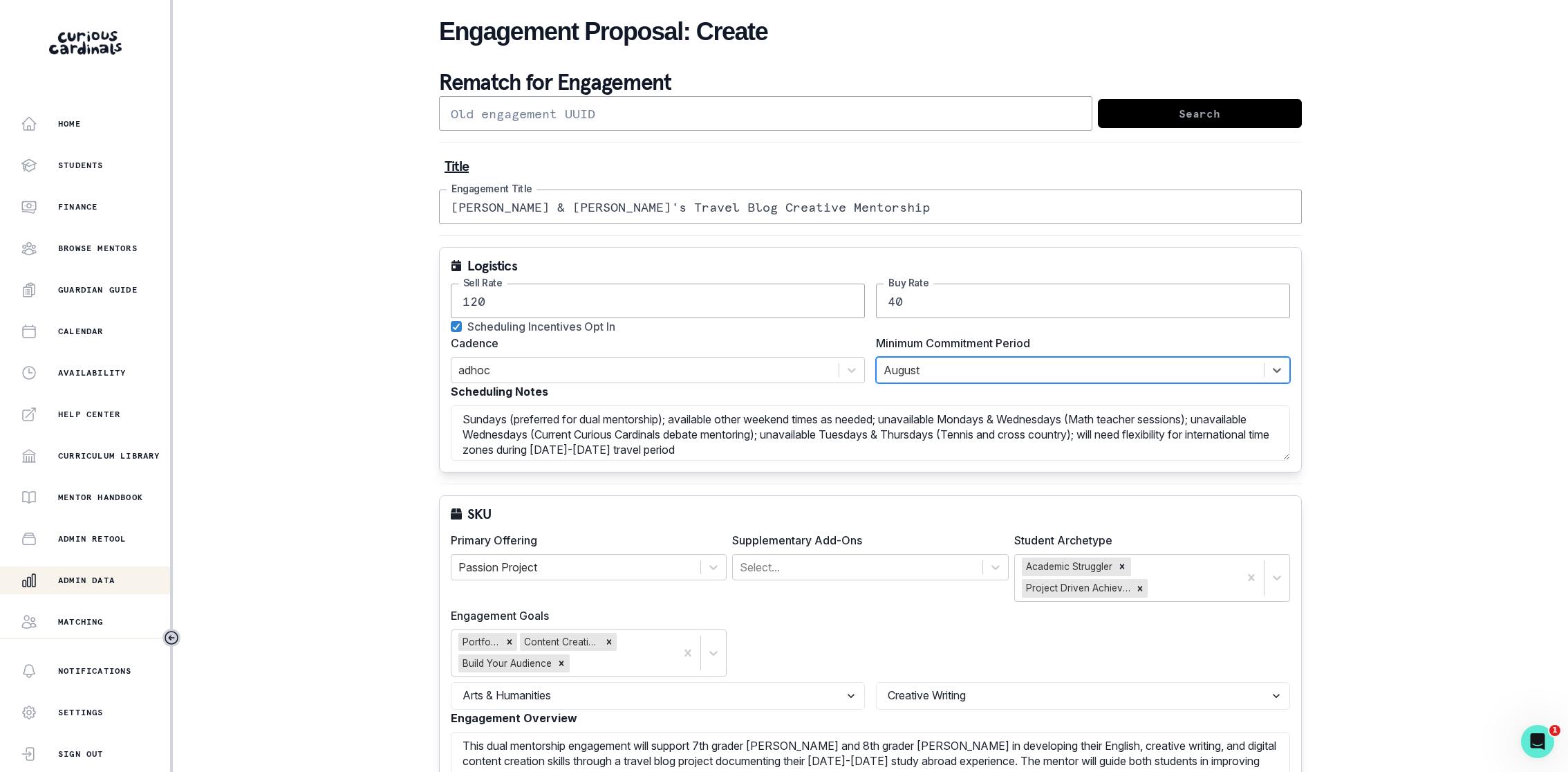
click at [949, 379] on div "August" at bounding box center [1071, 370] width 387 height 25
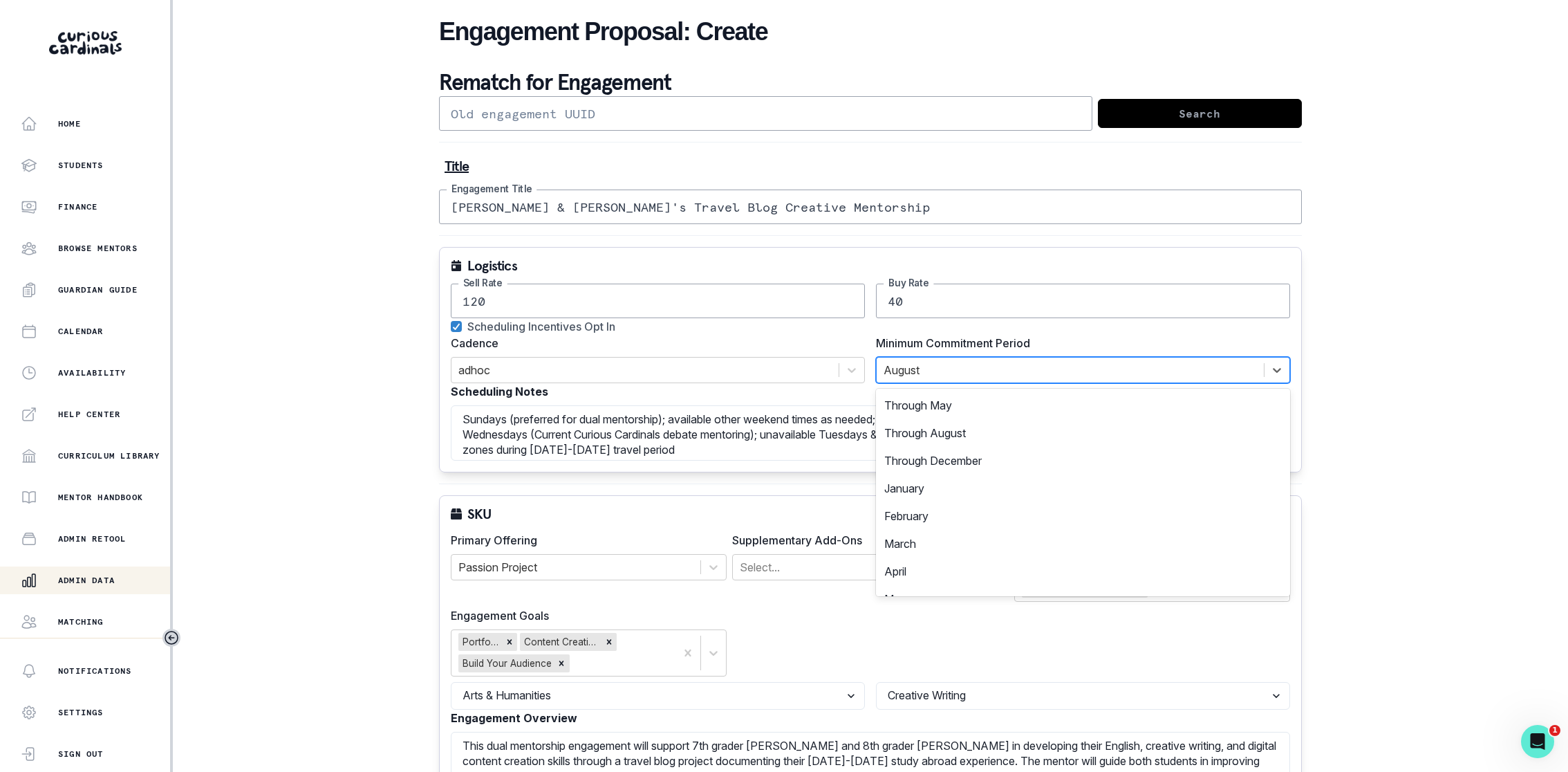
scroll to position [109, 0]
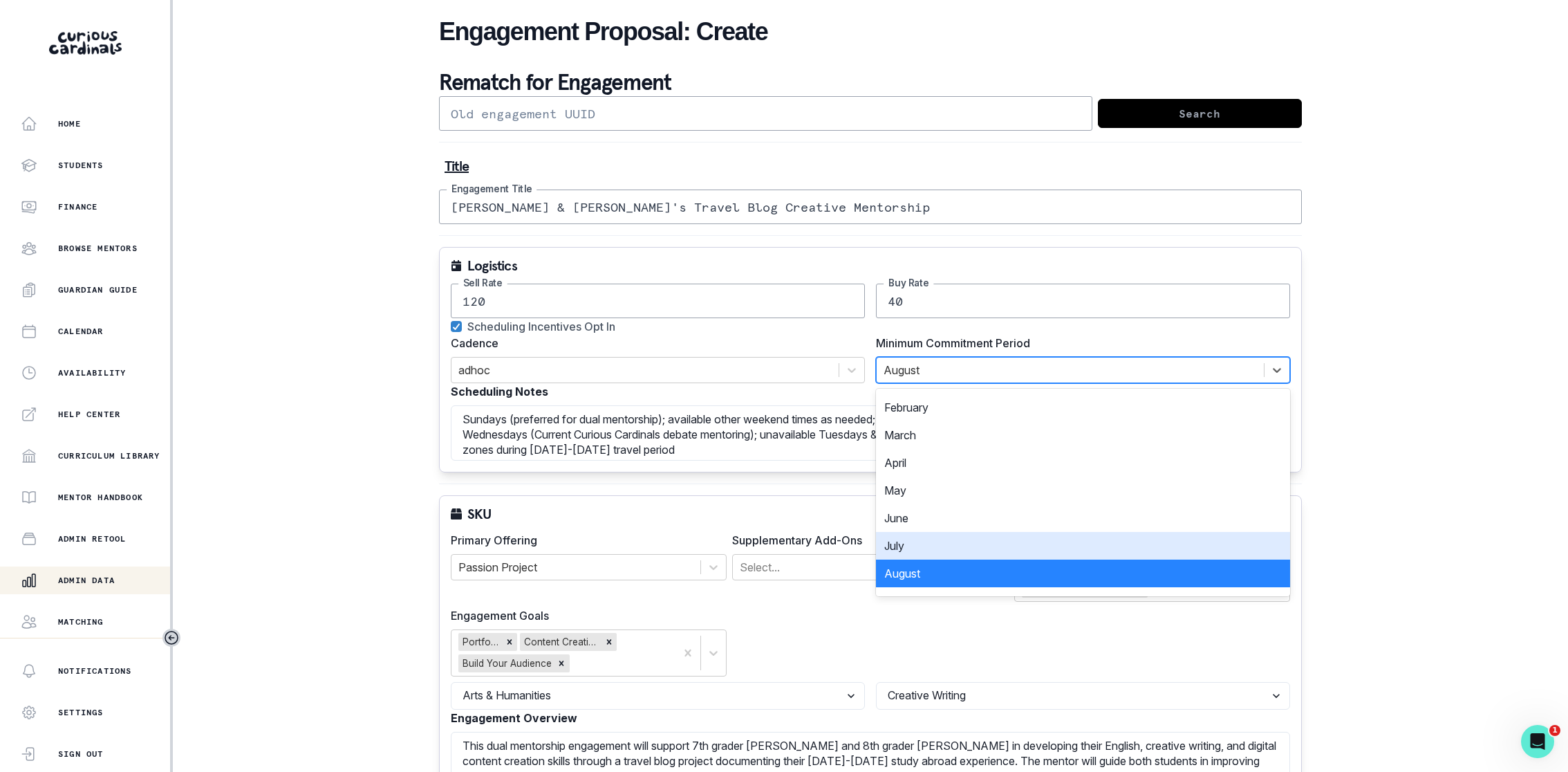
click at [945, 540] on div "July" at bounding box center [1082, 545] width 414 height 27
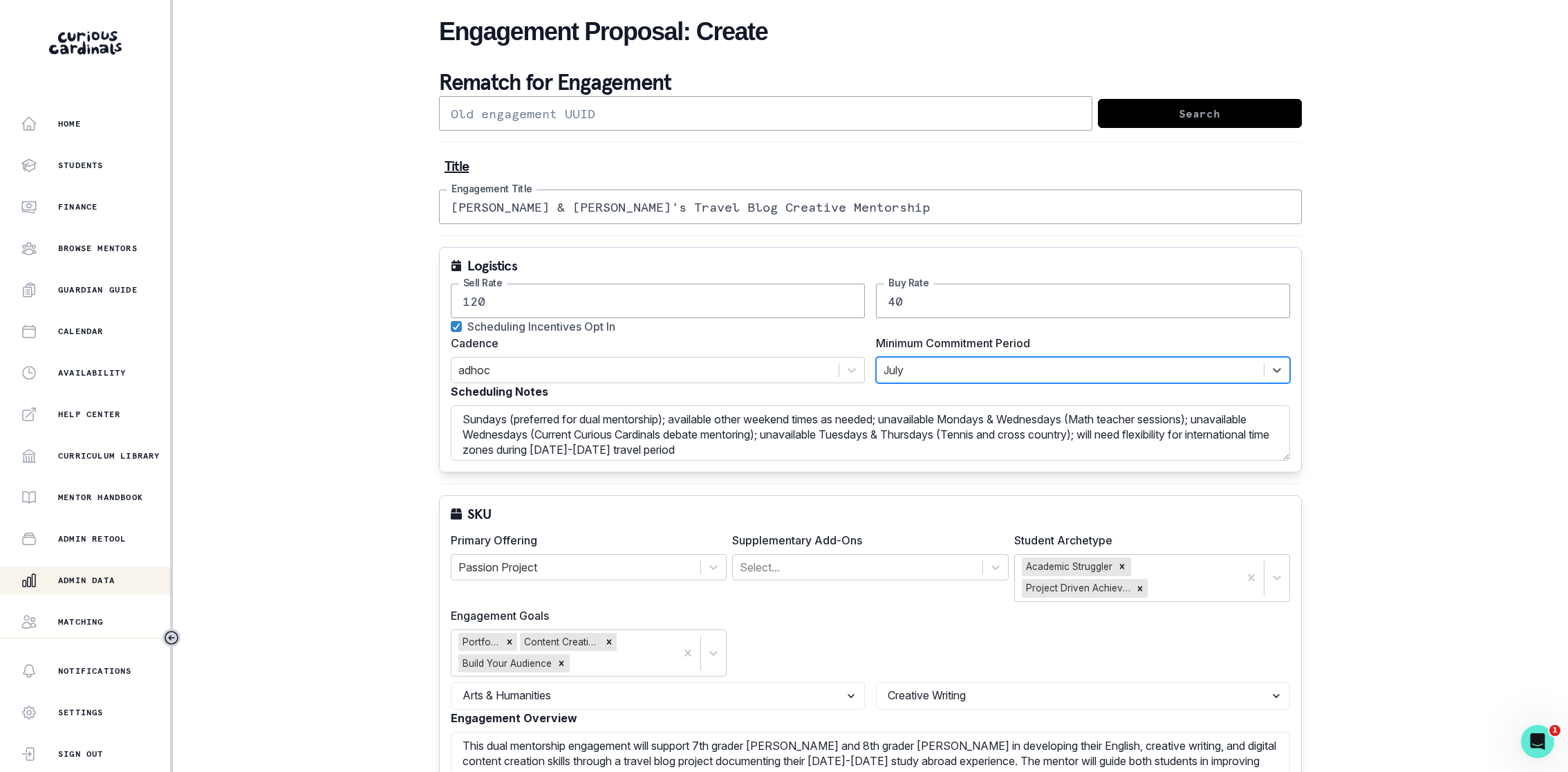
click at [885, 448] on textarea "Sundays (preferred for dual mentorship); available other weekend times as neede…" at bounding box center [870, 432] width 839 height 55
type textarea "Sundays (preferred for dual mentorship); available other weekend times as neede…"
click at [952, 496] on div "SKU Primary Offering Passion Project Supplementary Add-Ons Select... Student Ar…" at bounding box center [870, 661] width 862 height 331
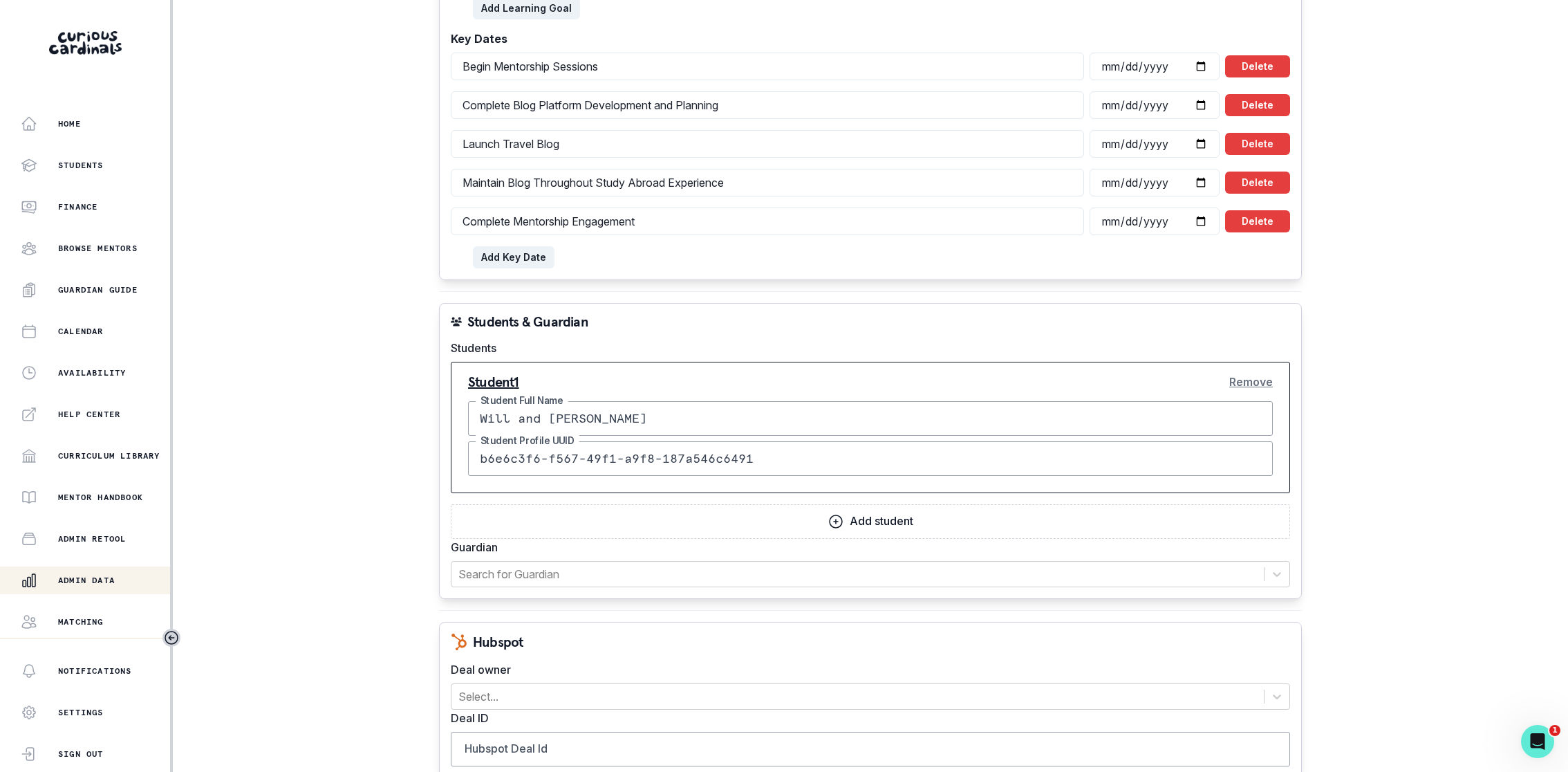
scroll to position [1237, 0]
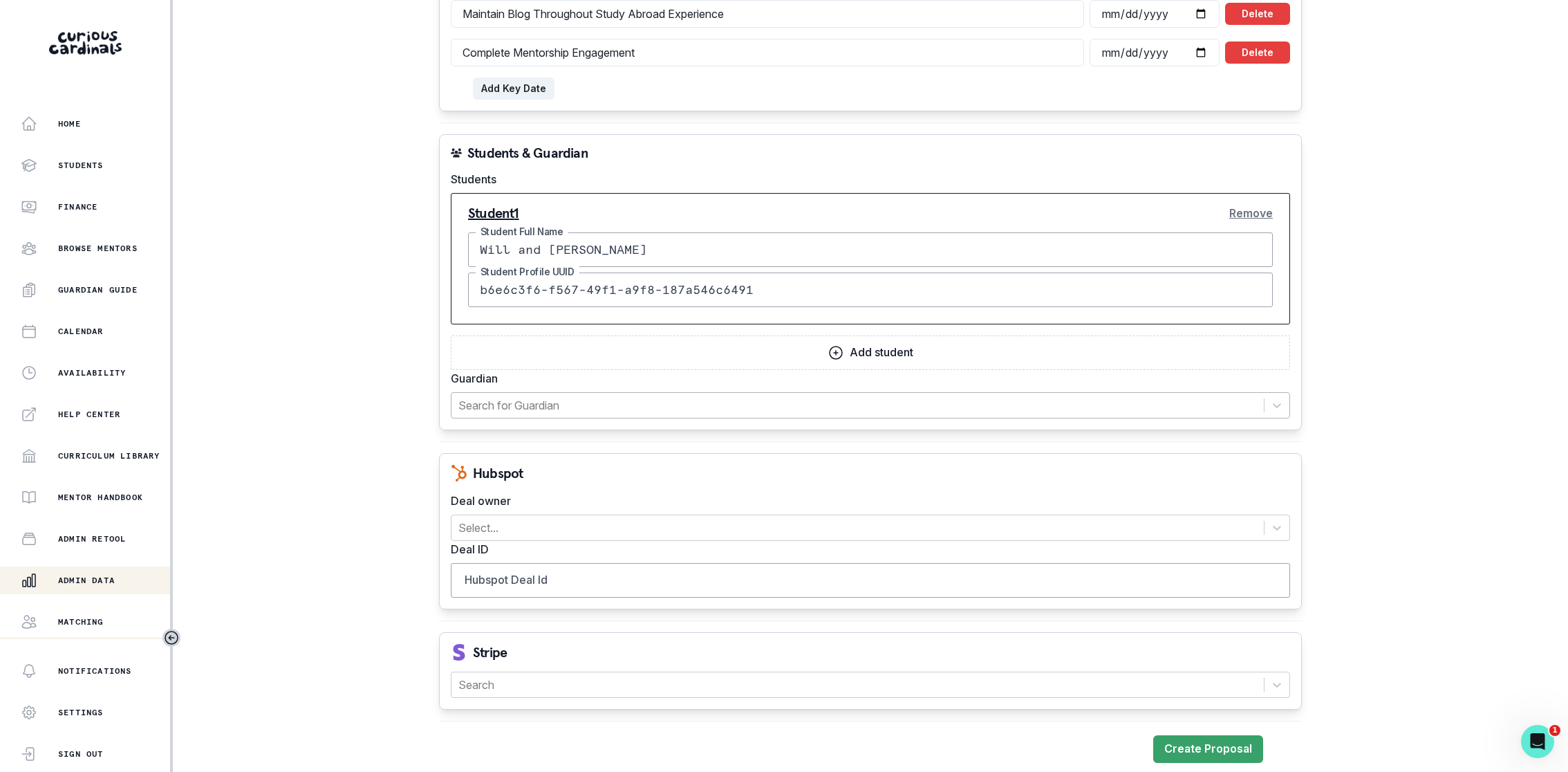
click at [762, 399] on div at bounding box center [857, 405] width 798 height 19
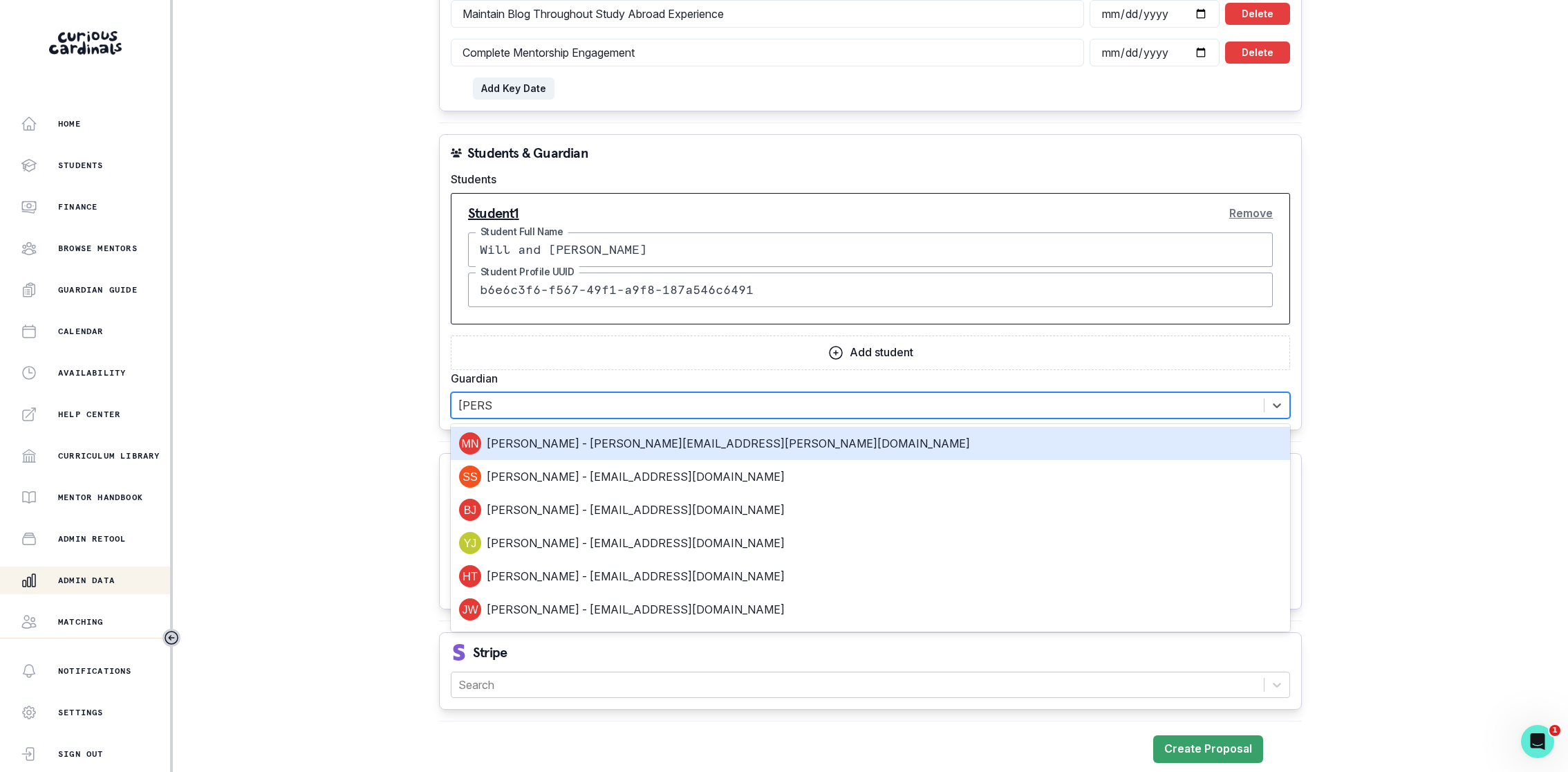
type input "[PERSON_NAME]"
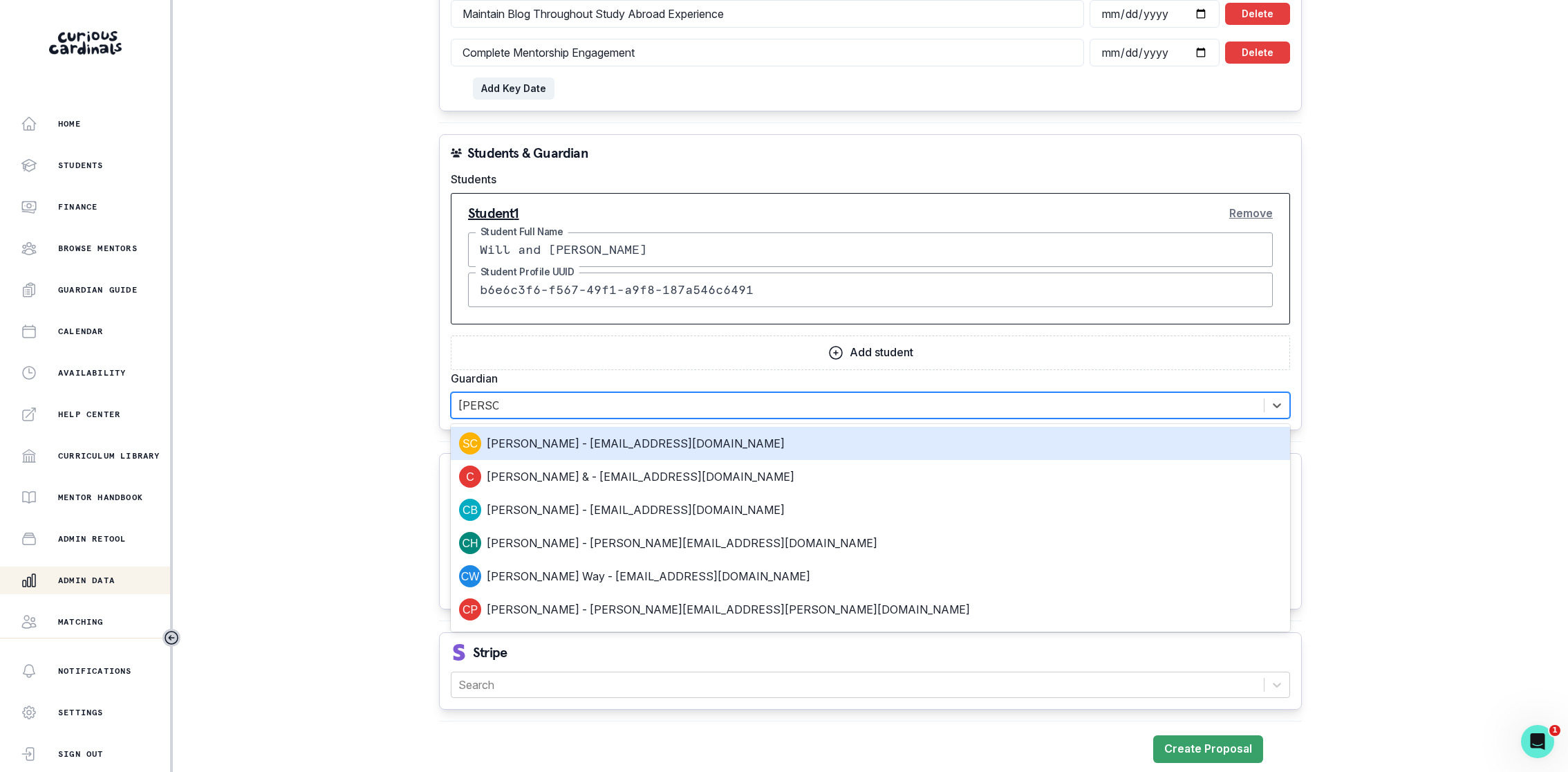
click at [748, 440] on div "[PERSON_NAME] - [EMAIL_ADDRESS][DOMAIN_NAME]" at bounding box center [870, 443] width 822 height 22
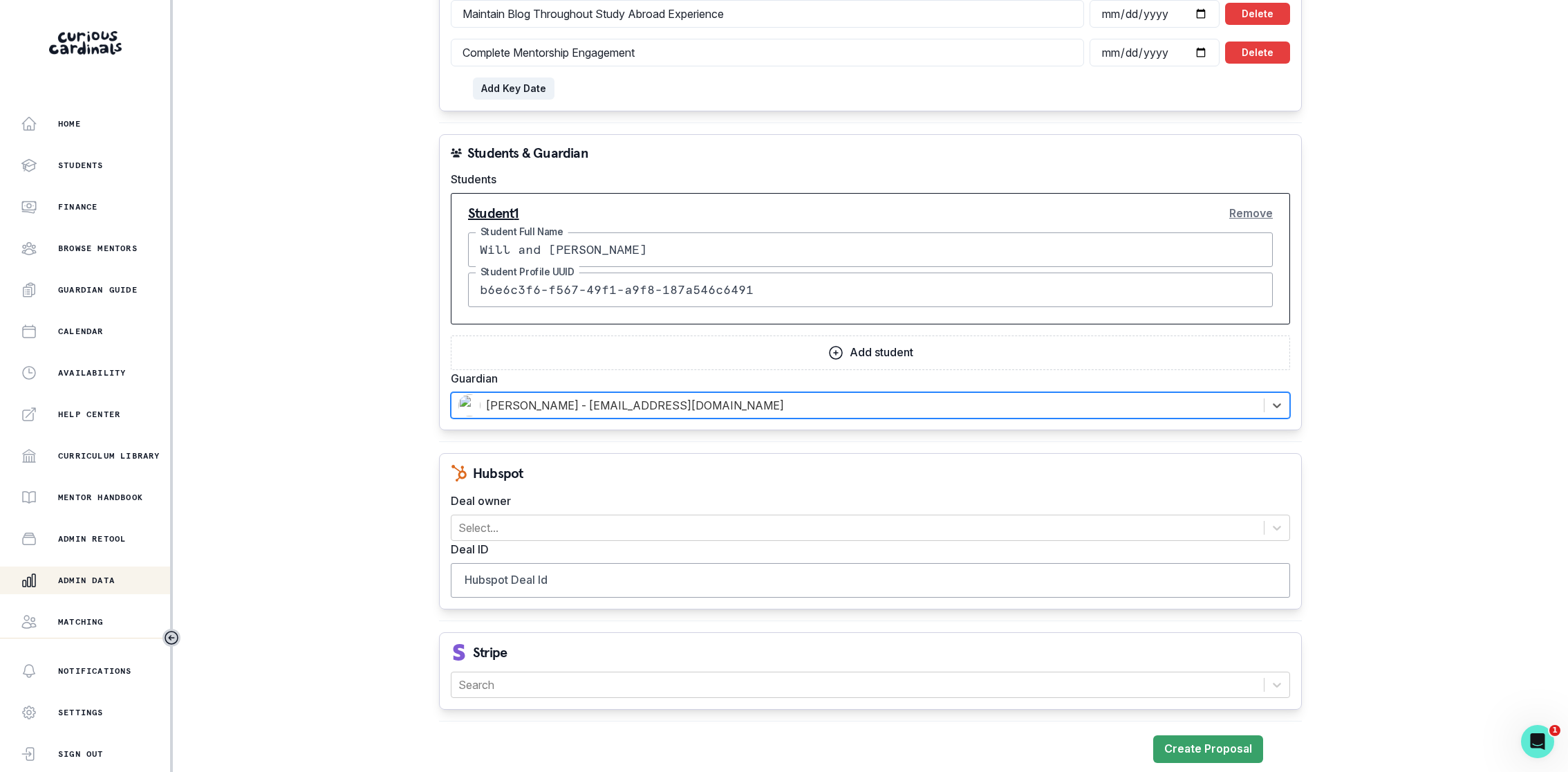
click at [707, 374] on label "Guardian" at bounding box center [866, 378] width 831 height 17
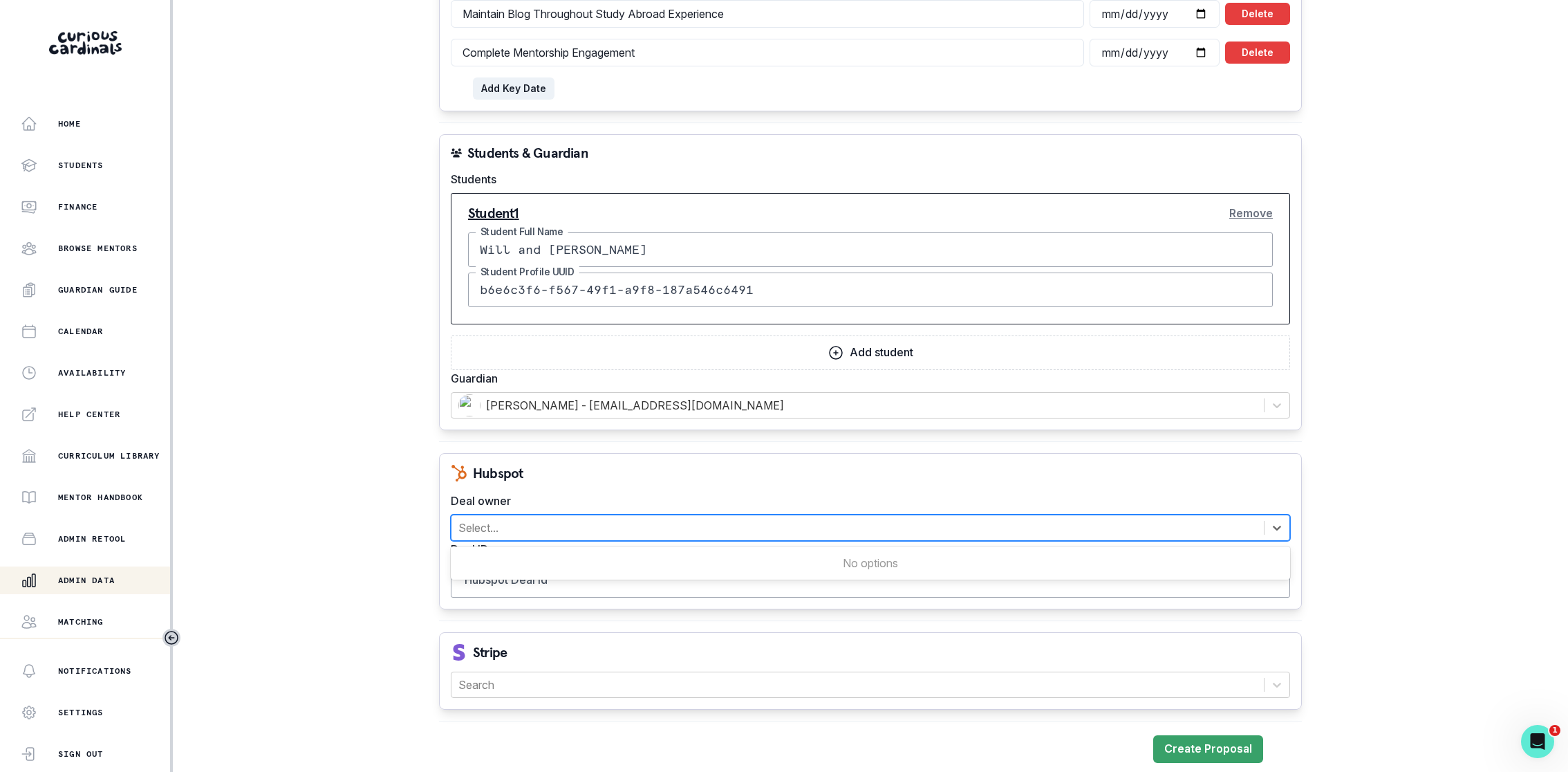
click at [700, 524] on div at bounding box center [857, 528] width 798 height 19
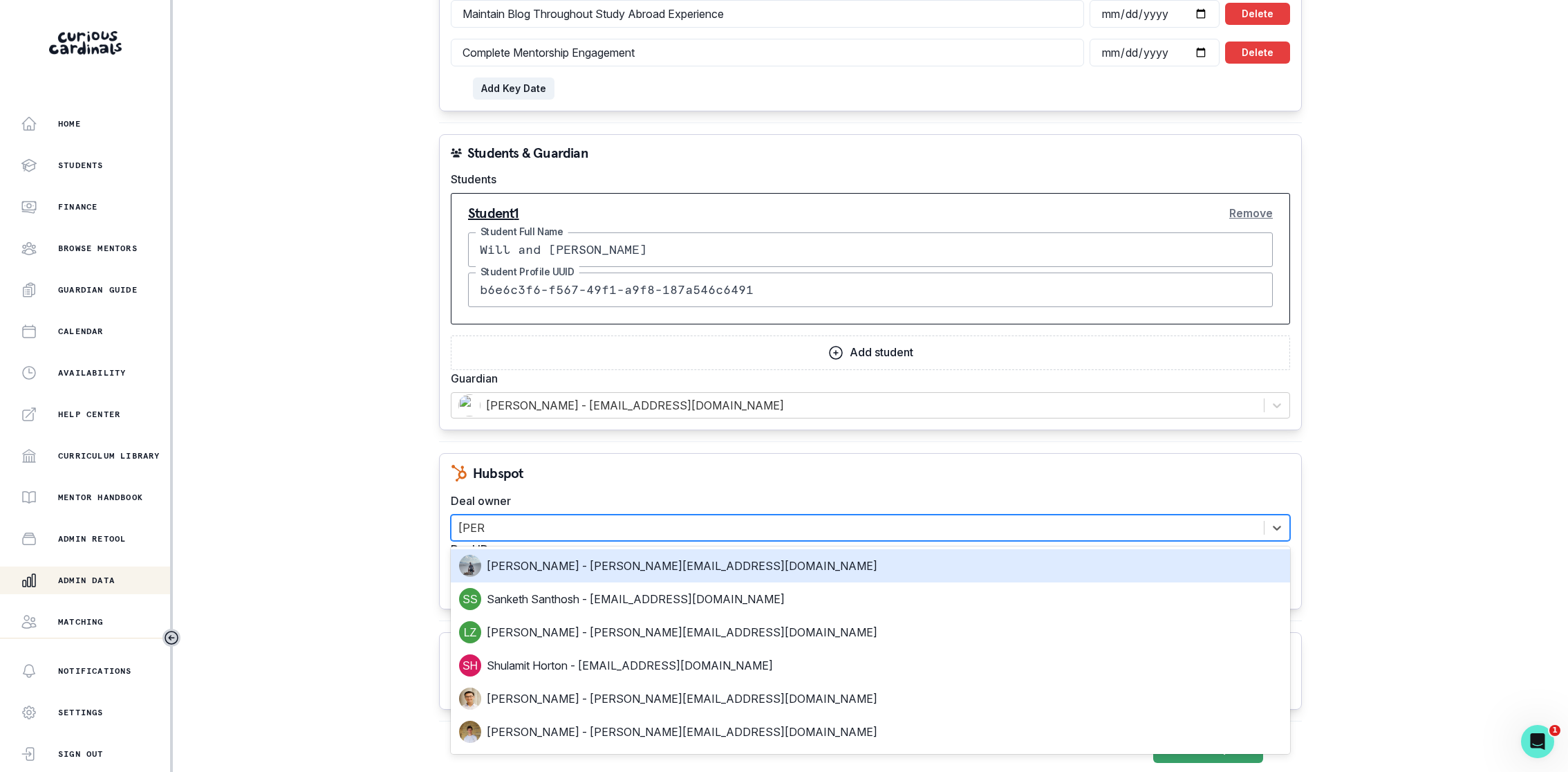
type input "[PERSON_NAME]"
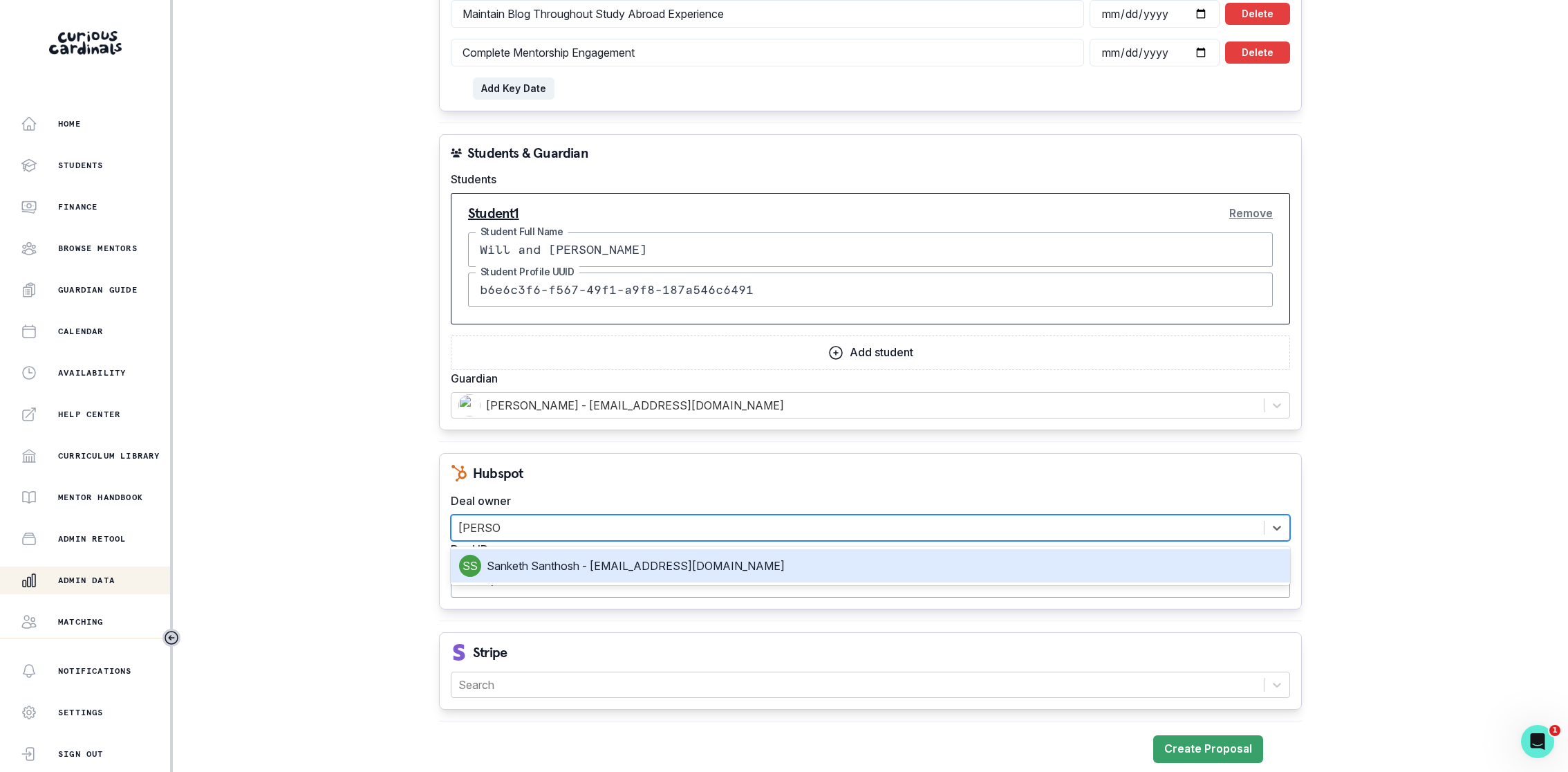
click at [670, 564] on div "Sanketh Santhosh - [EMAIL_ADDRESS][DOMAIN_NAME]" at bounding box center [870, 566] width 822 height 22
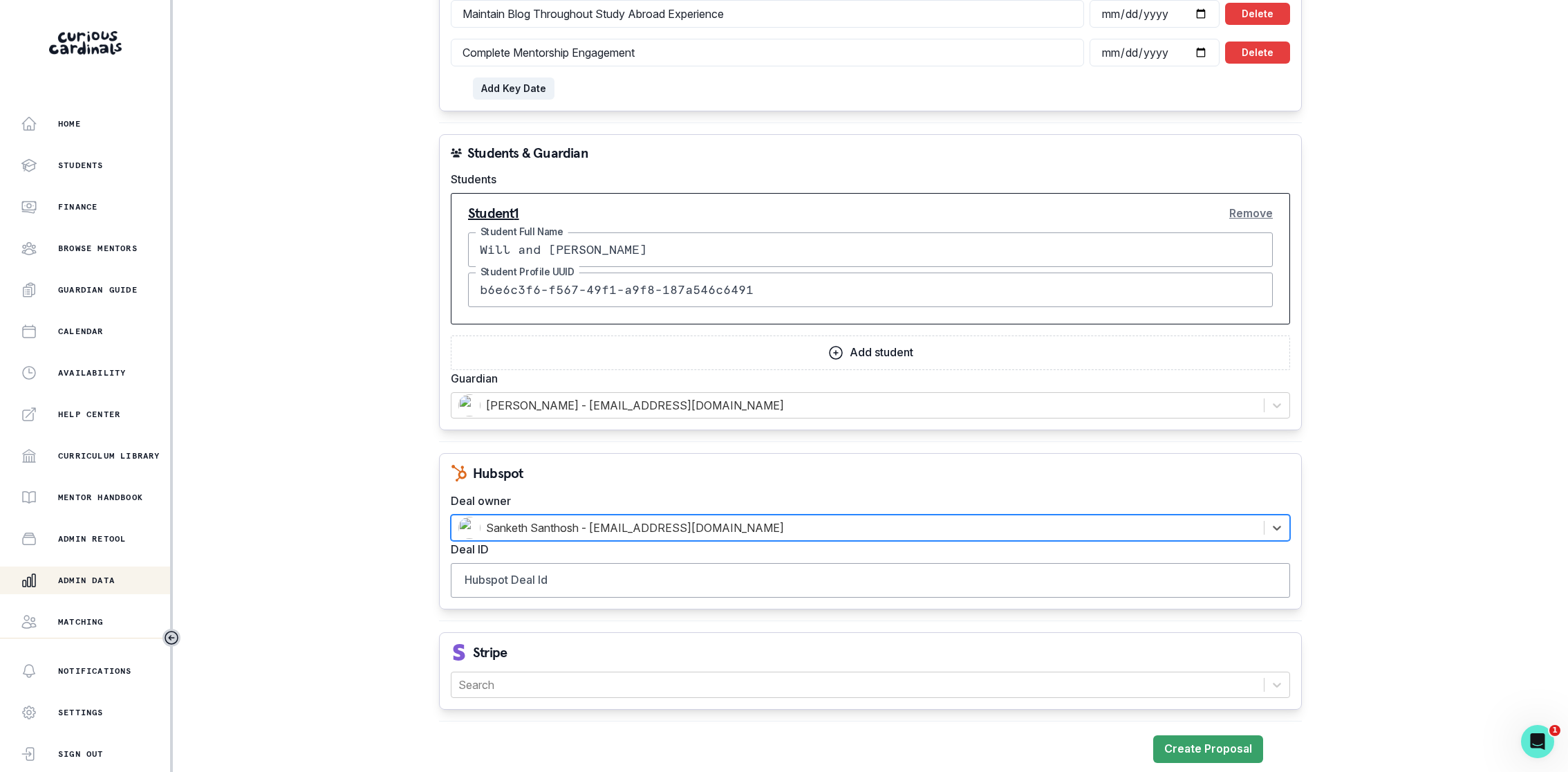
click at [669, 472] on div "Hubspot" at bounding box center [870, 472] width 839 height 17
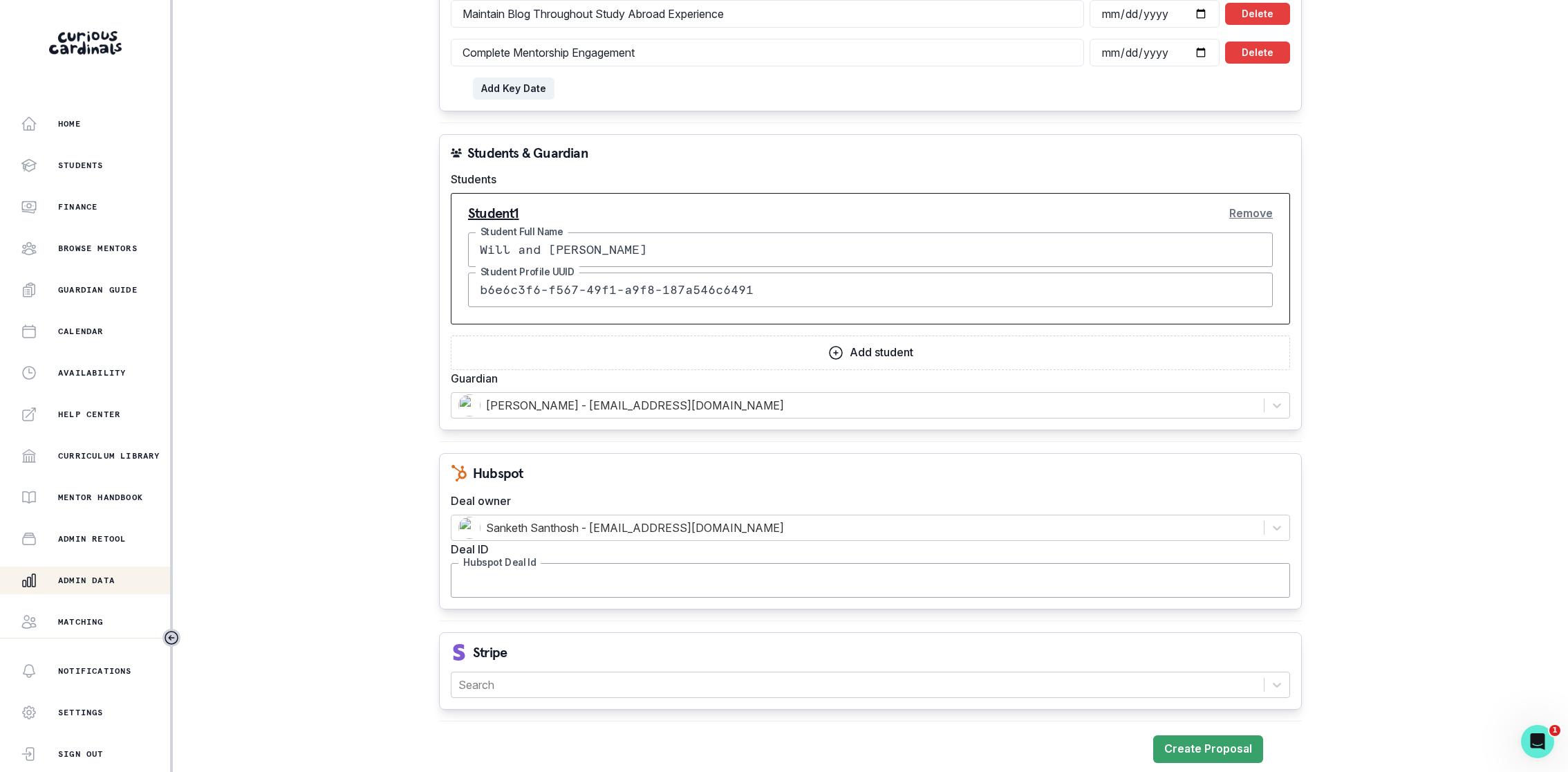
click at [538, 577] on input "Hubspot Deal Id" at bounding box center [870, 580] width 839 height 35
paste input "43063169200"
type input "43063169200"
click at [557, 681] on div at bounding box center [857, 684] width 798 height 19
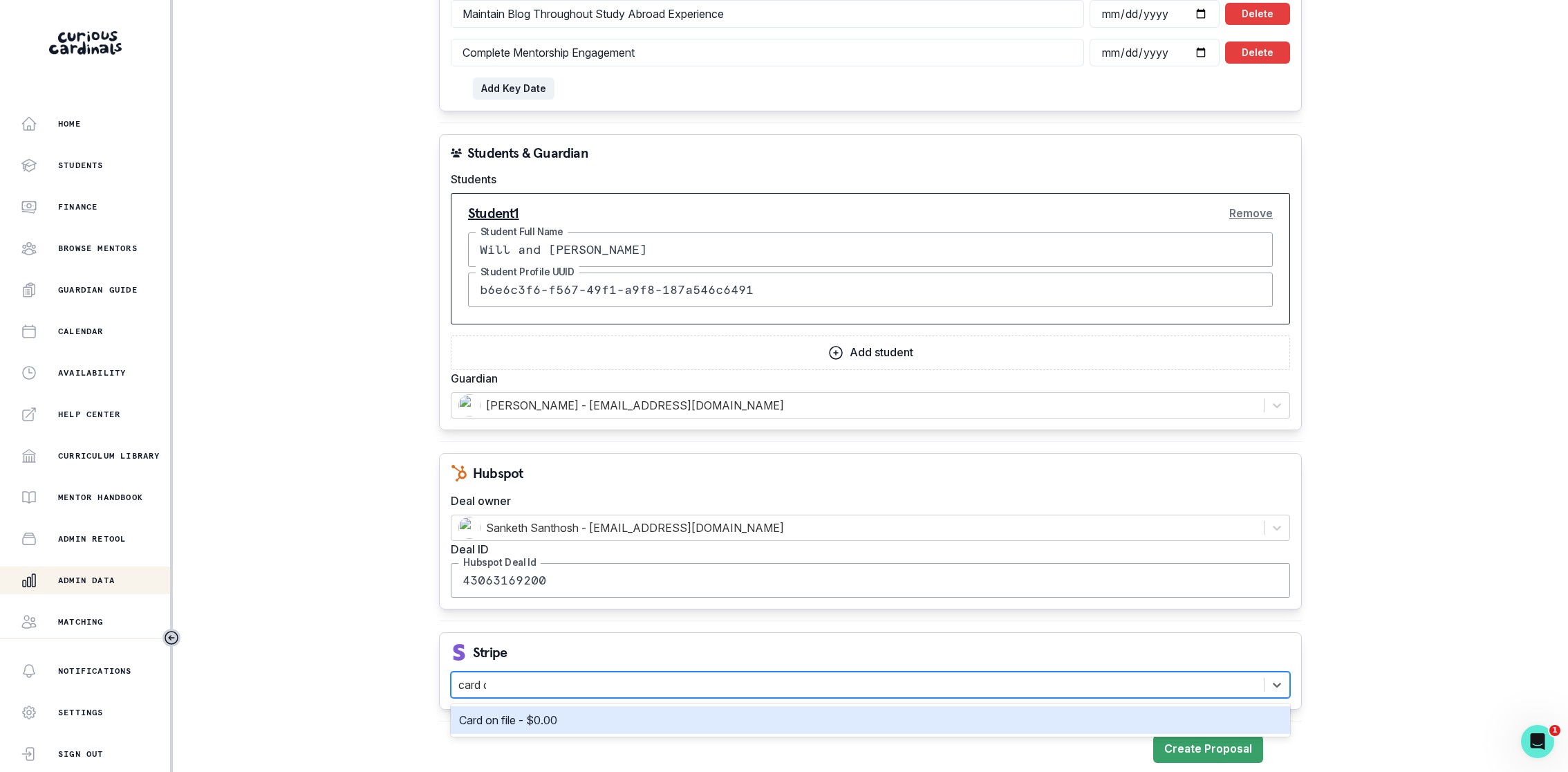
type input "card on"
click at [553, 712] on p "Card on file - $0.00" at bounding box center [508, 719] width 98 height 17
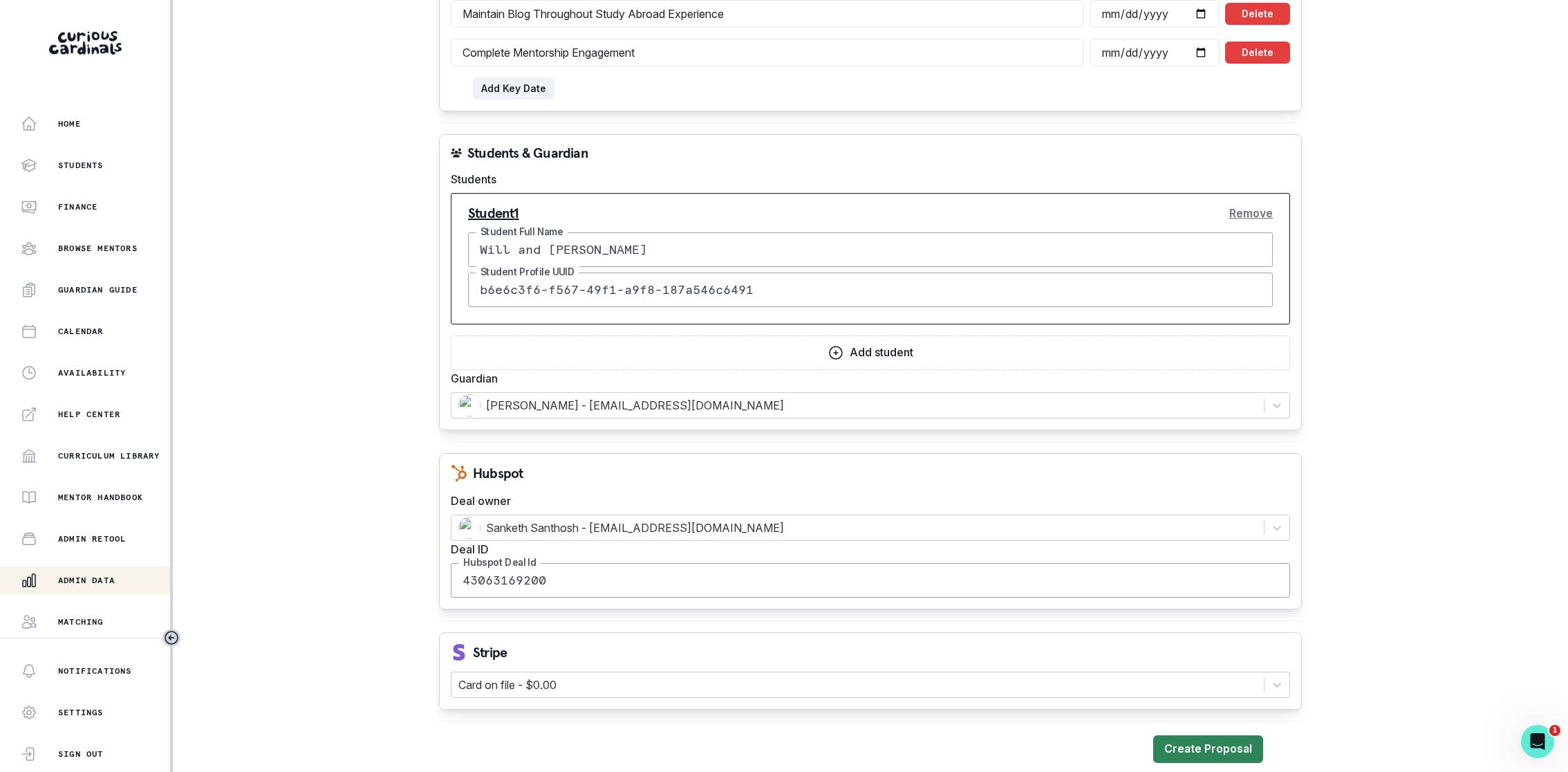
click at [1194, 735] on button "Create Proposal" at bounding box center [1208, 749] width 110 height 27
